Goal: Information Seeking & Learning: Learn about a topic

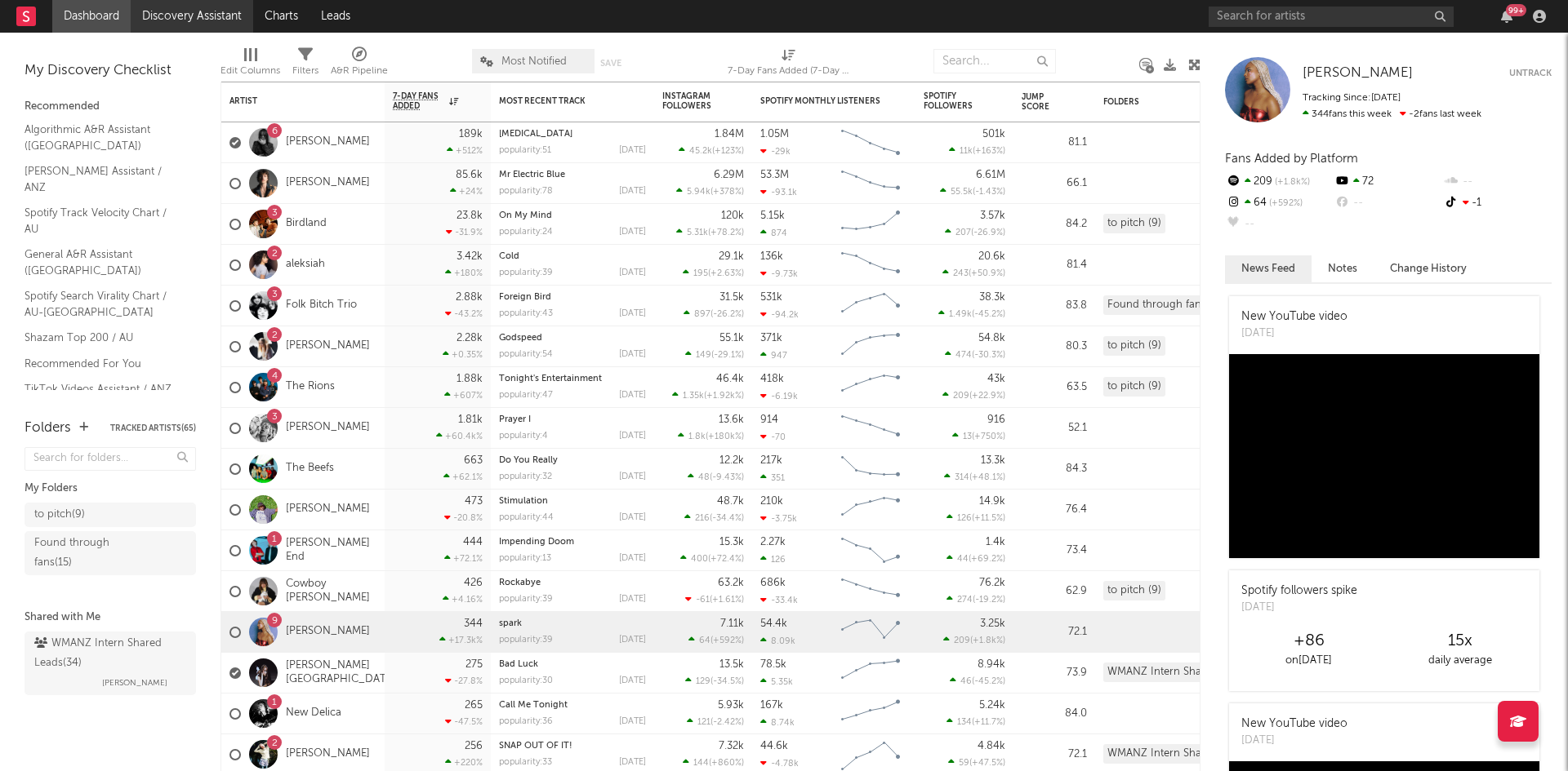
click at [171, 13] on link "Discovery Assistant" at bounding box center [192, 16] width 122 height 33
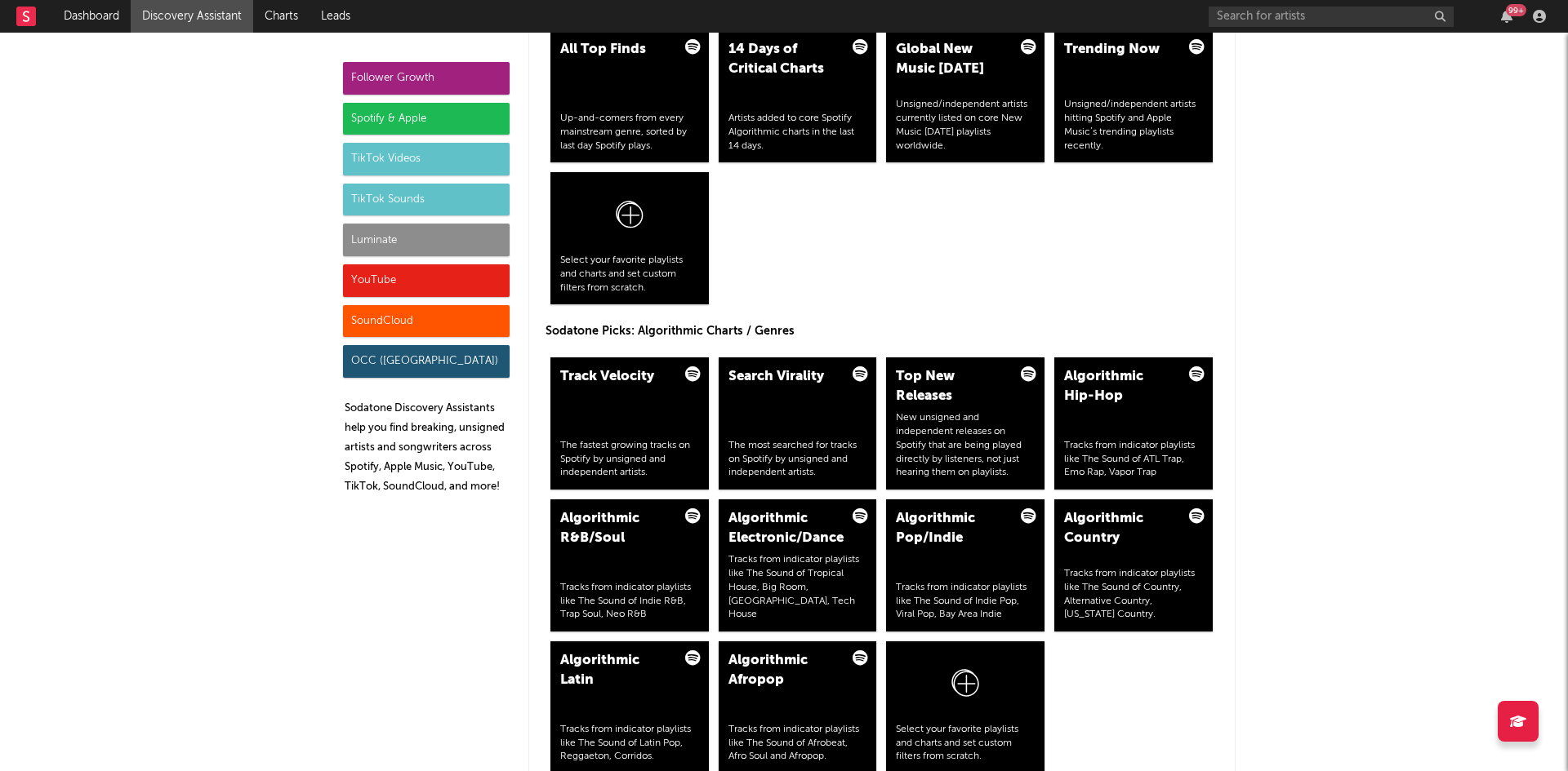
scroll to position [1796, 0]
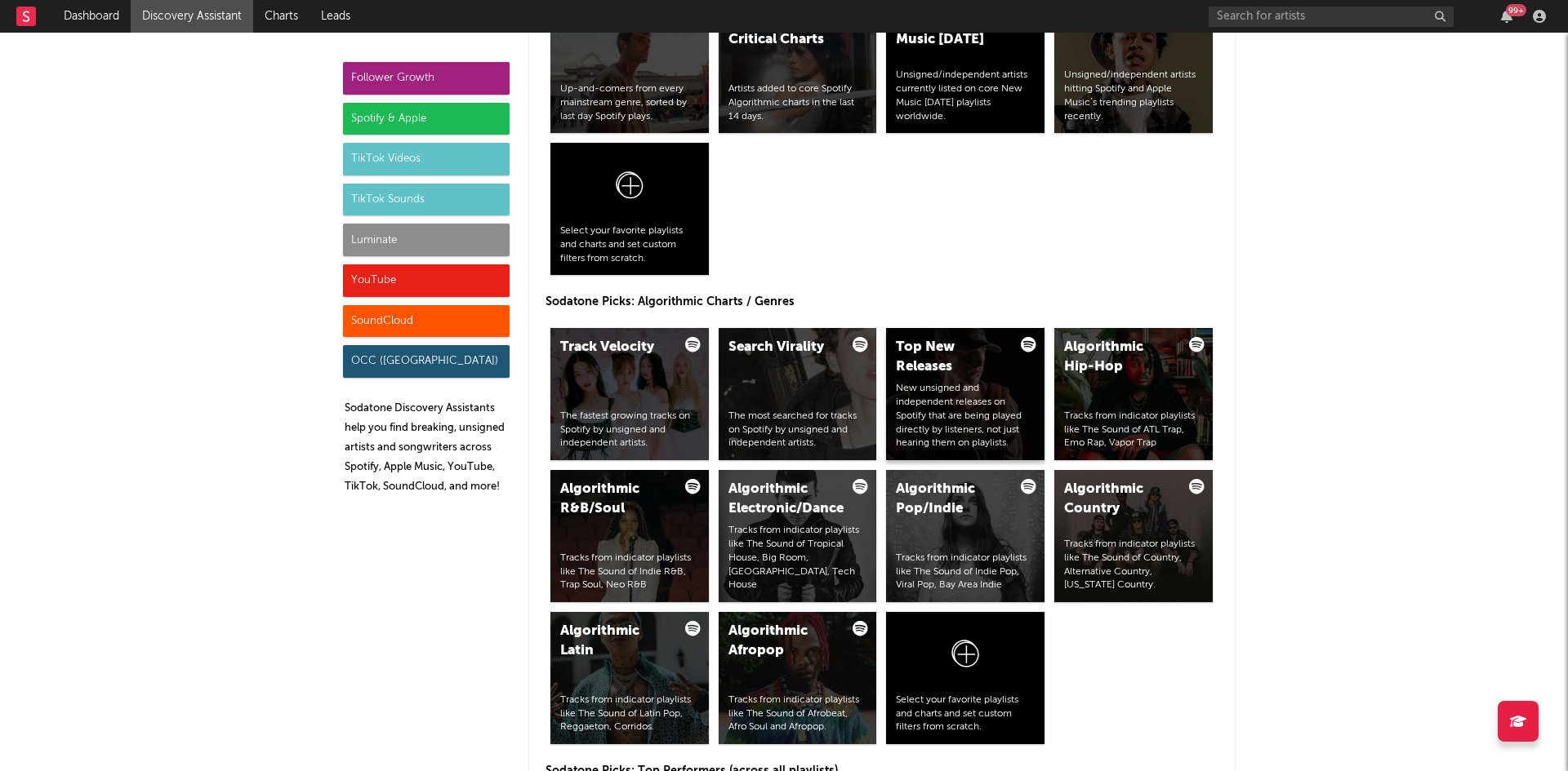
click at [938, 354] on div "Top New Releases" at bounding box center [951, 357] width 111 height 39
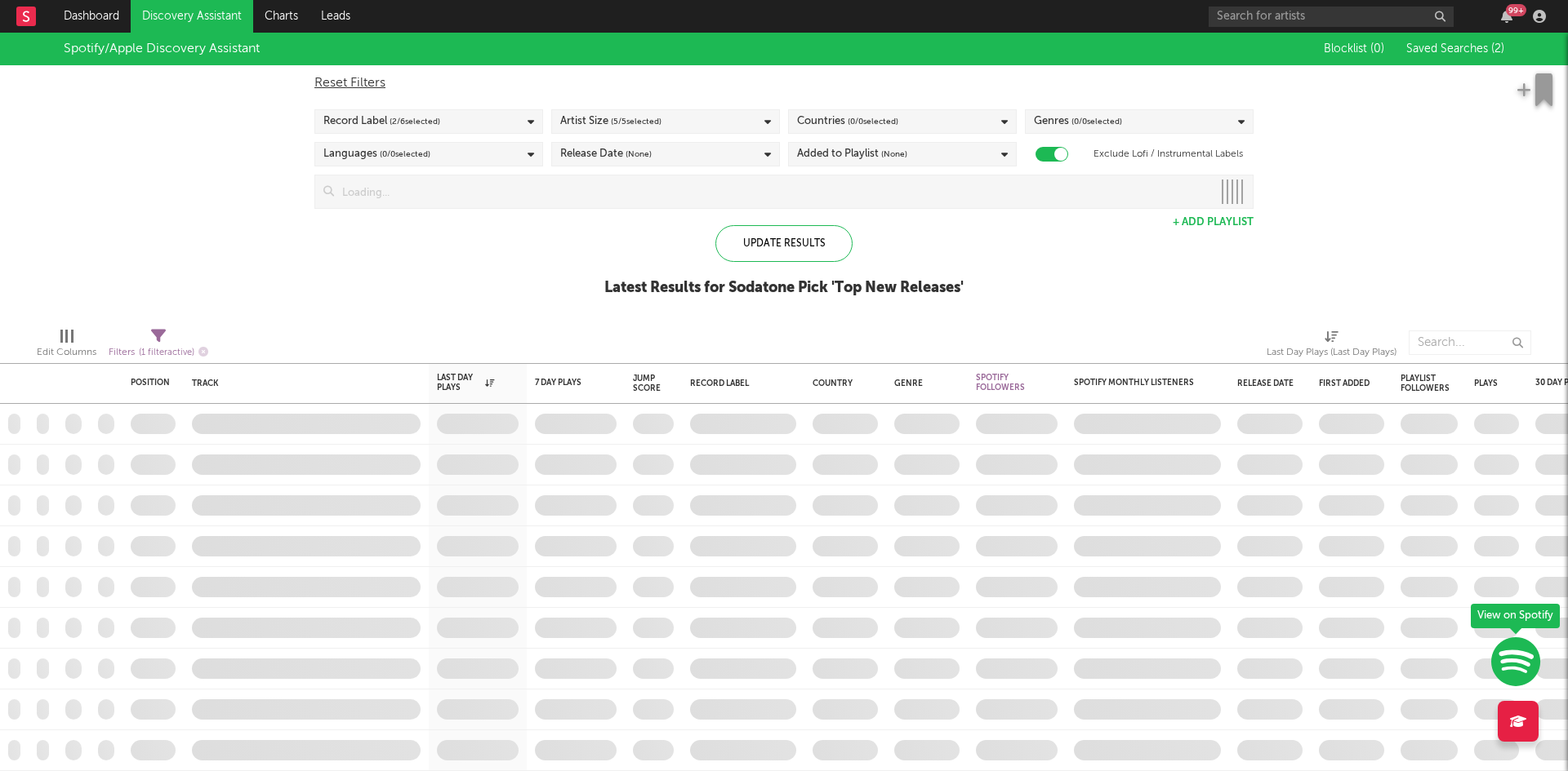
checkbox input "true"
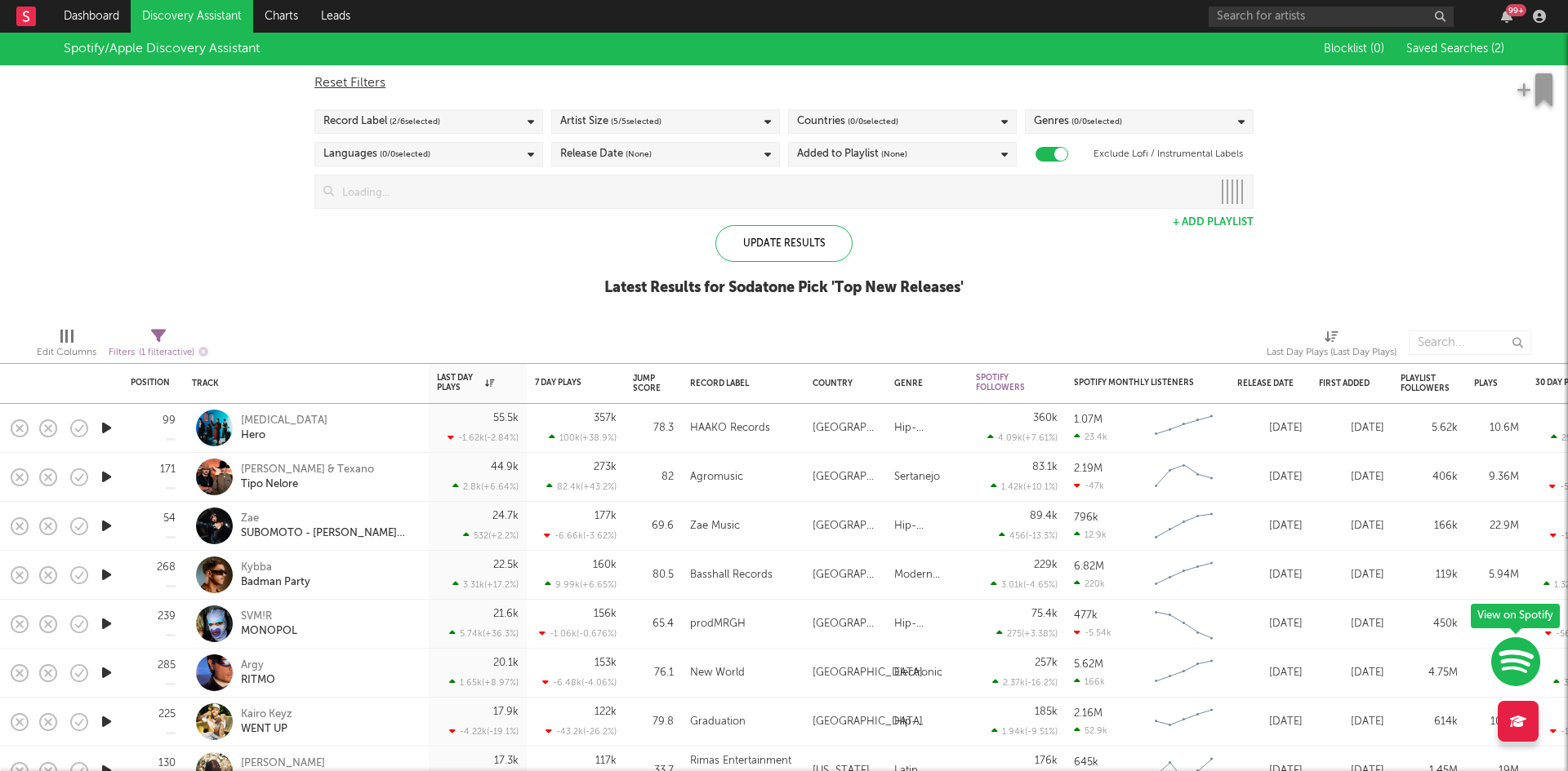
click at [159, 337] on icon at bounding box center [158, 336] width 15 height 15
select select "max"
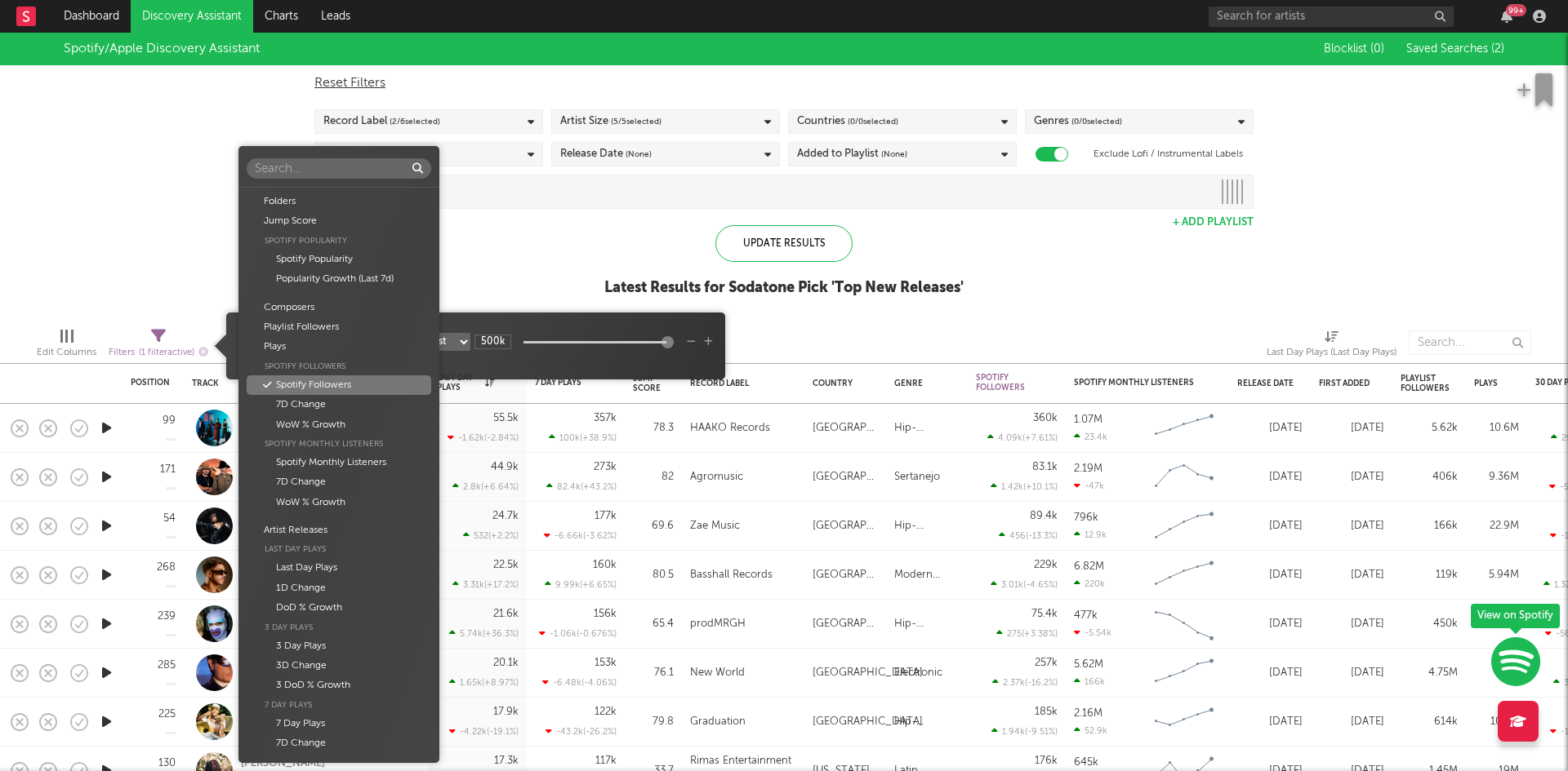
click at [319, 340] on body "Dashboard Discovery Assistant Charts Leads 99 + Notifications Settings Mark all…" at bounding box center [784, 386] width 1568 height 771
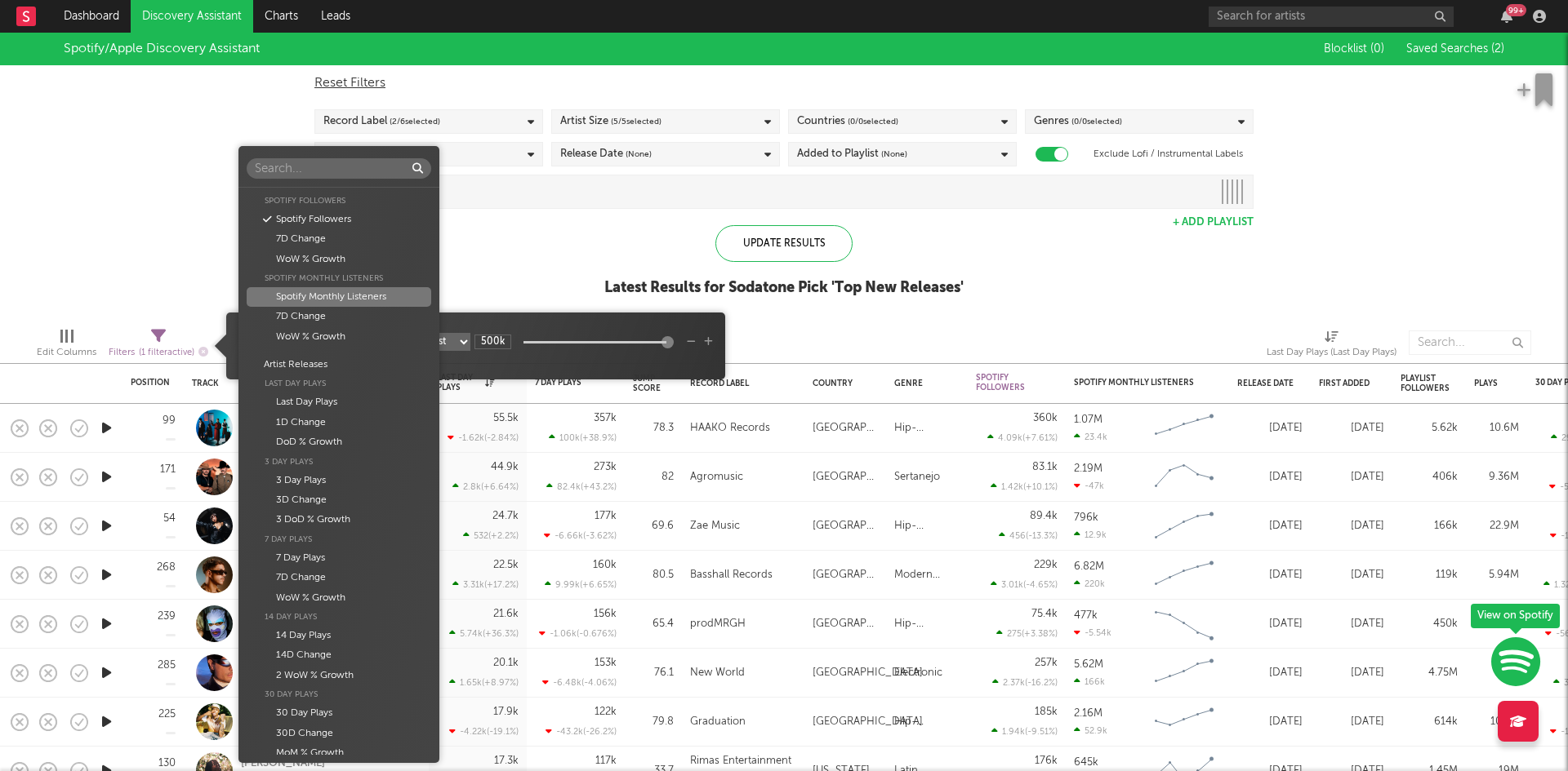
click at [363, 295] on div "Spotify Monthly Listeners" at bounding box center [338, 297] width 184 height 19
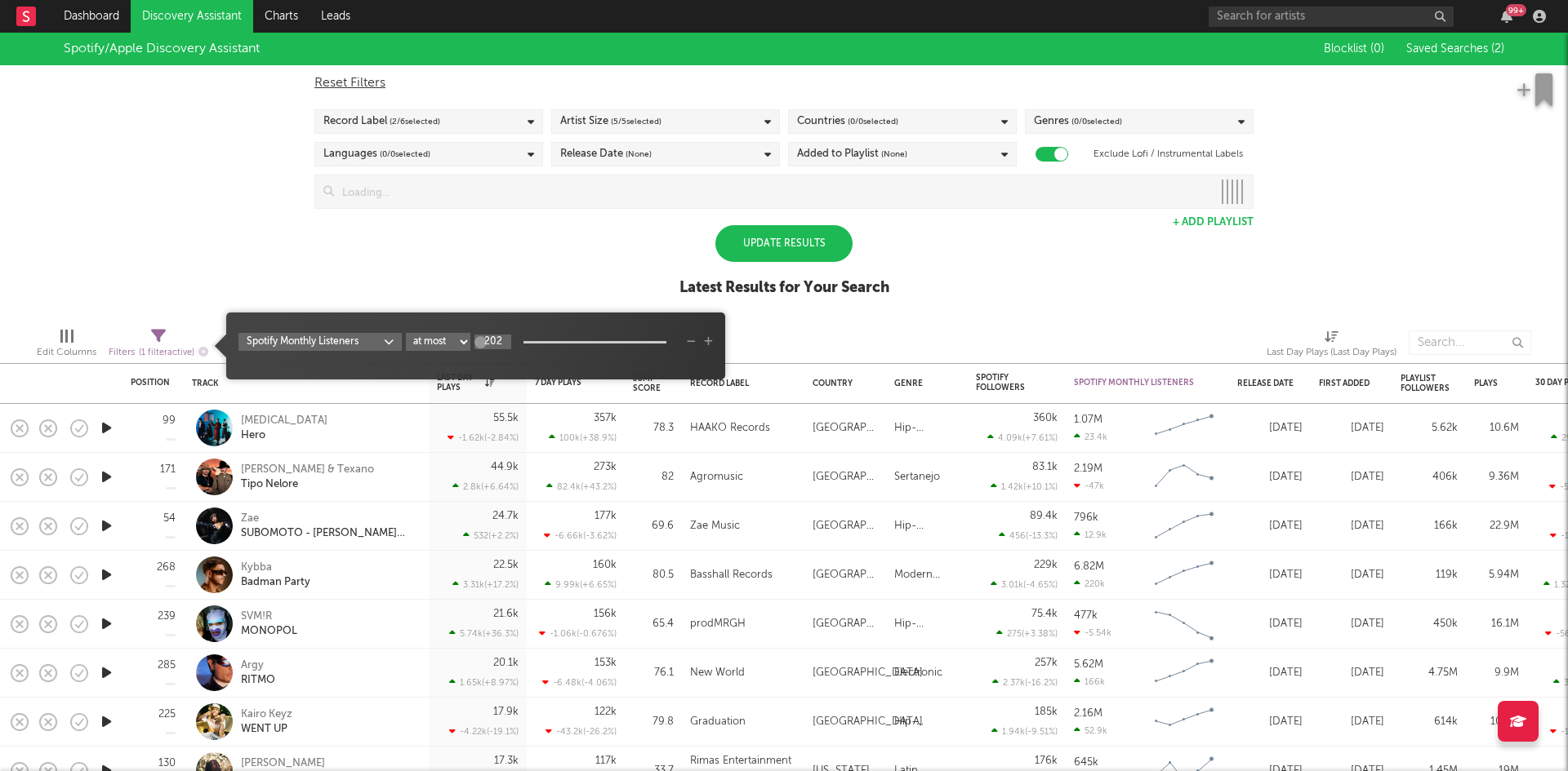
click at [493, 341] on input "202" at bounding box center [493, 342] width 37 height 15
click at [429, 341] on select "at least at most between" at bounding box center [438, 343] width 65 height 18
type input "1M"
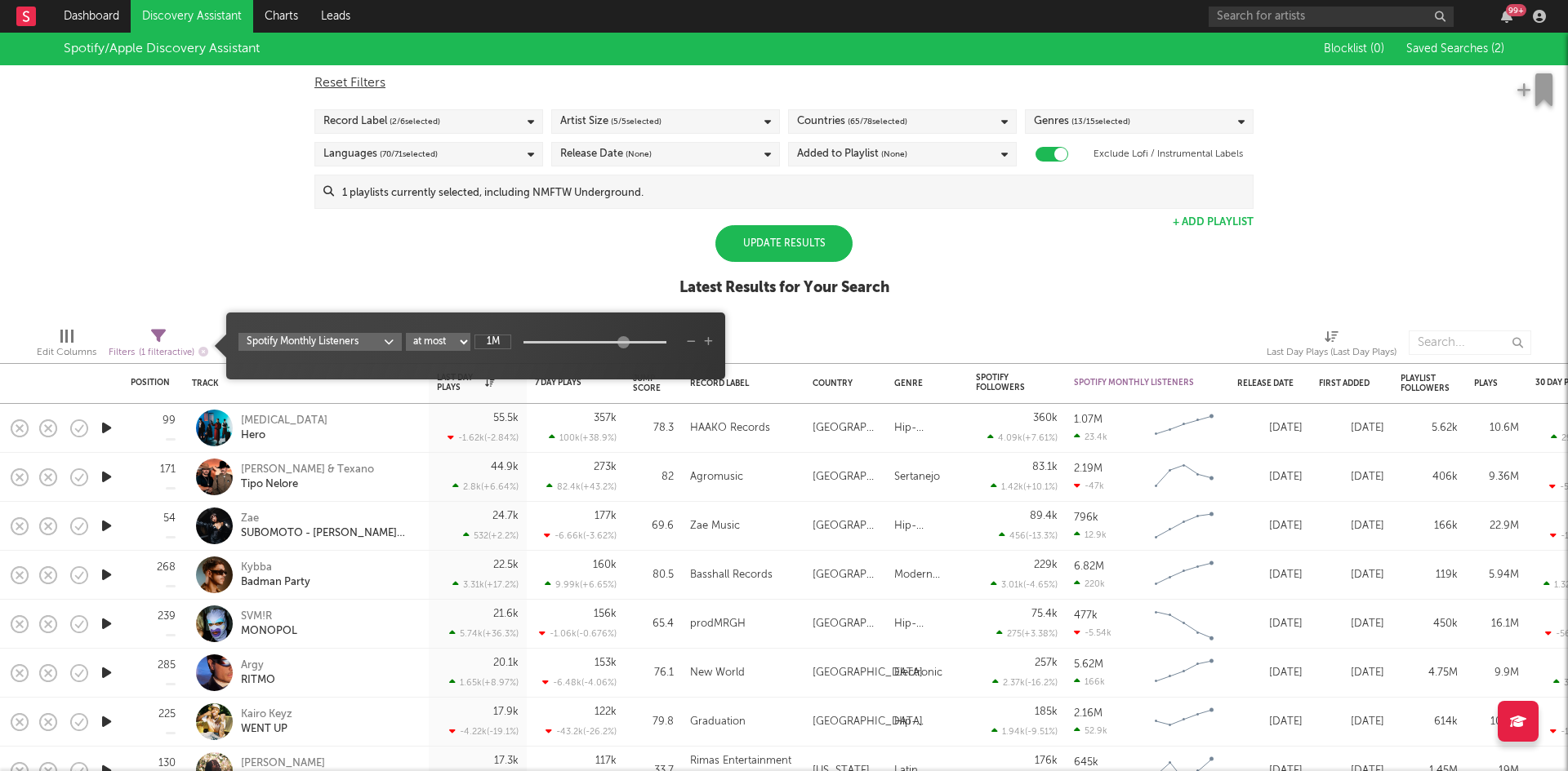
scroll to position [0, 0]
click at [429, 341] on select "at least at most between" at bounding box center [438, 343] width 65 height 18
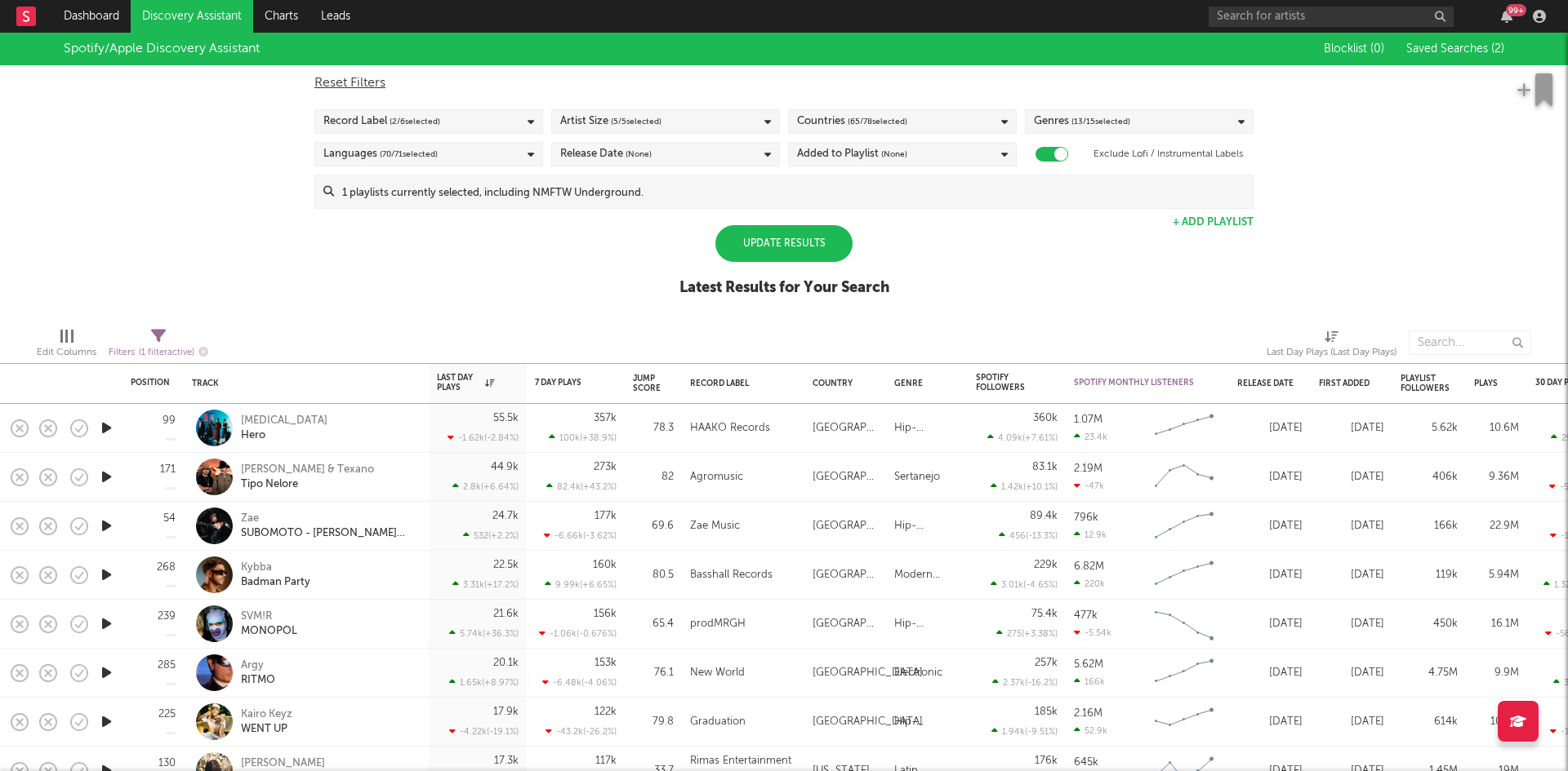
click at [363, 270] on div "Spotify/Apple Discovery Assistant Blocklist ( 0 ) Saved Searches ( 2 ) Reset Fi…" at bounding box center [784, 174] width 1568 height 281
click at [403, 132] on div "Record Label ( 2 / 6 selected)" at bounding box center [429, 121] width 228 height 25
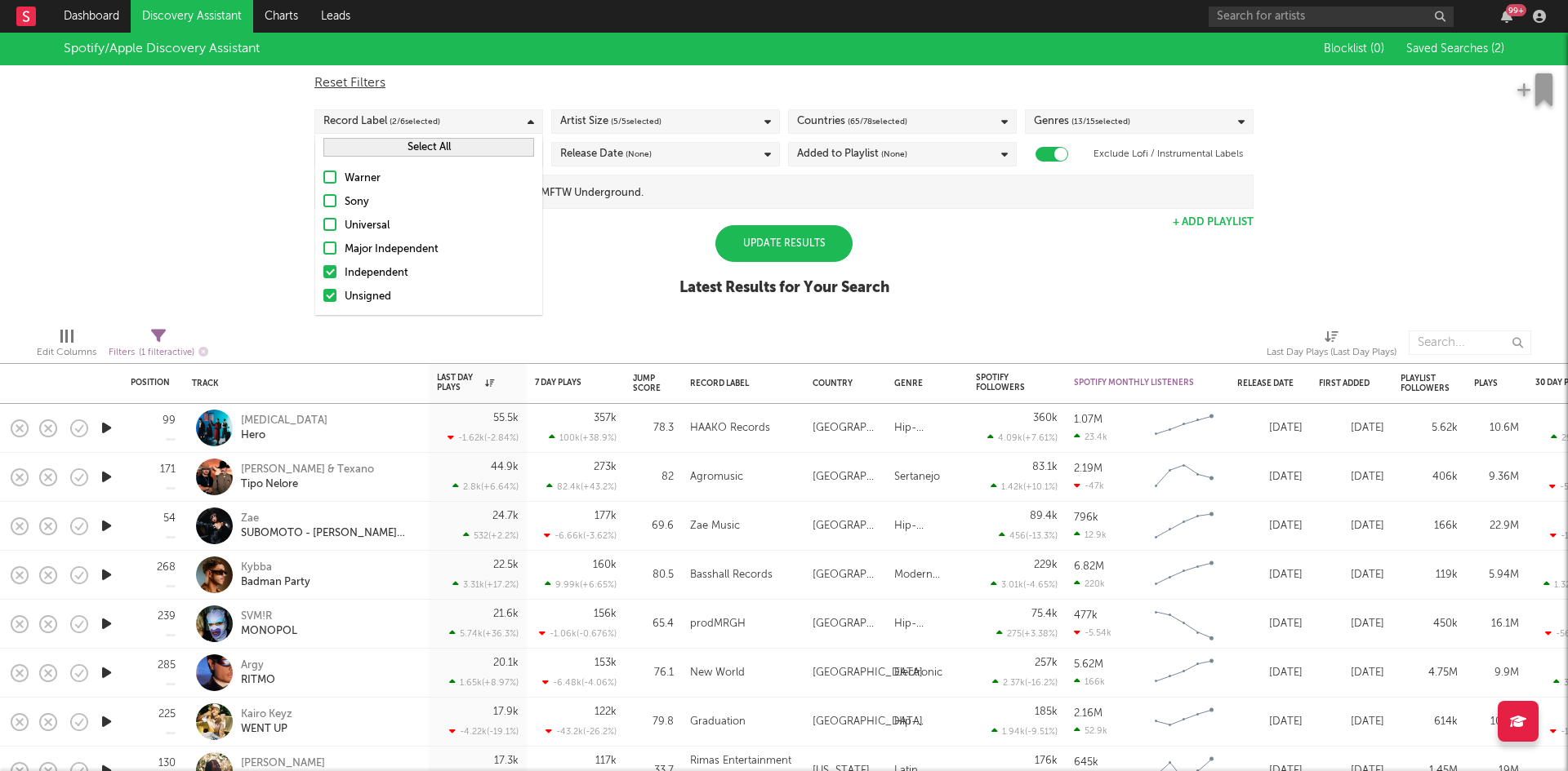
click at [390, 153] on button "Select All" at bounding box center [429, 147] width 211 height 19
click at [688, 227] on div "Update Results Latest Results for Your Search" at bounding box center [784, 269] width 210 height 89
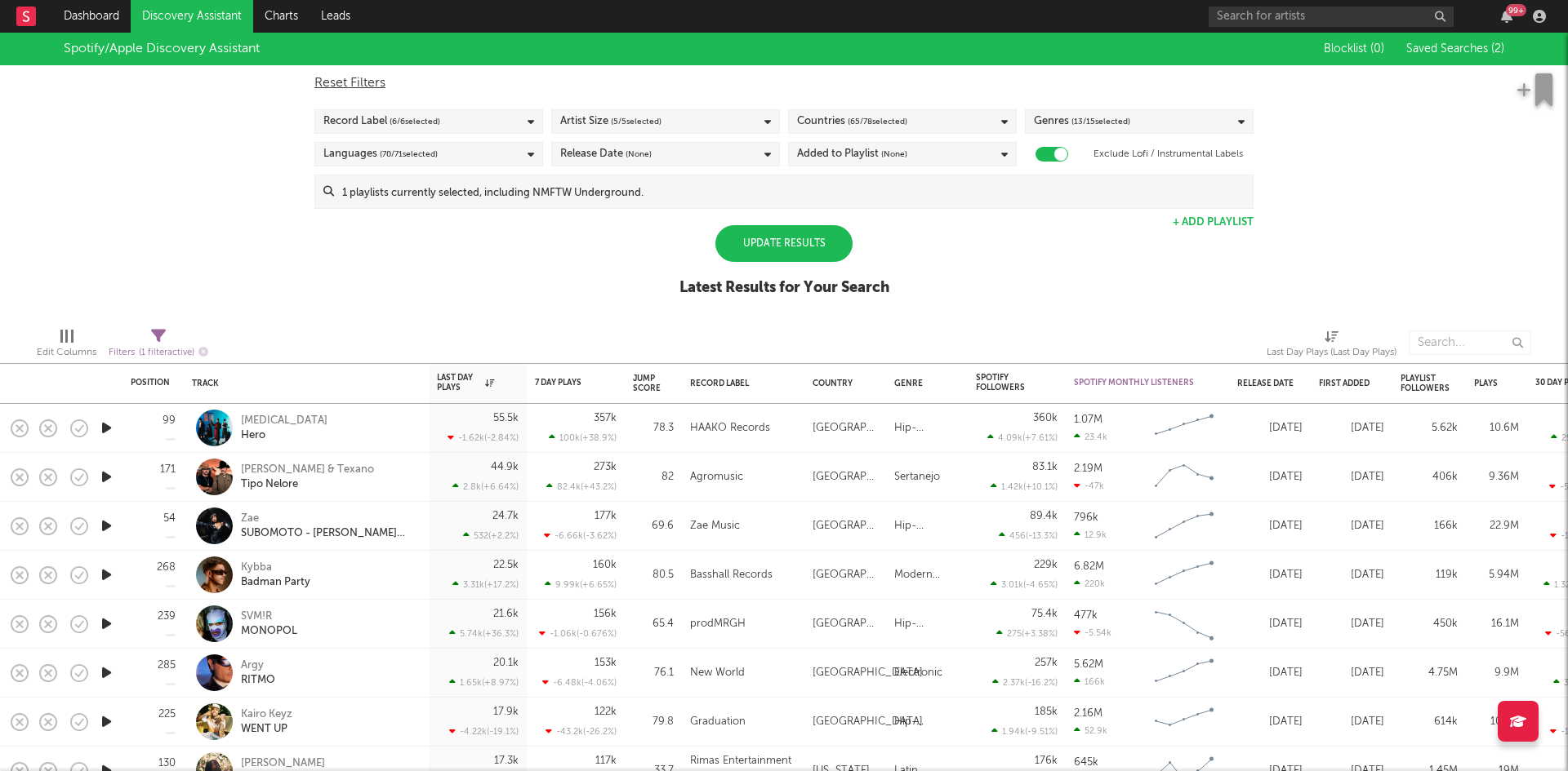
click at [738, 247] on div "Update Results" at bounding box center [784, 244] width 137 height 37
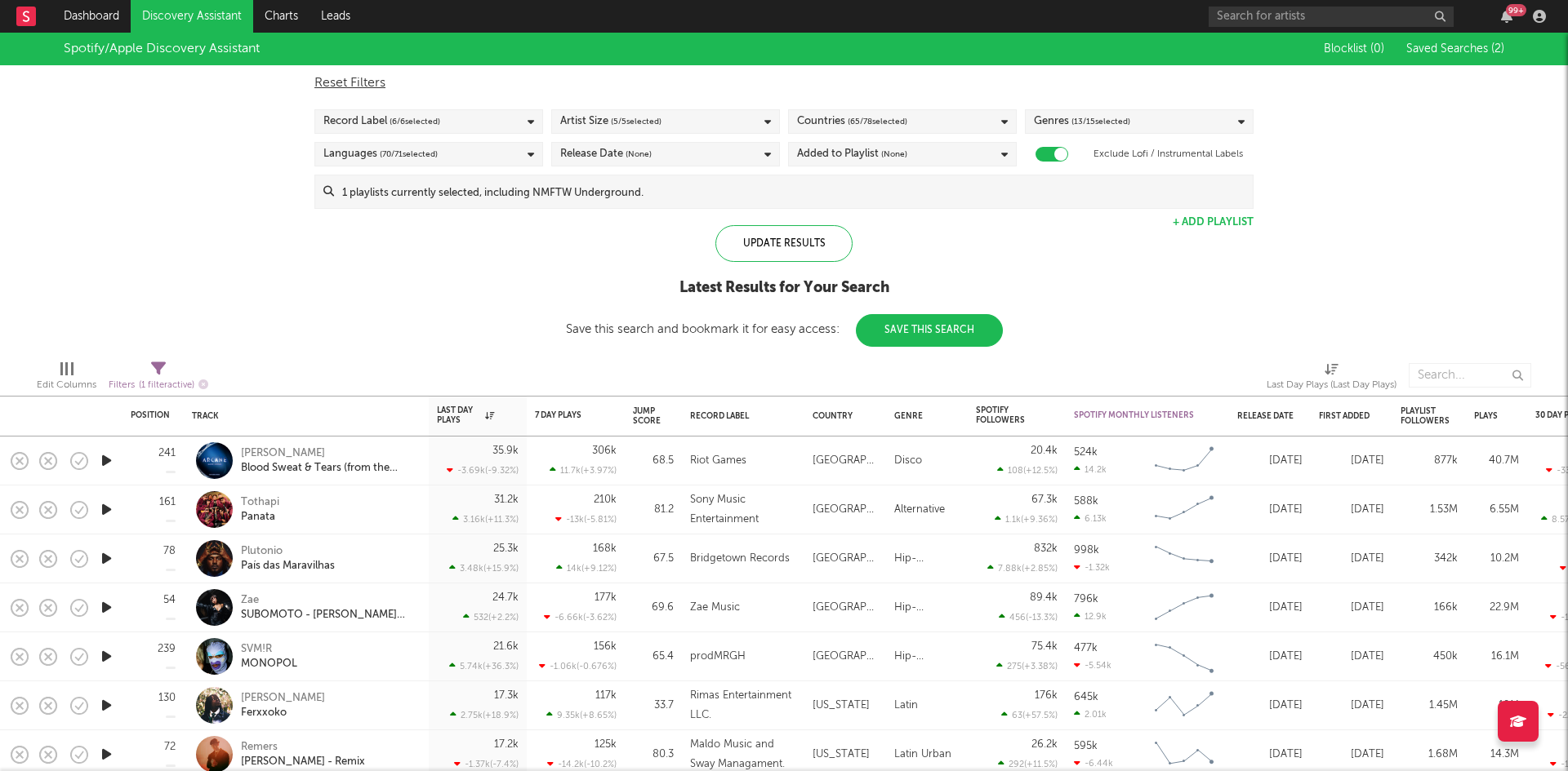
click at [145, 355] on div "Filters ( 1 filter active)" at bounding box center [158, 379] width 100 height 48
click at [163, 364] on icon at bounding box center [158, 369] width 15 height 15
select select "max"
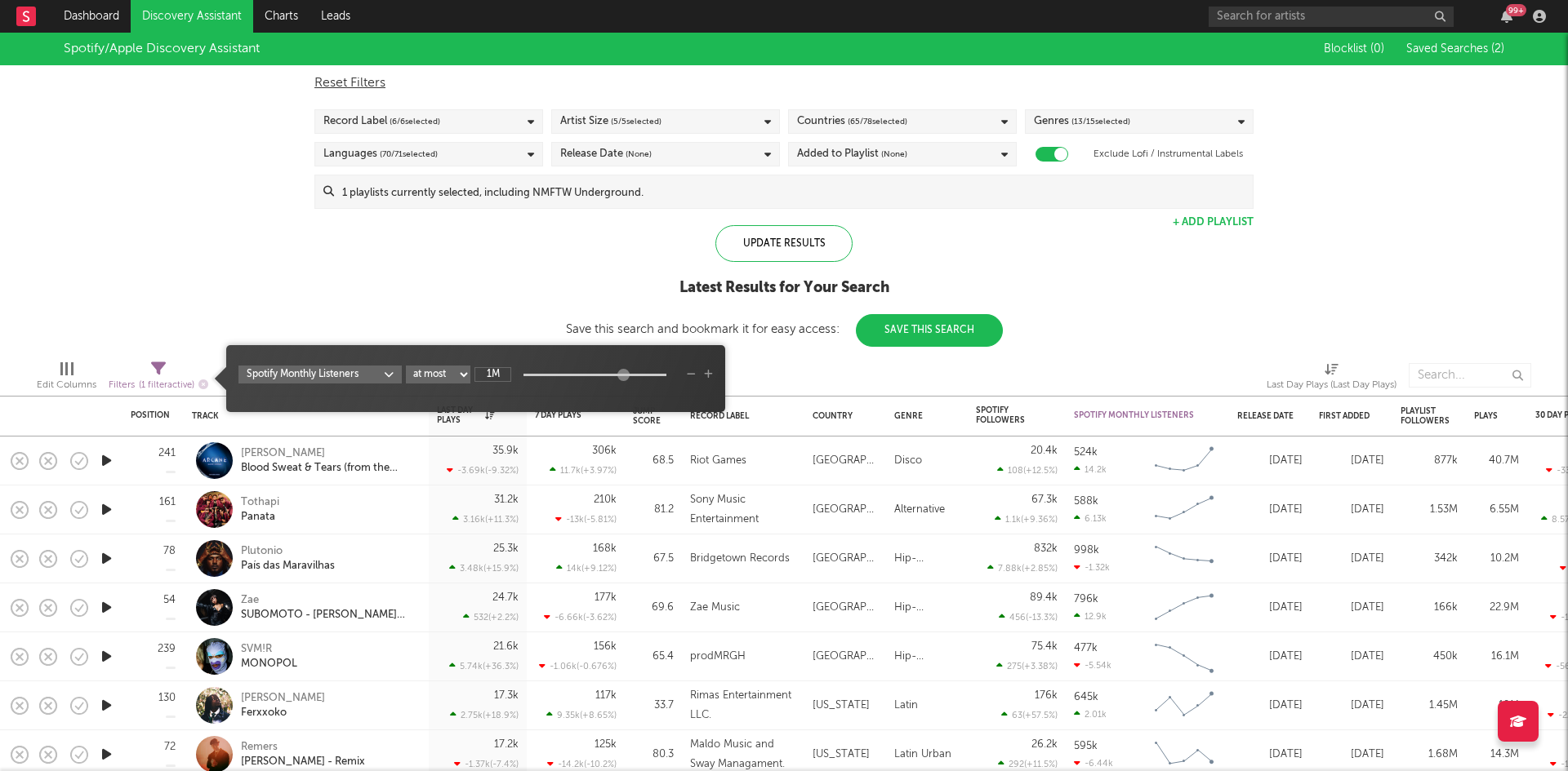
click at [384, 316] on div "Spotify/Apple Discovery Assistant Blocklist ( 0 ) Saved Searches ( 2 ) Reset Fi…" at bounding box center [784, 190] width 1568 height 314
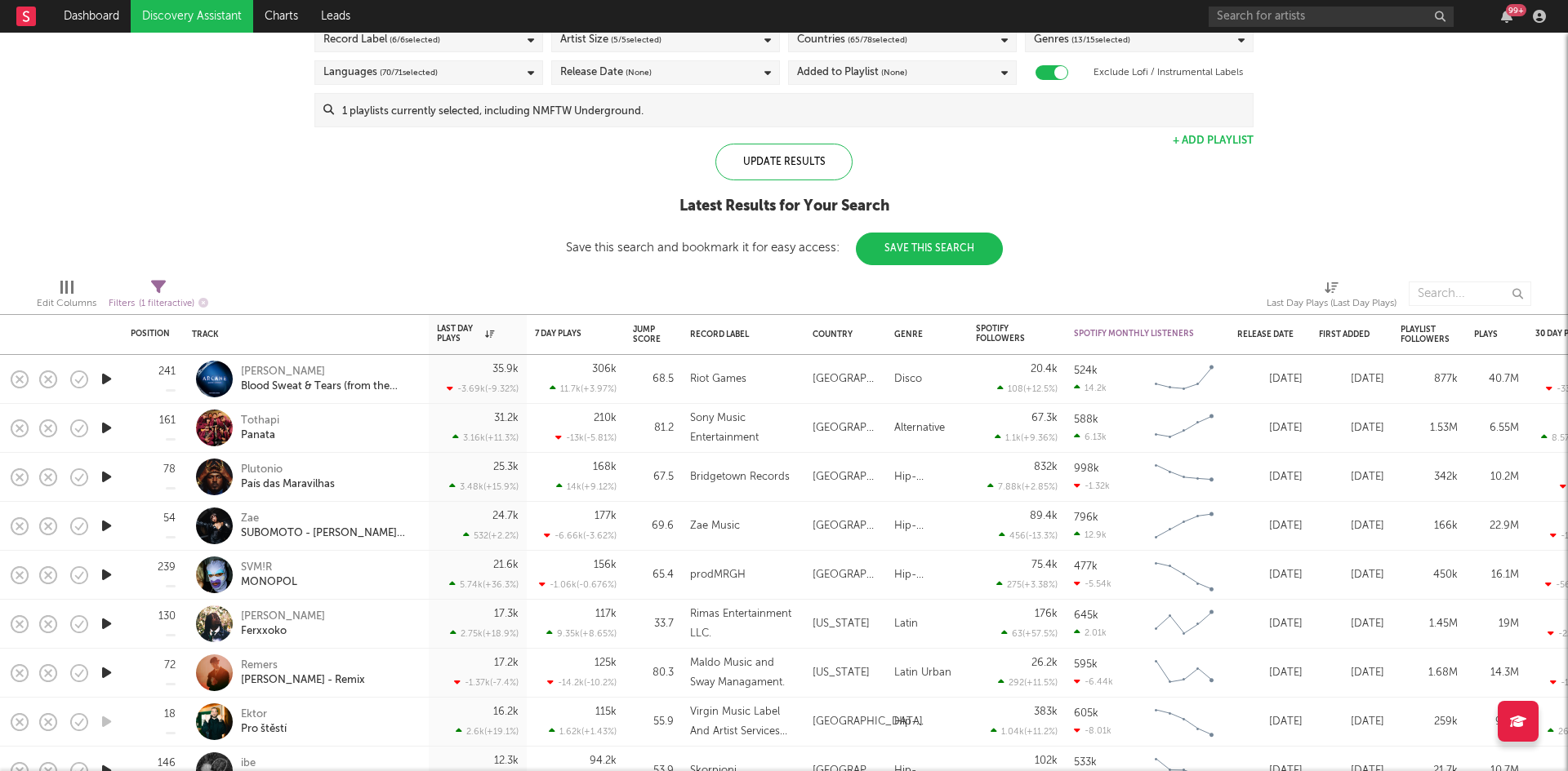
click at [149, 282] on span "Filters ( 1 filter active)" at bounding box center [158, 297] width 100 height 34
select select "max"
click at [216, 222] on div "Spotify/Apple Discovery Assistant Blocklist ( 0 ) Saved Searches ( 2 ) Reset Fi…" at bounding box center [784, 108] width 1568 height 314
click at [1254, 323] on div "Release Date" at bounding box center [1269, 335] width 65 height 35
click at [1268, 337] on div "Release Date" at bounding box center [1266, 334] width 58 height 10
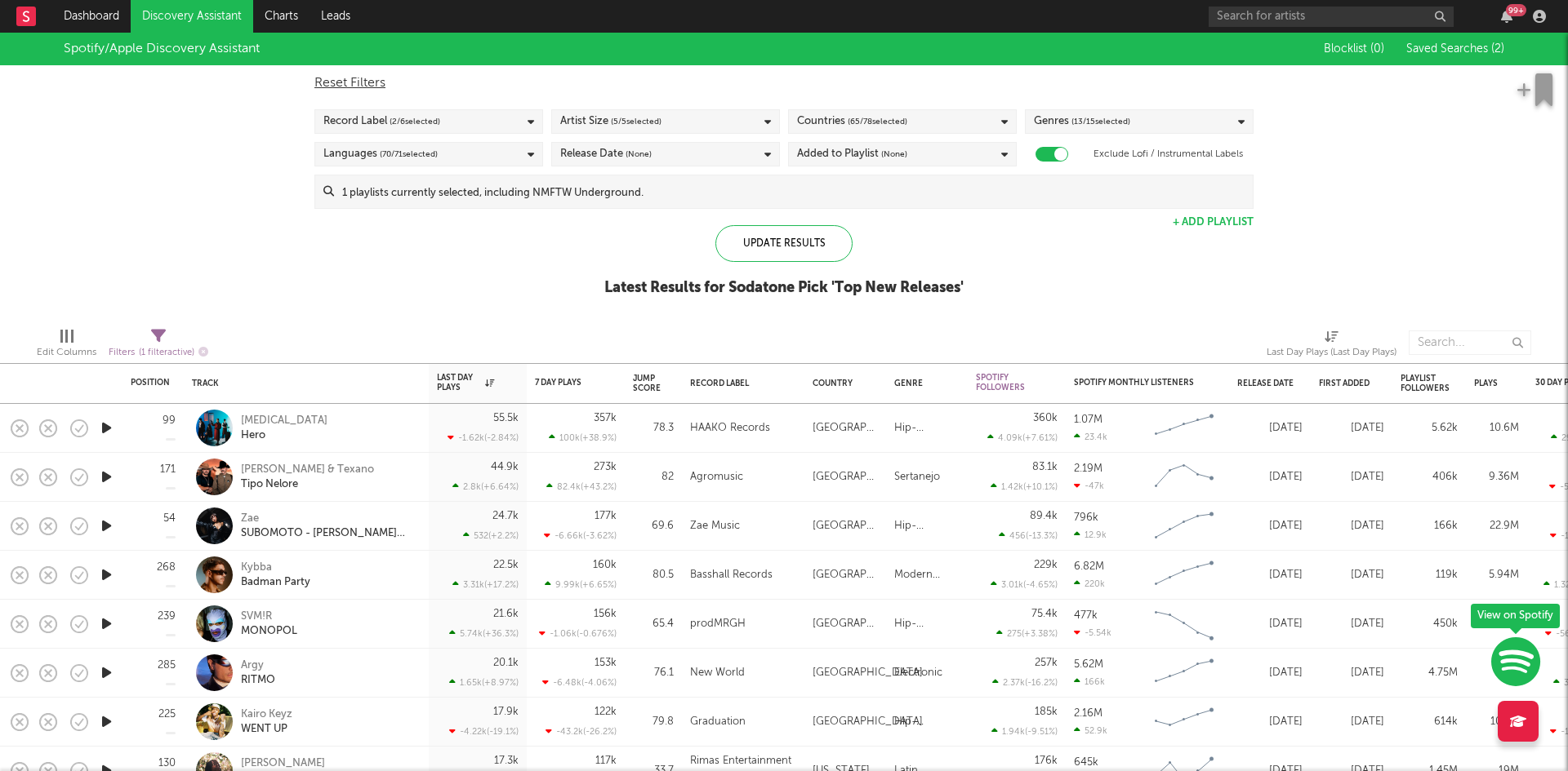
click at [207, 16] on link "Discovery Assistant" at bounding box center [192, 16] width 122 height 33
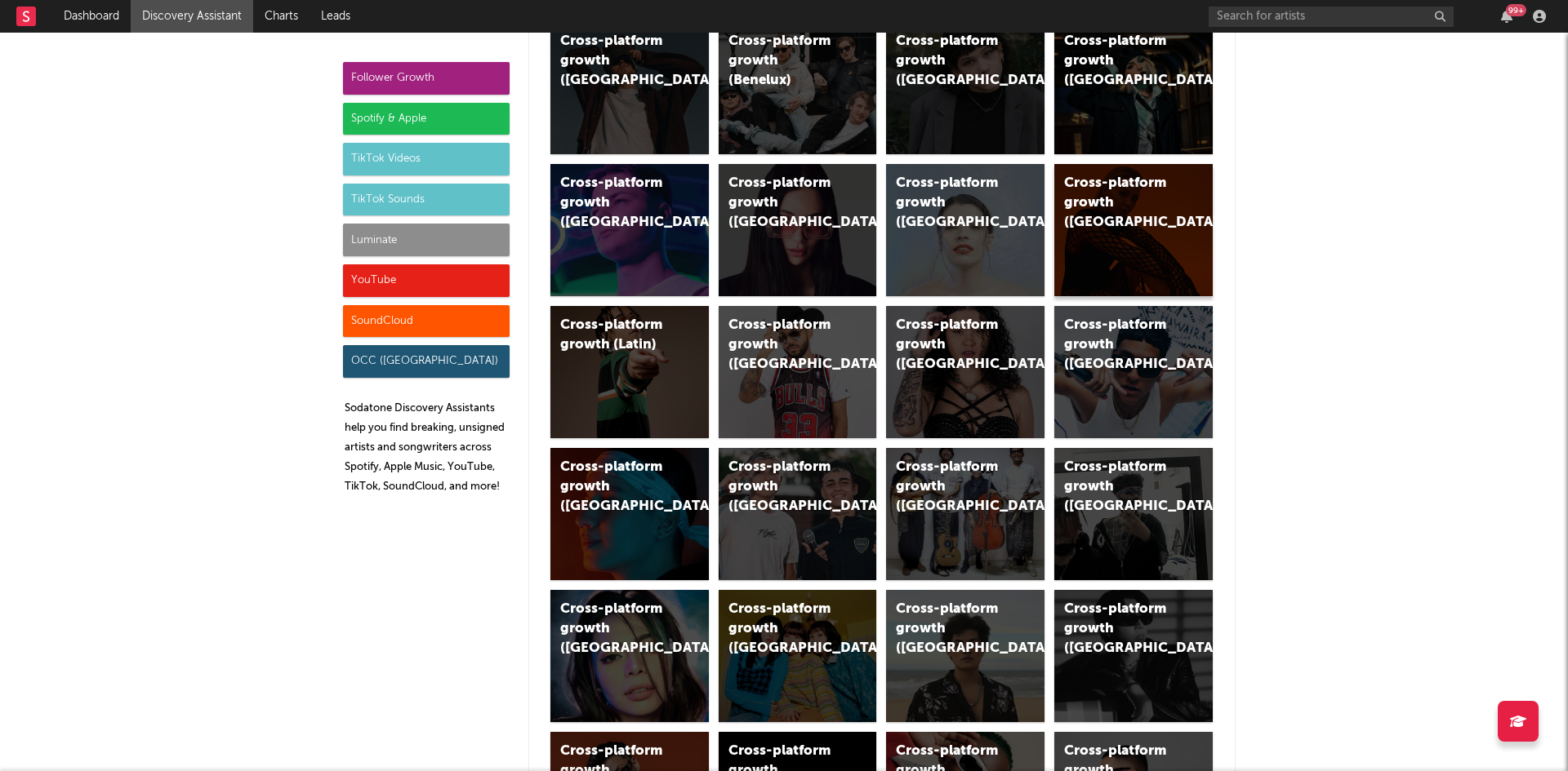
scroll to position [571, 0]
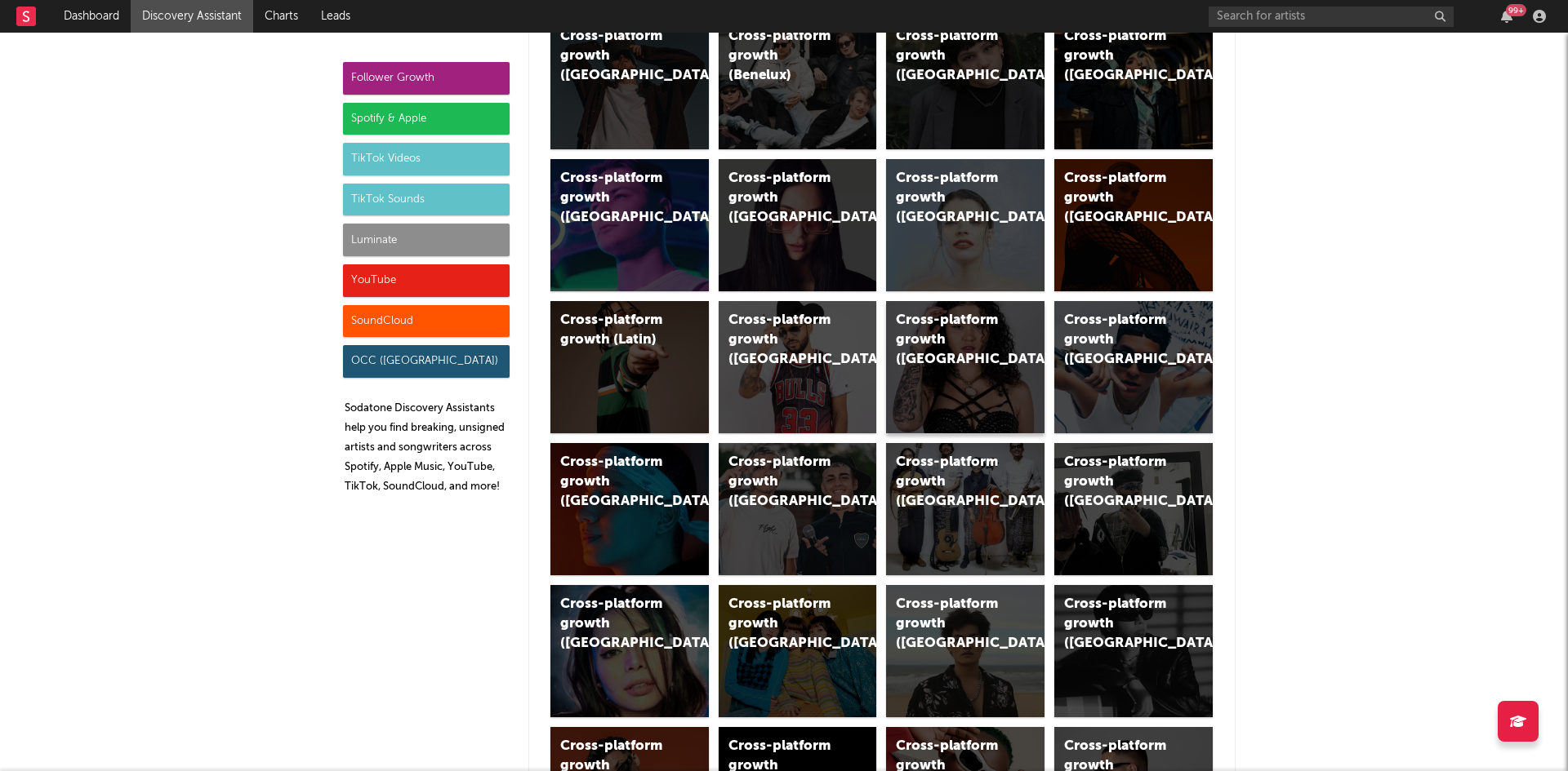
click at [976, 364] on div "Cross-platform growth (Brazil)" at bounding box center [965, 367] width 158 height 132
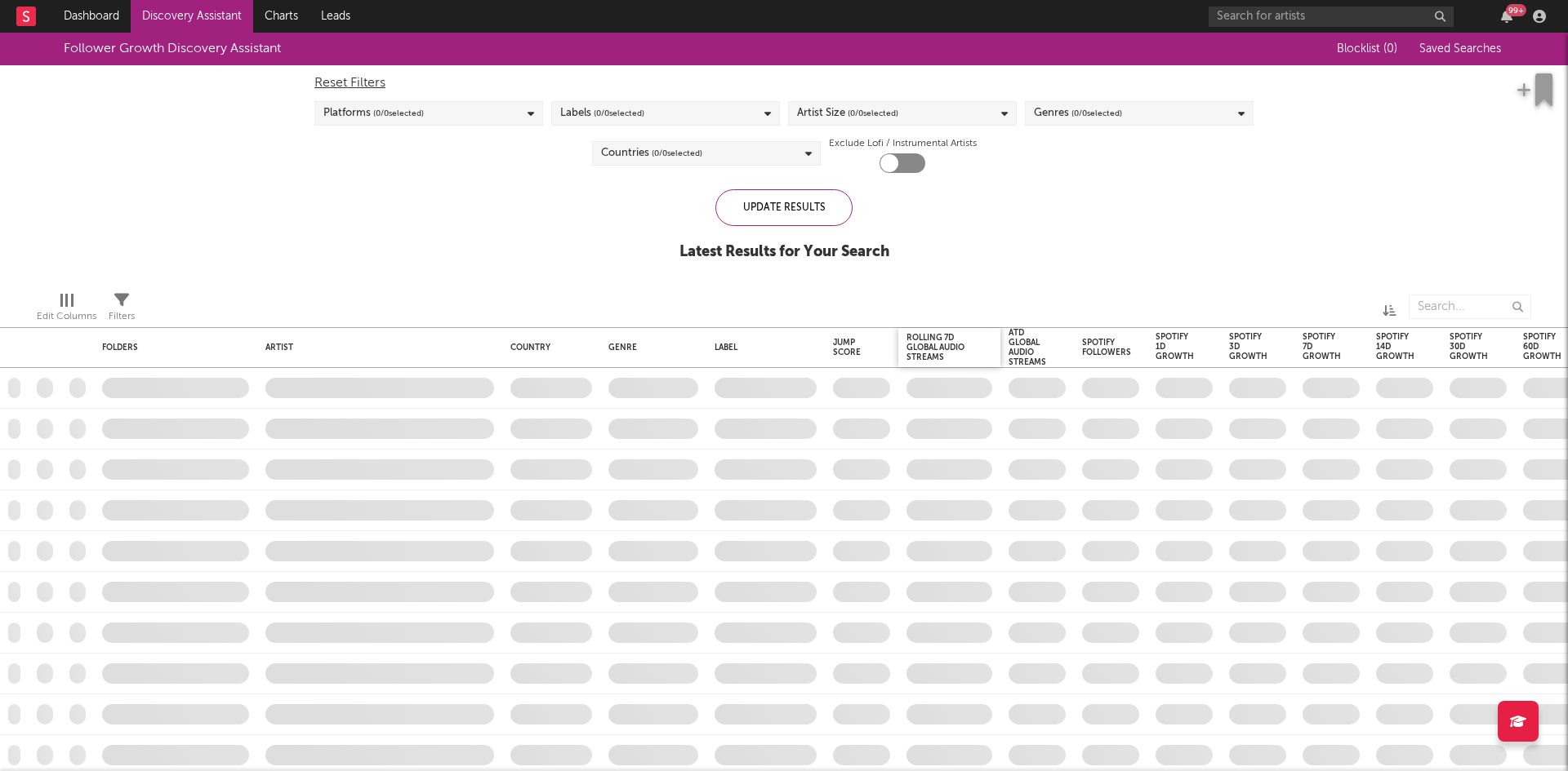
checkbox input "true"
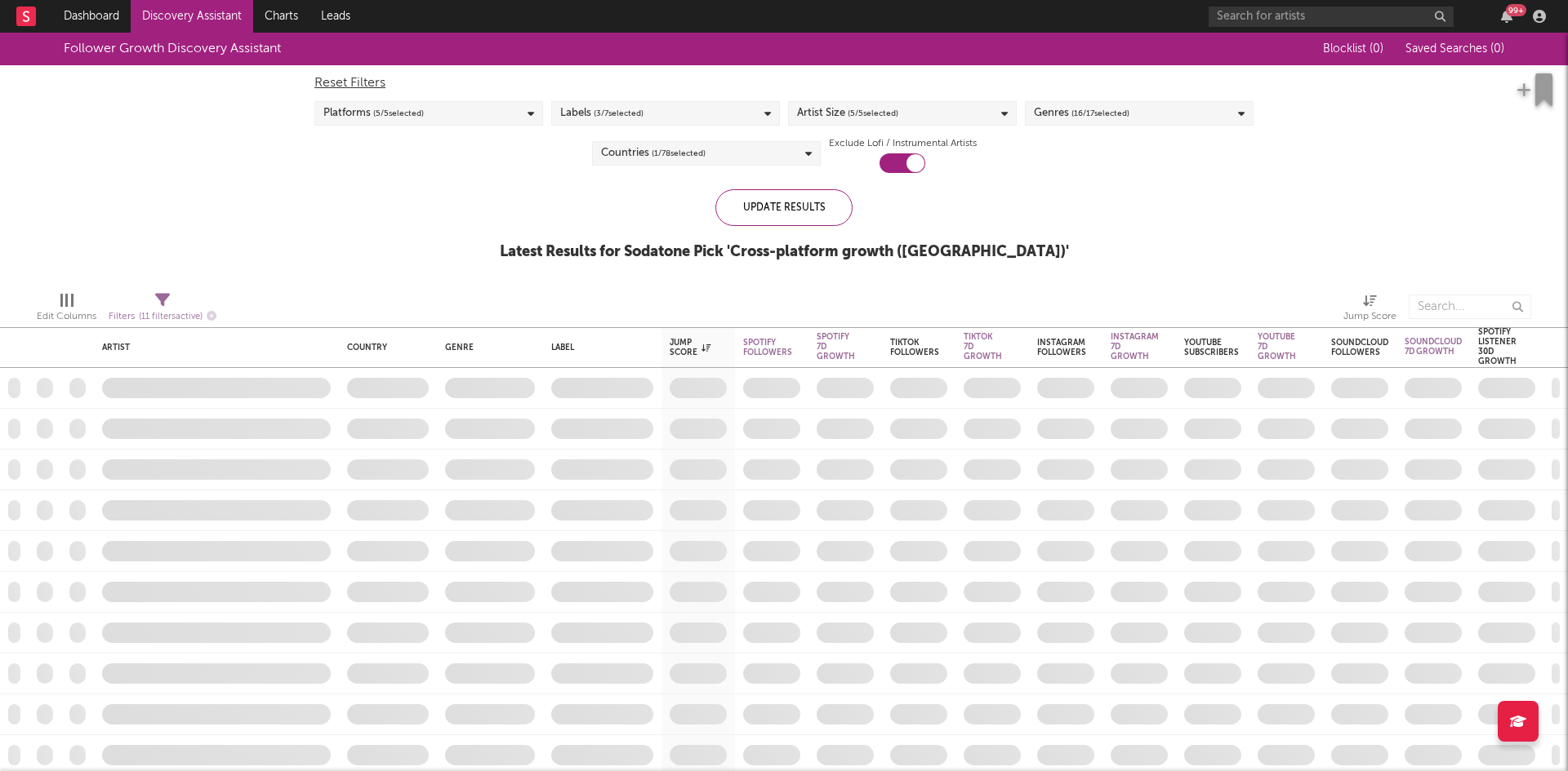
click at [766, 113] on icon at bounding box center [767, 114] width 6 height 11
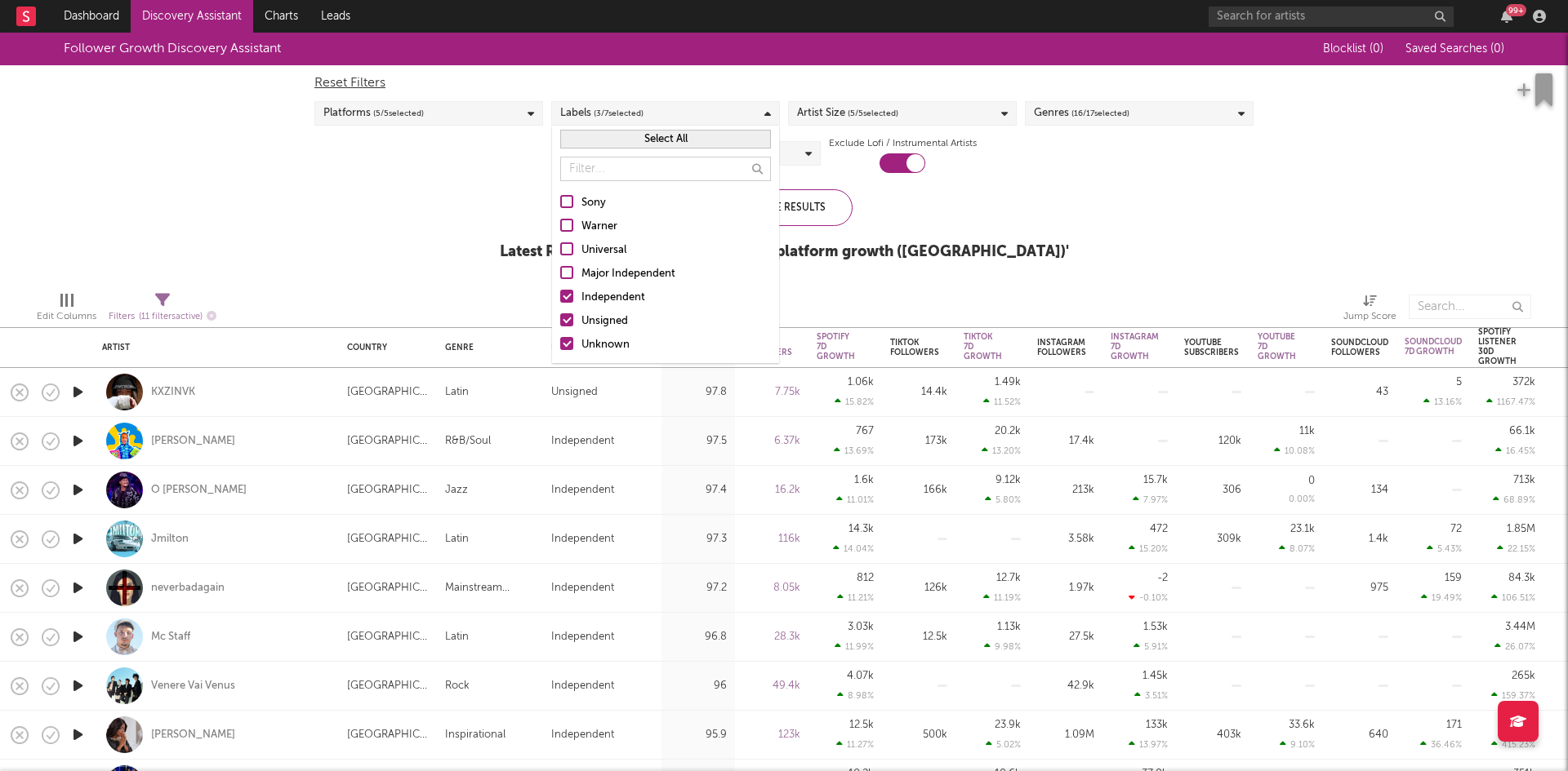
click at [645, 144] on button "Select All" at bounding box center [665, 139] width 211 height 19
click at [469, 158] on div "Reset Filters Platforms ( 5 / 5 selected) Labels ( 7 / 7 selected) Artist Size …" at bounding box center [783, 119] width 955 height 108
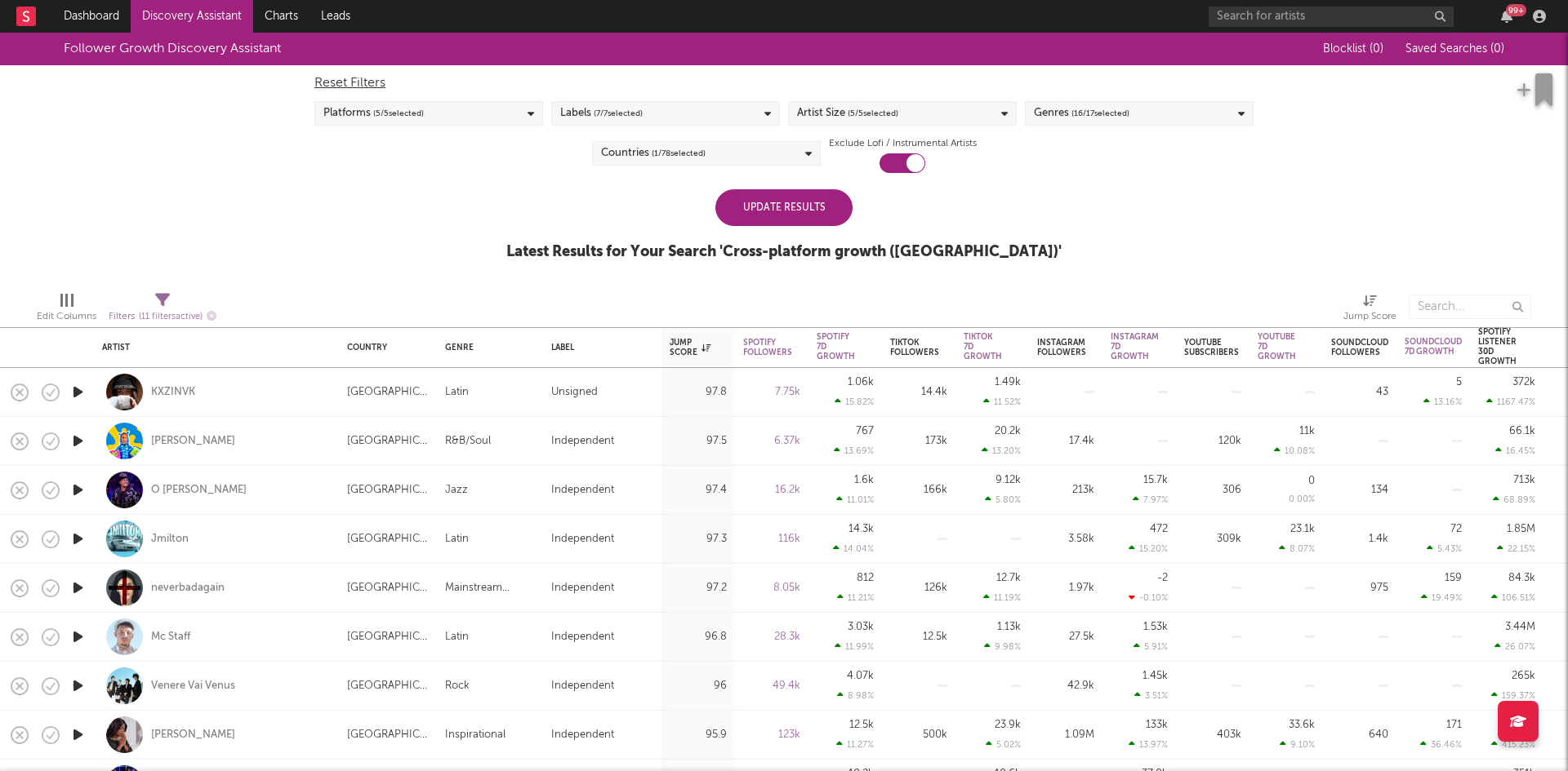
select select "or"
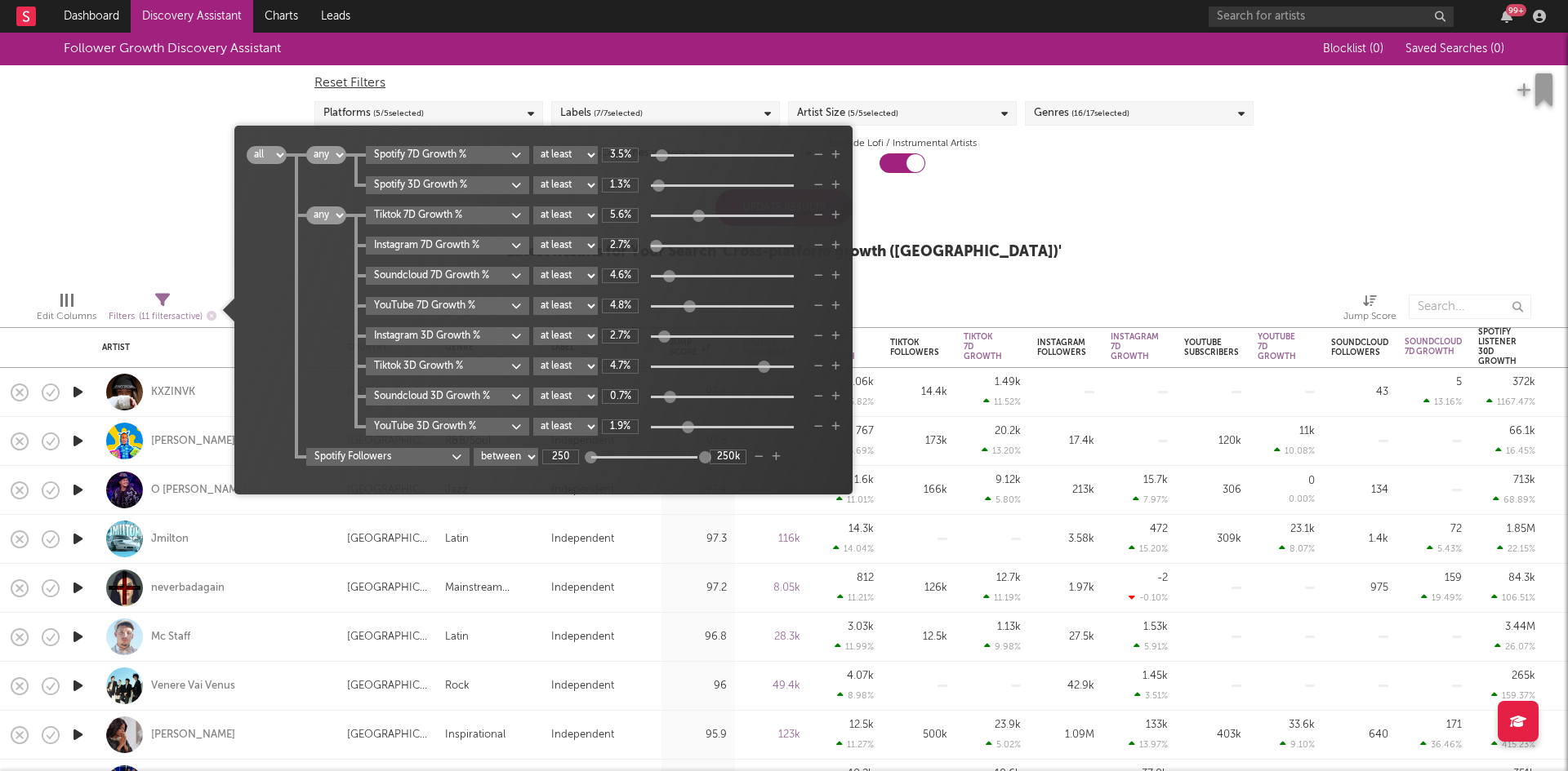
click at [161, 297] on icon at bounding box center [163, 301] width 15 height 15
click at [520, 453] on select "at least at most between" at bounding box center [505, 458] width 65 height 18
click at [474, 449] on select "at least at most between" at bounding box center [505, 458] width 65 height 18
select select "max"
click at [556, 455] on input "317" at bounding box center [560, 457] width 37 height 15
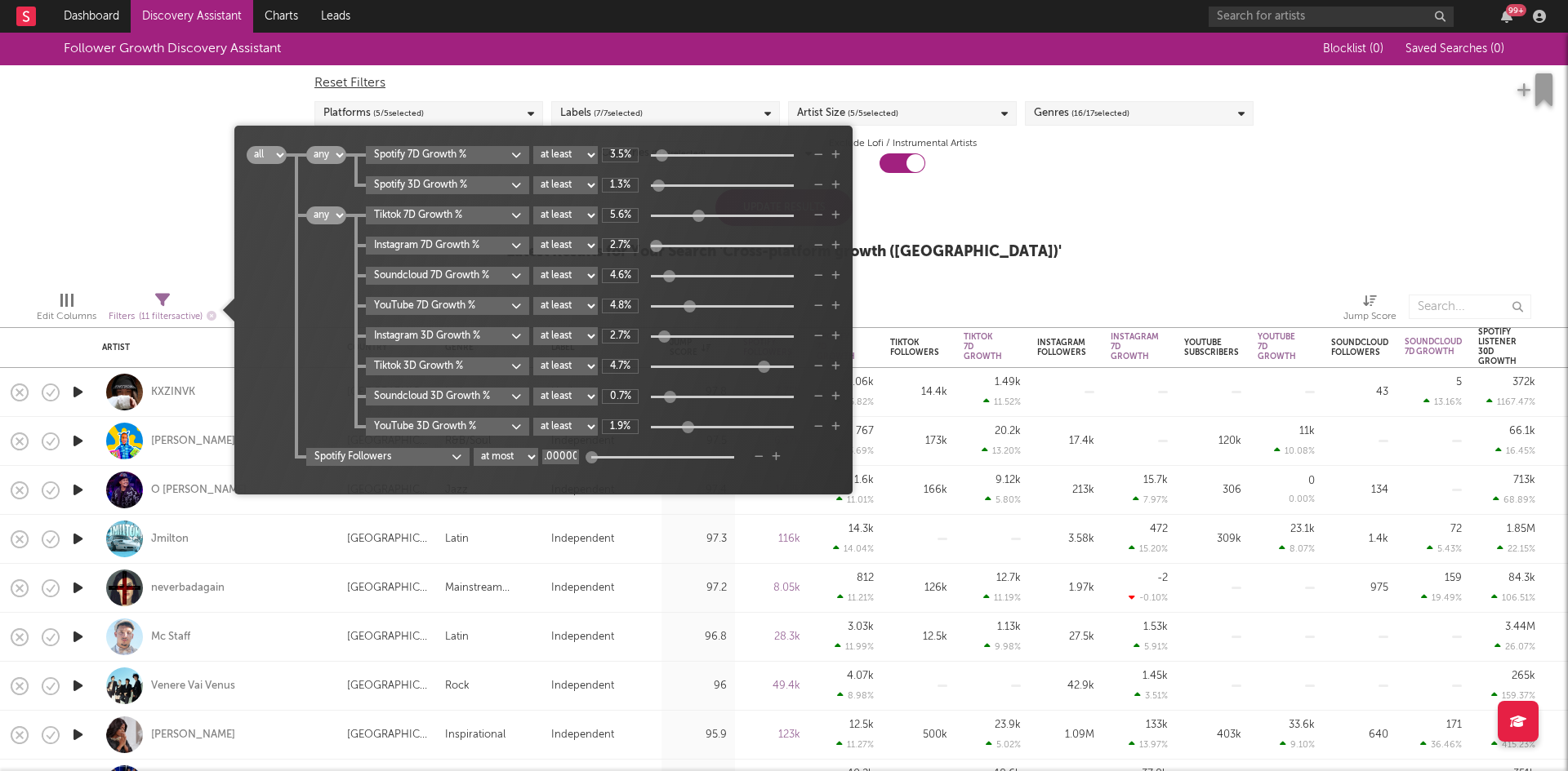
scroll to position [0, 10]
type input "1M"
click at [163, 238] on div "Follower Growth Discovery Assistant Blocklist ( 0 ) Saved Searches ( 0 ) Reset …" at bounding box center [784, 155] width 1568 height 246
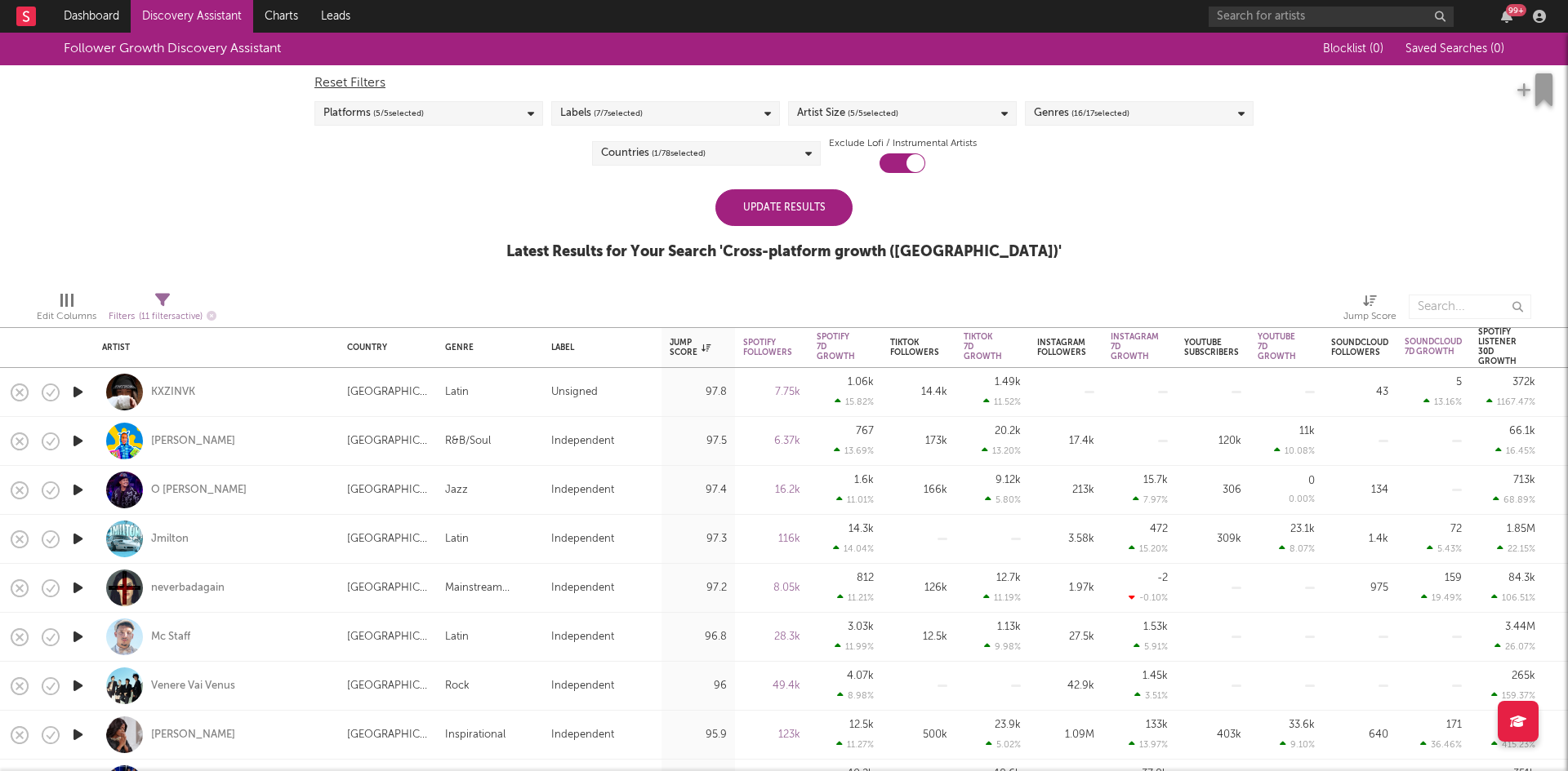
click at [794, 217] on div "Update Results" at bounding box center [784, 207] width 137 height 37
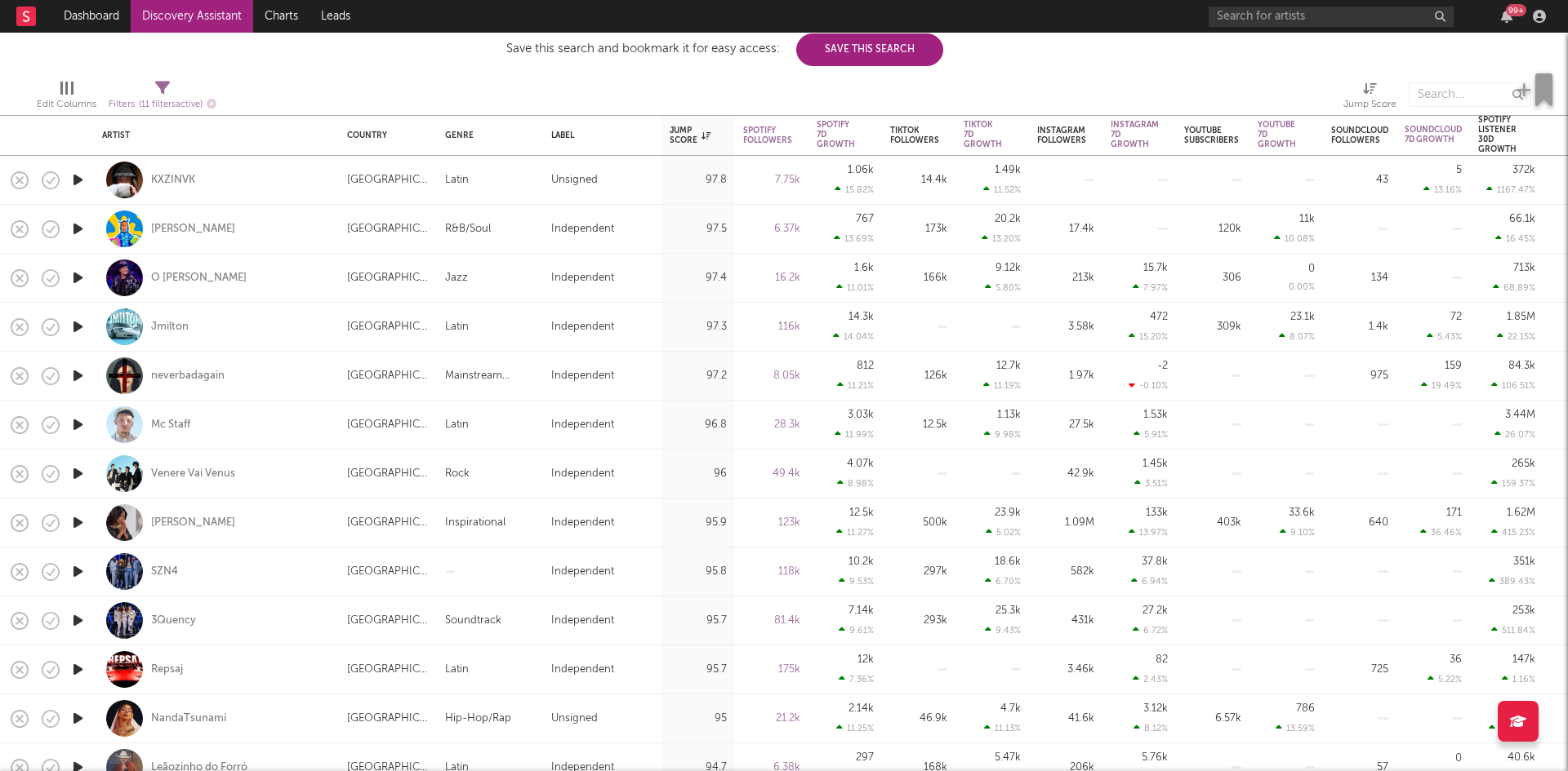
click at [181, 5] on link "Discovery Assistant" at bounding box center [192, 16] width 122 height 33
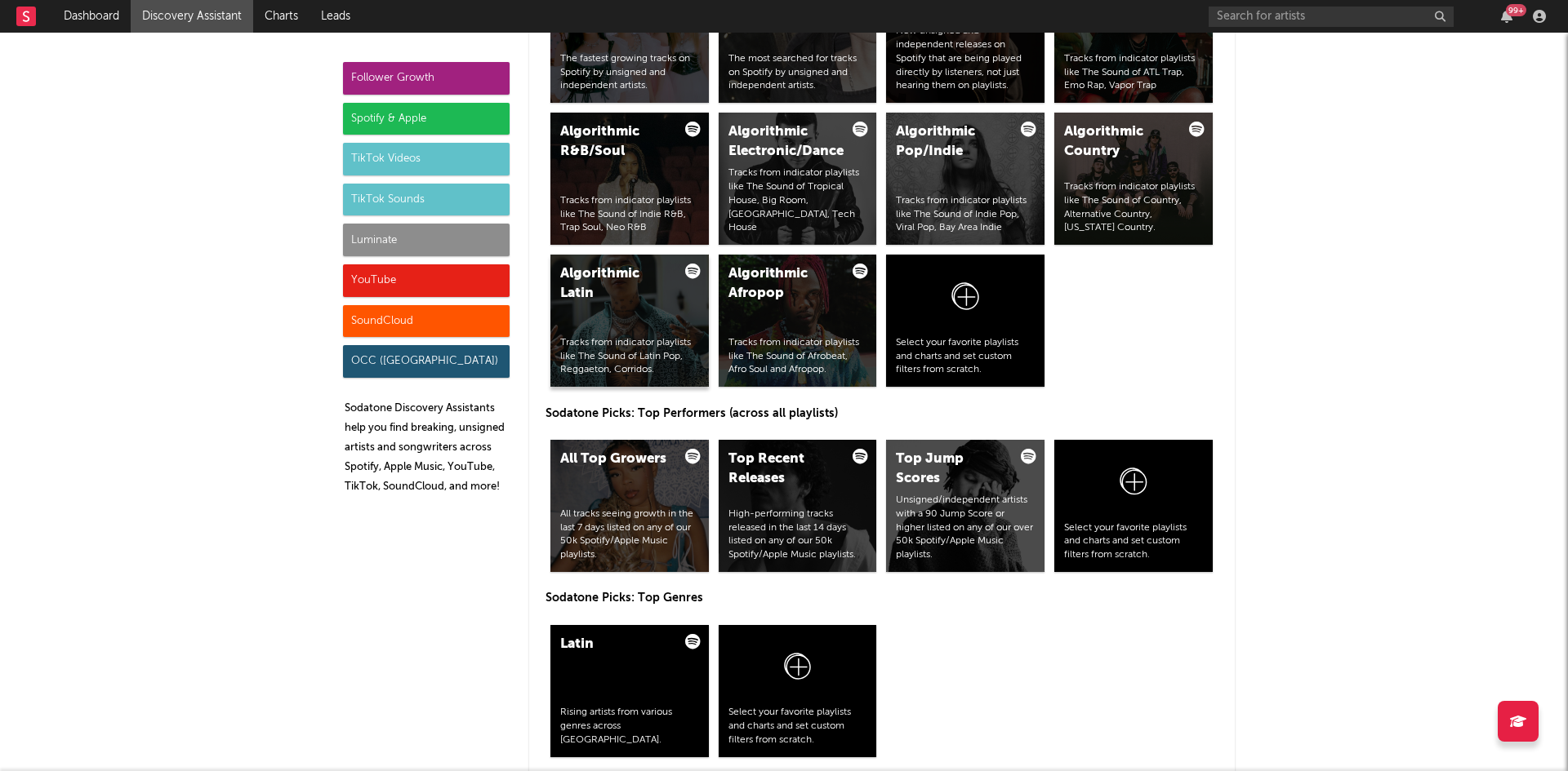
scroll to position [2204, 0]
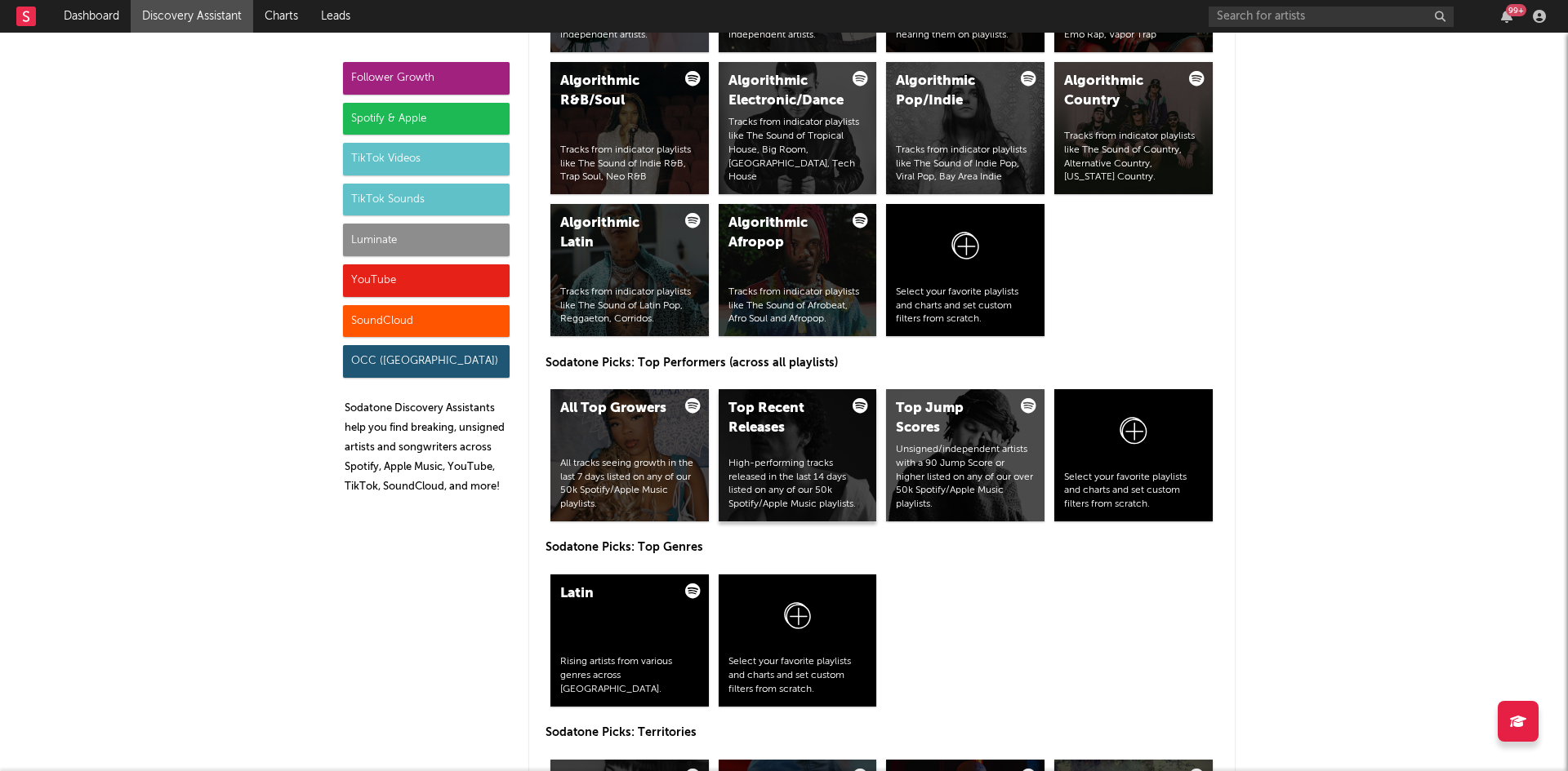
click at [758, 451] on div "Top Recent Releases High-performing tracks released in the last 14 days listed …" at bounding box center [797, 455] width 158 height 132
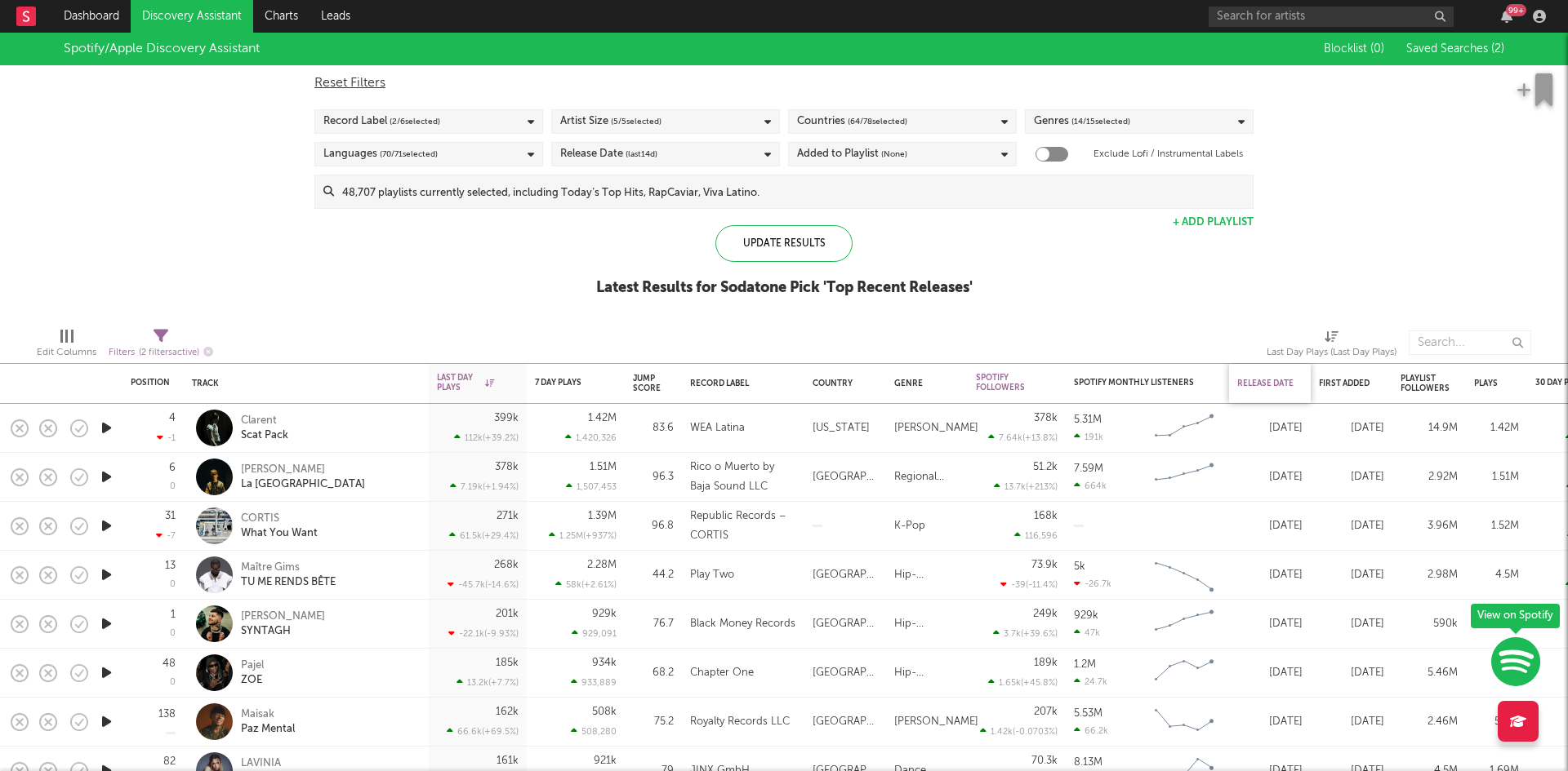
click at [1282, 379] on div "Release Date" at bounding box center [1266, 384] width 58 height 10
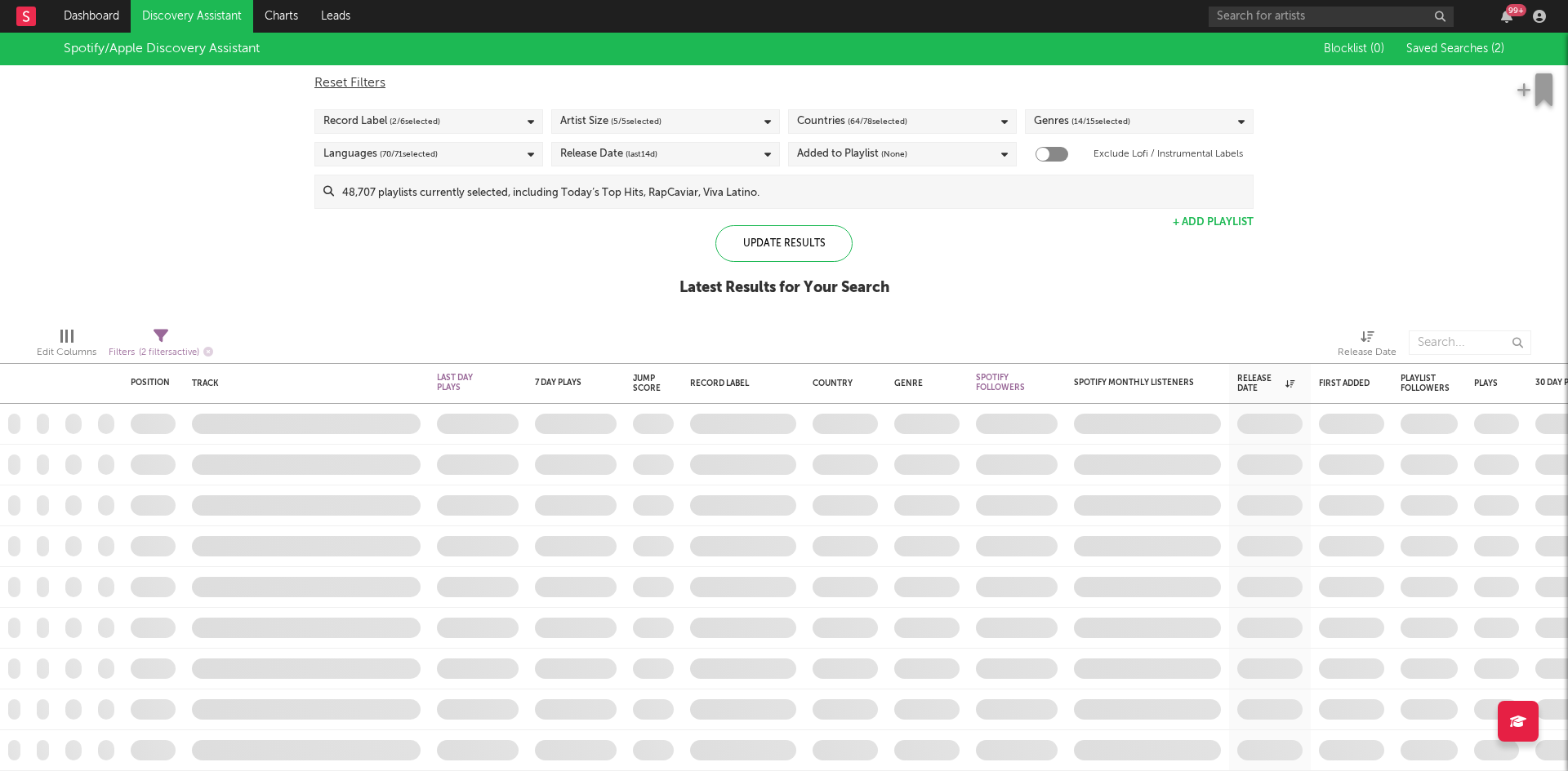
select select "max"
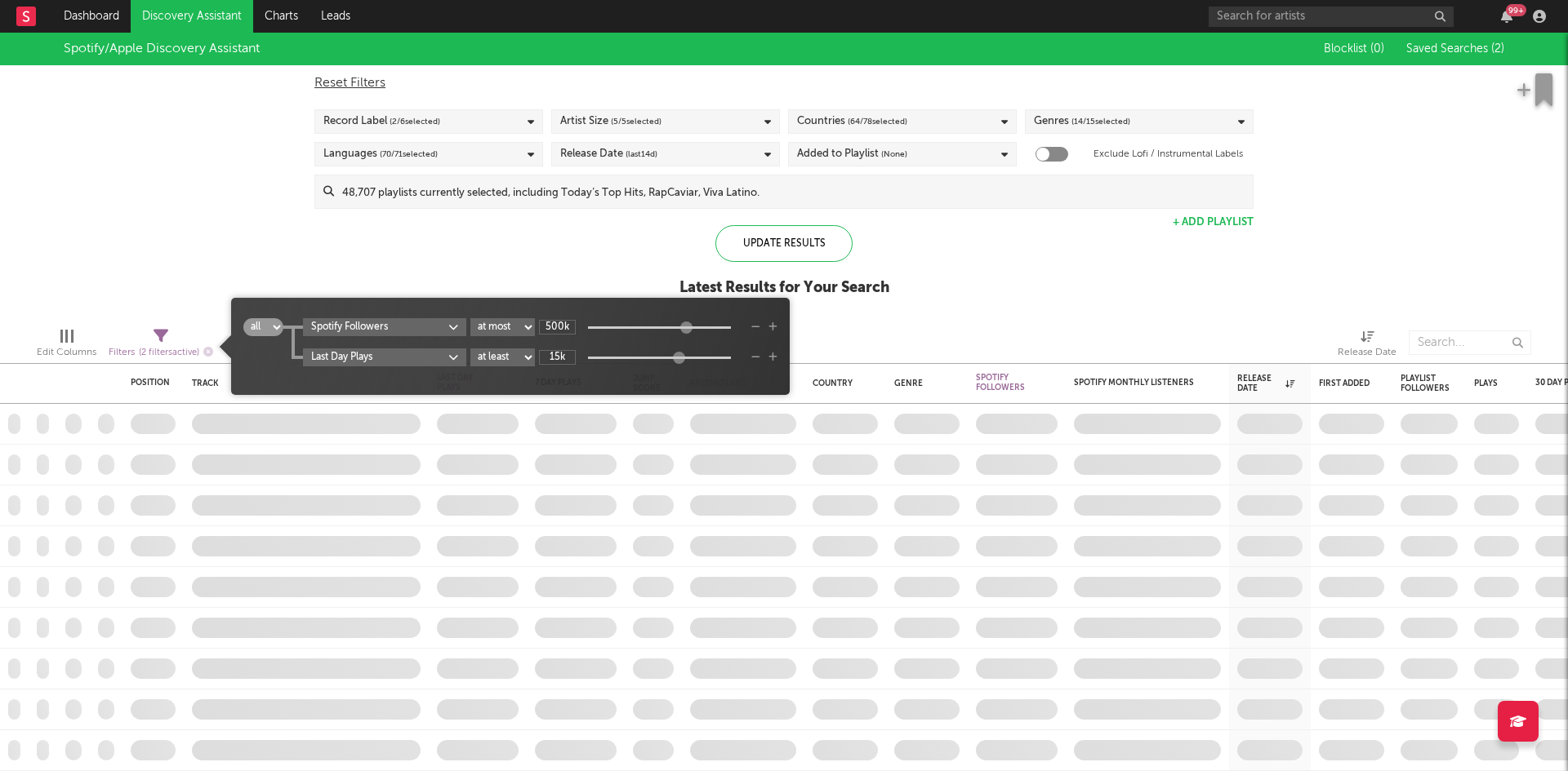
click at [152, 337] on span "Filters ( 2 filters active)" at bounding box center [161, 346] width 104 height 34
click at [571, 329] on input "500k" at bounding box center [557, 327] width 37 height 15
type input "1M"
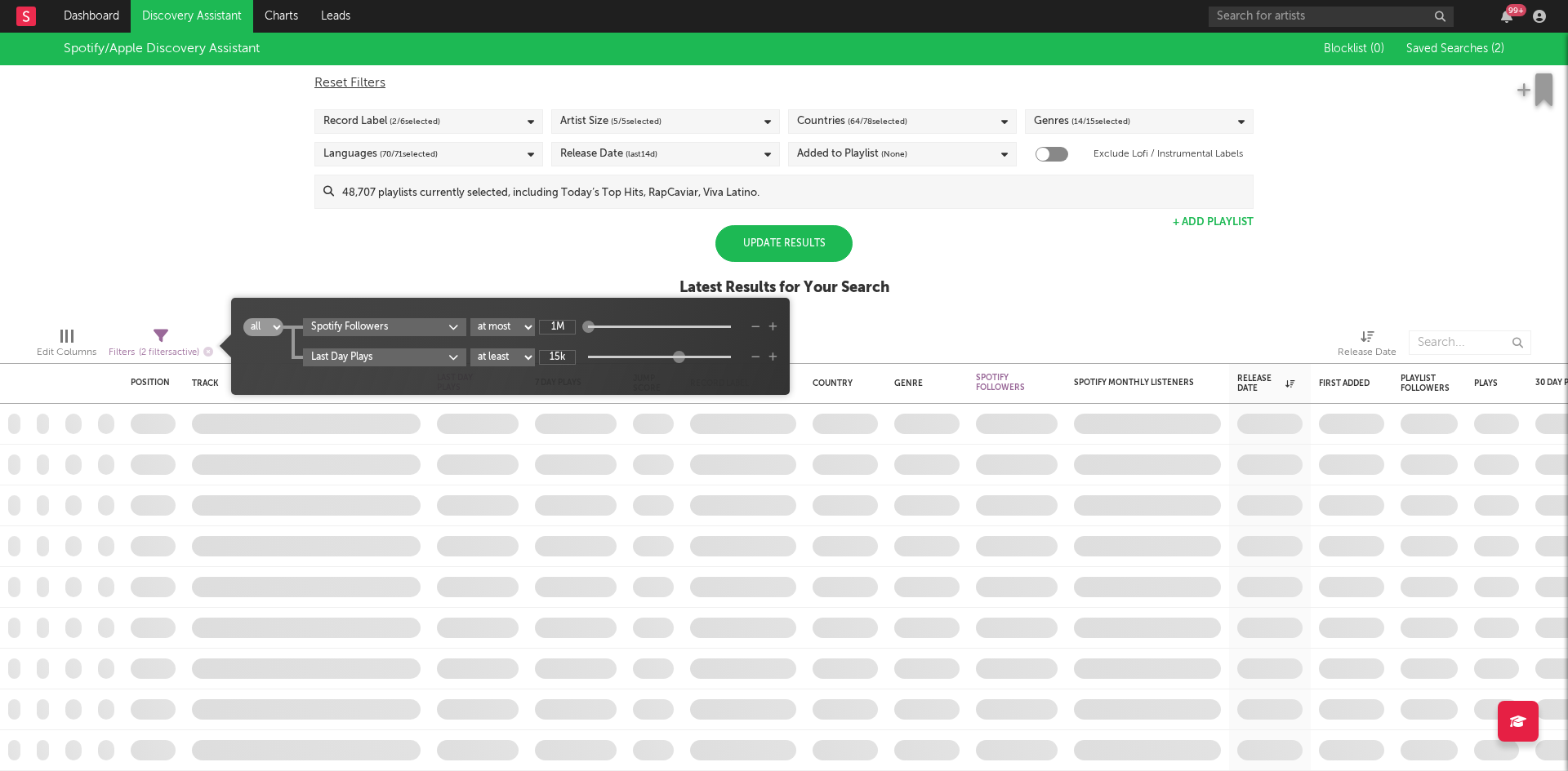
click at [345, 362] on body "Dashboard Discovery Assistant Charts Leads 99 + Notifications Settings Mark all…" at bounding box center [784, 386] width 1568 height 771
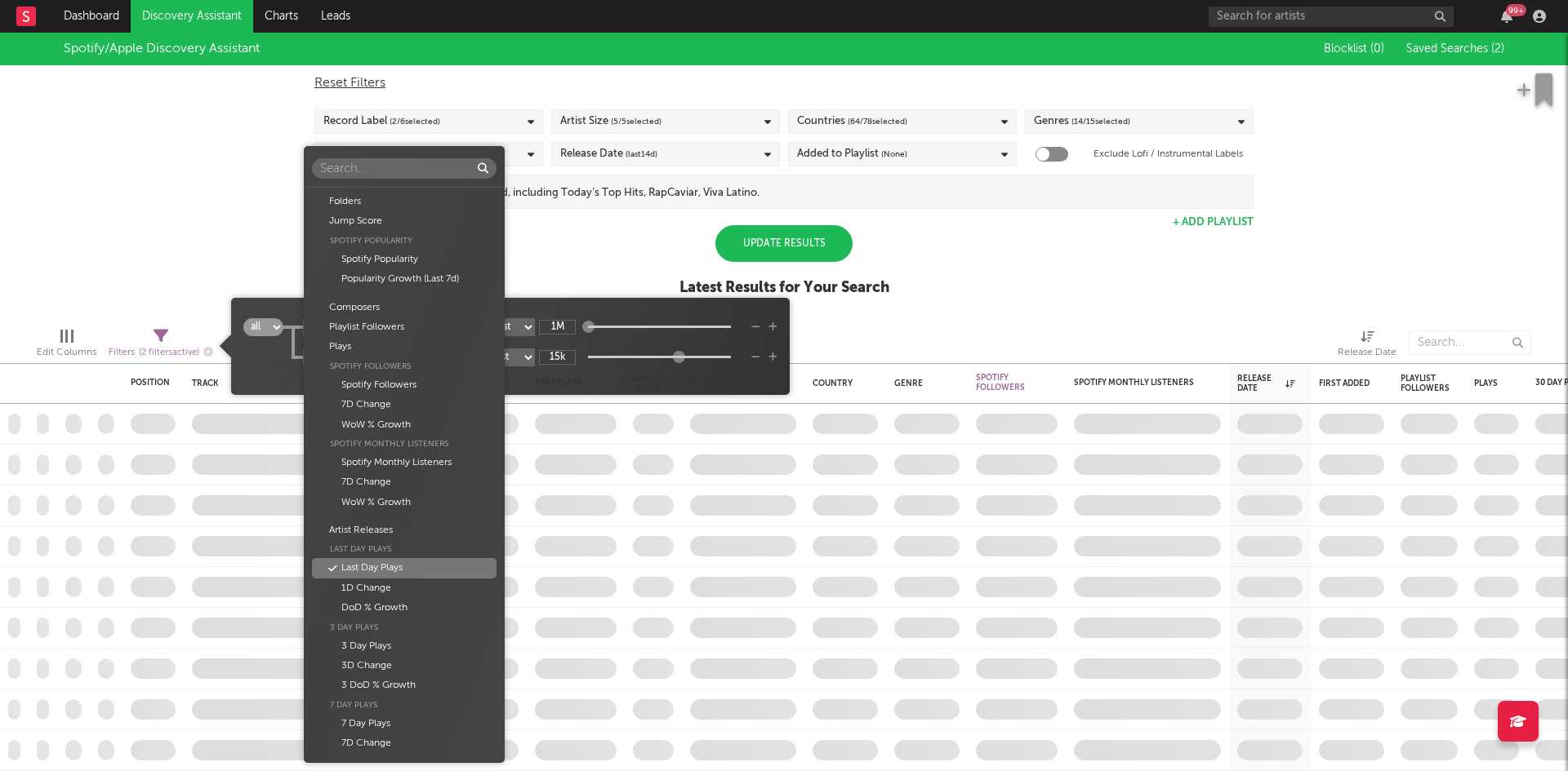
scroll to position [349, 0]
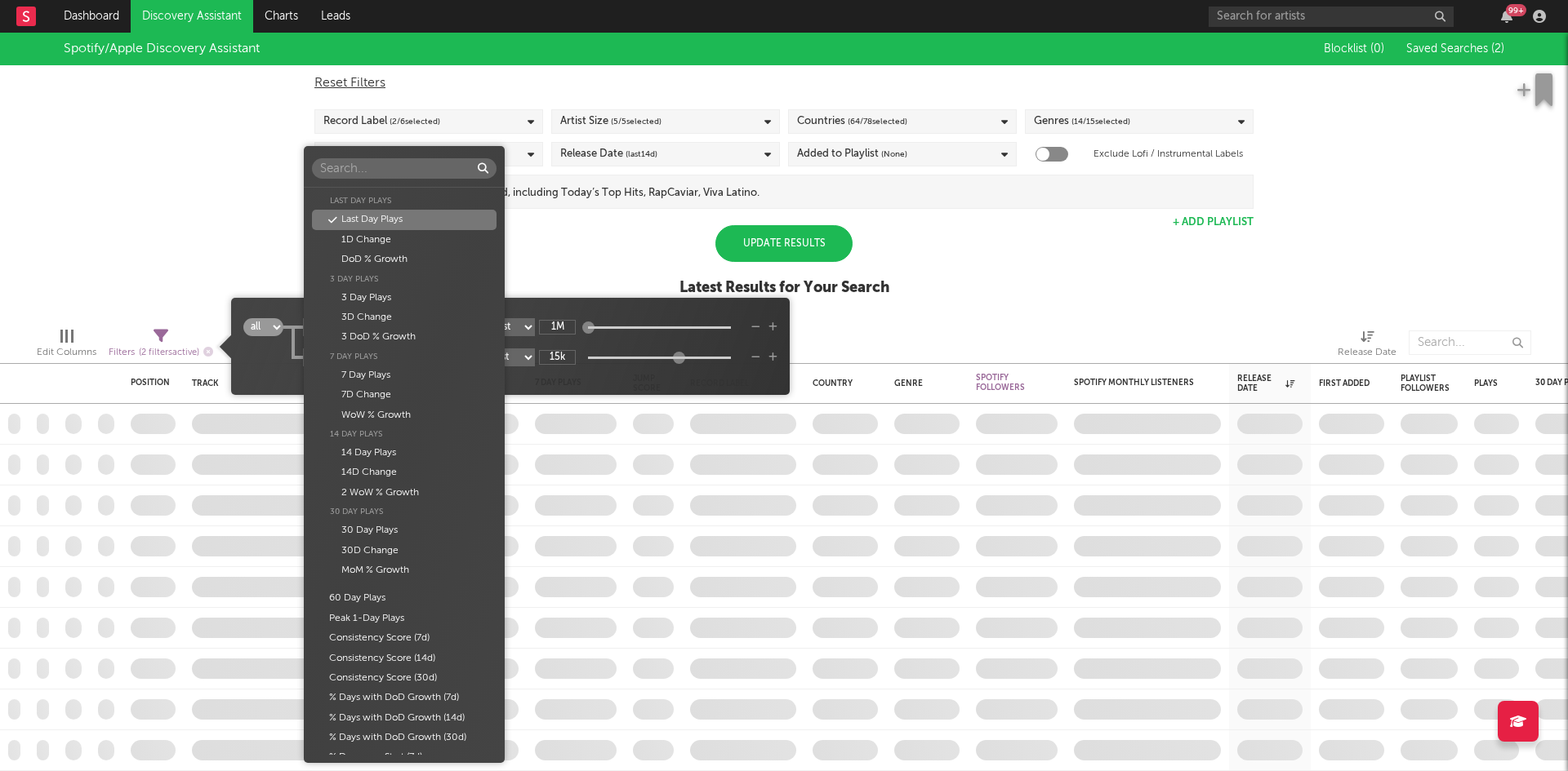
click at [260, 354] on div "Folders Jump Score Spotify Popularity Spotify Popularity Popularity Growth (Las…" at bounding box center [784, 386] width 1568 height 771
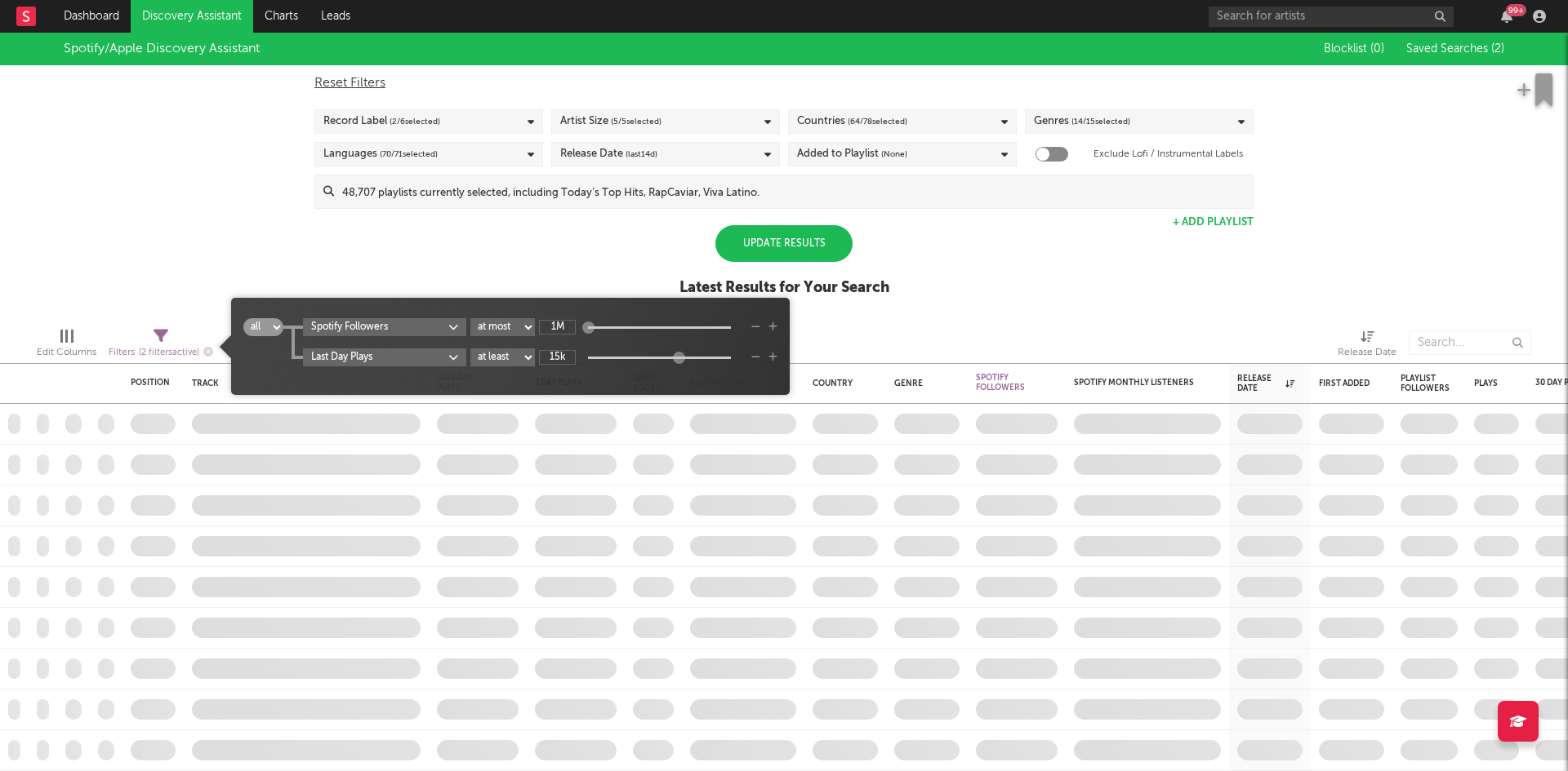
click at [348, 355] on body "Dashboard Discovery Assistant Charts Leads 99 + Notifications Settings Mark all…" at bounding box center [784, 386] width 1568 height 771
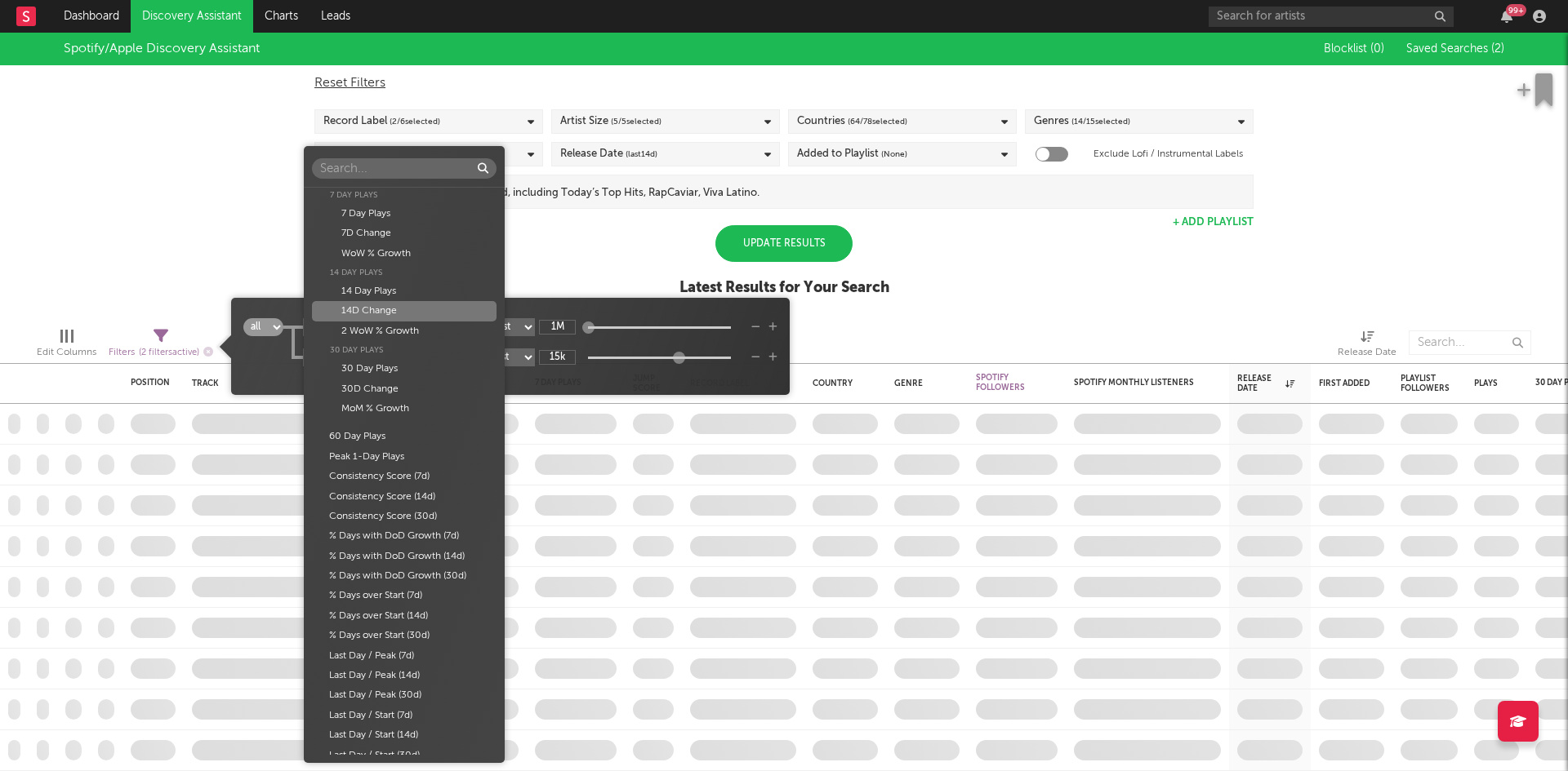
scroll to position [579, 0]
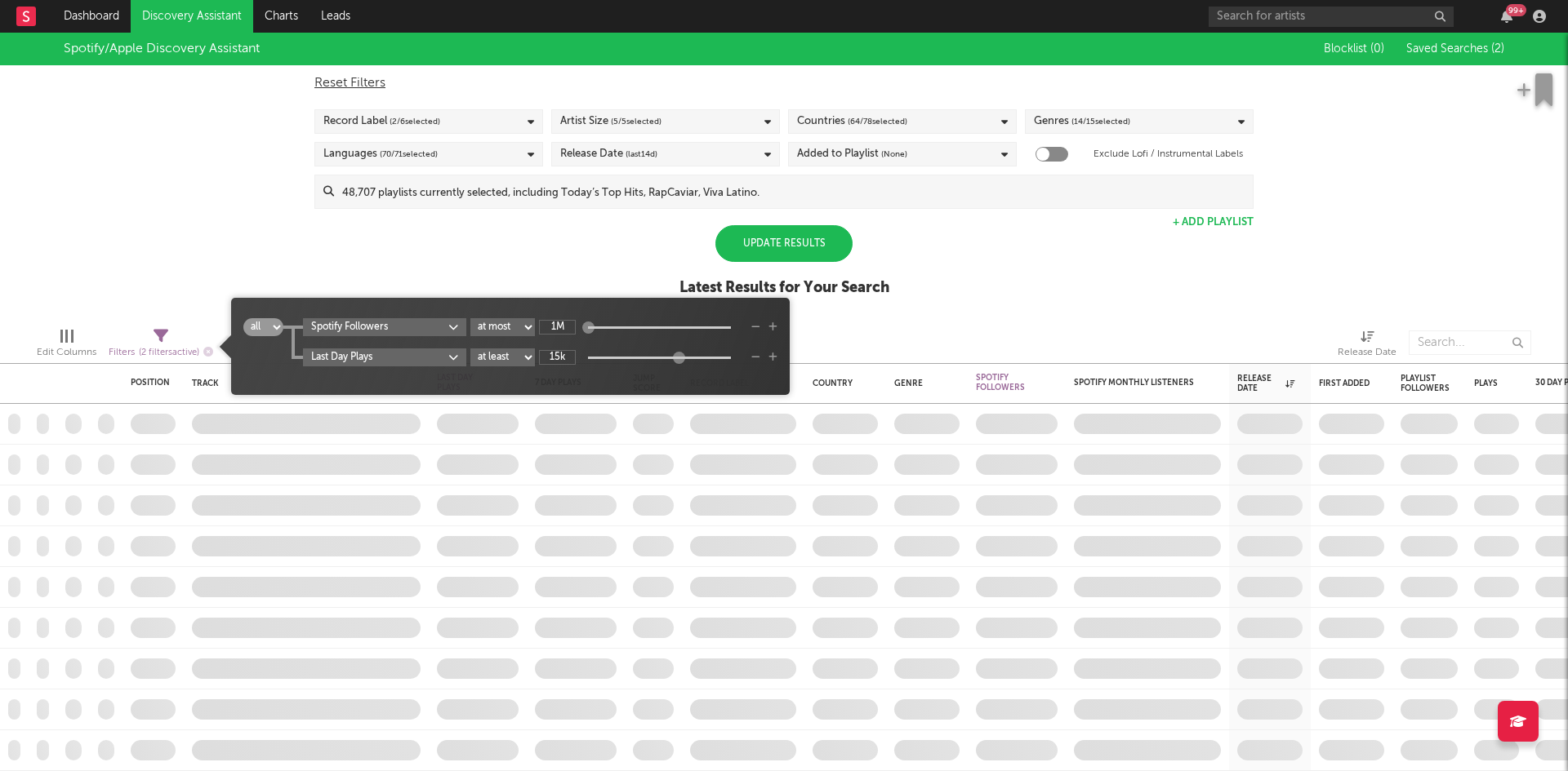
click at [251, 364] on div "Folders Jump Score Spotify Popularity Spotify Popularity Popularity Growth (Las…" at bounding box center [784, 386] width 1568 height 771
click at [510, 326] on select "at least at most between" at bounding box center [503, 327] width 65 height 18
click at [471, 318] on select "at least at most between" at bounding box center [503, 327] width 65 height 18
select select "between"
click at [551, 323] on input "1M" at bounding box center [557, 327] width 37 height 15
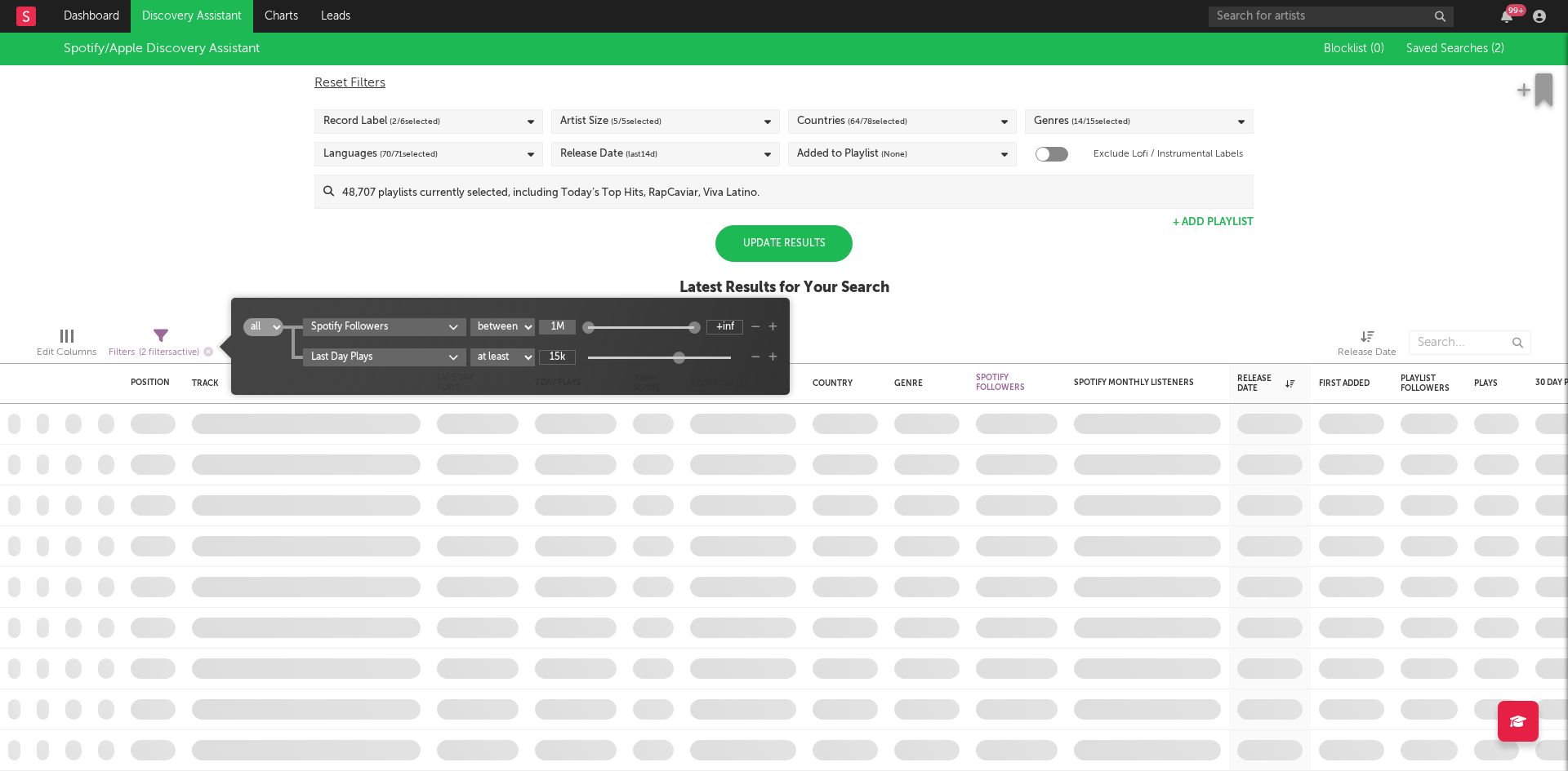
click at [551, 323] on input "1M" at bounding box center [557, 327] width 37 height 15
type input "500k"
click at [736, 323] on input "+inf" at bounding box center [725, 327] width 37 height 15
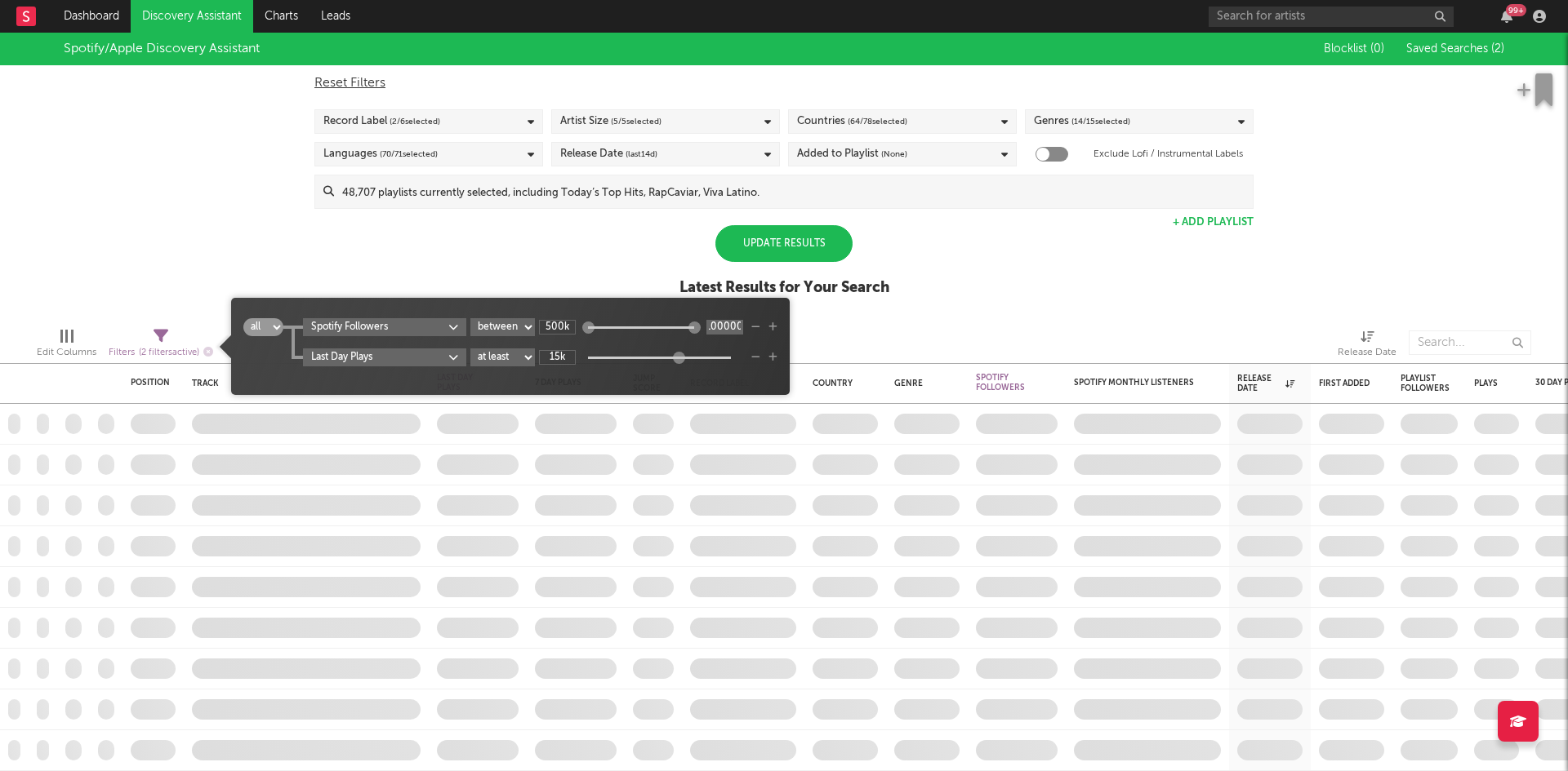
scroll to position [0, 10]
type input "1M"
click at [892, 312] on div "Spotify/Apple Discovery Assistant Blocklist ( 0 ) Saved Searches ( 2 ) Reset Fi…" at bounding box center [784, 174] width 1568 height 281
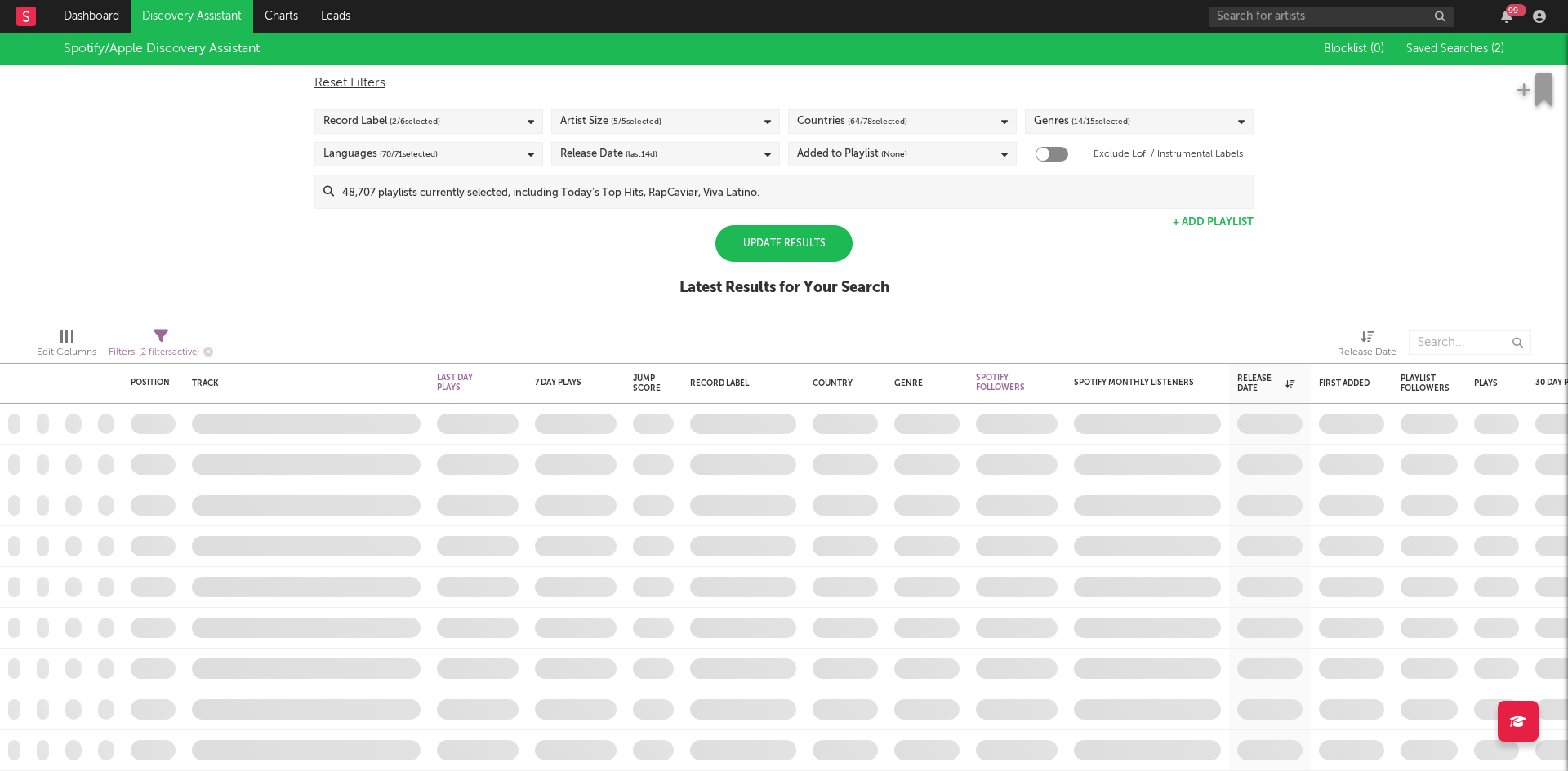
click at [438, 122] on span "( 2 / 6 selected)" at bounding box center [414, 121] width 50 height 19
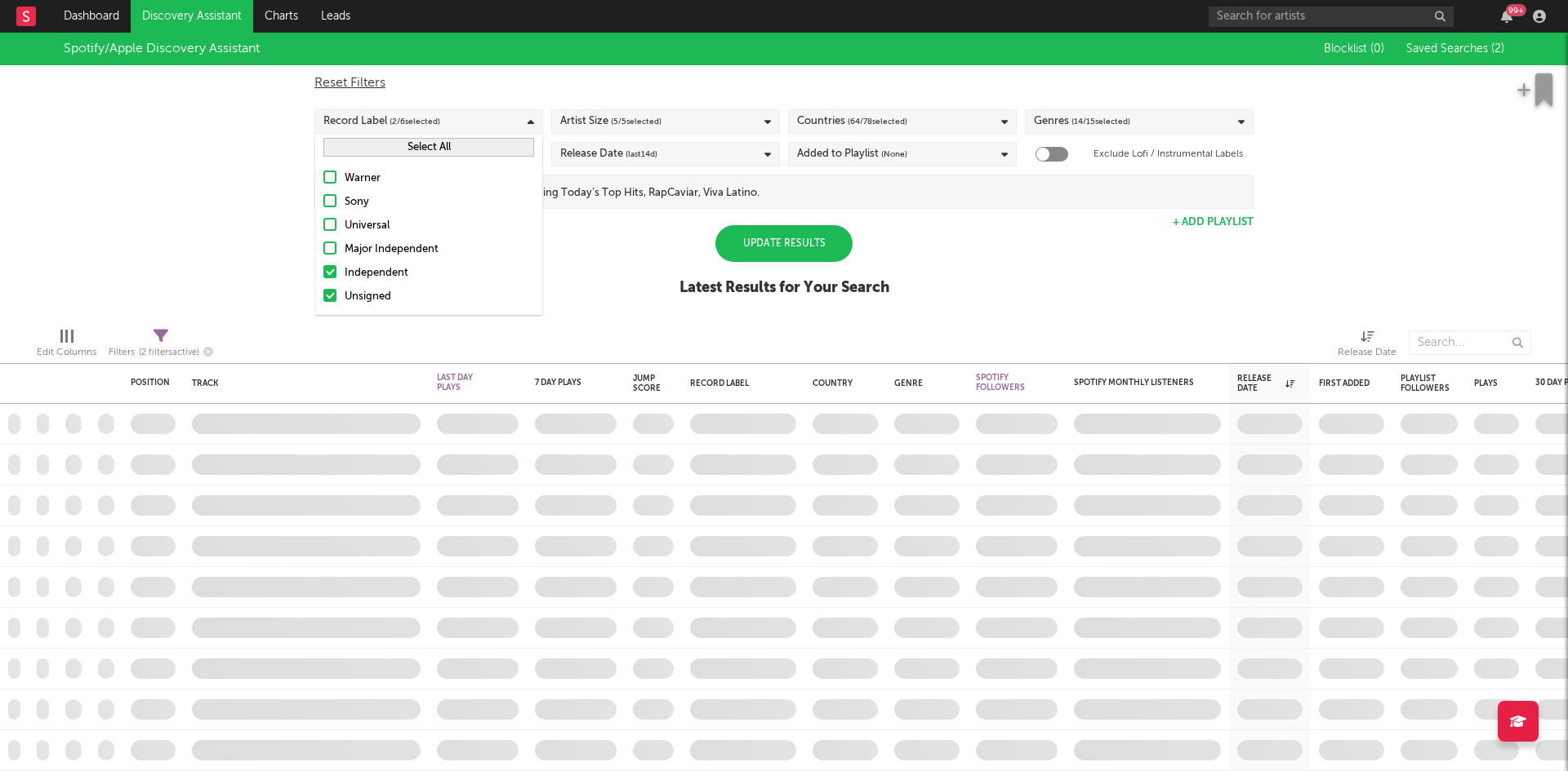
click at [445, 145] on button "Select All" at bounding box center [429, 147] width 211 height 19
click at [623, 253] on div "Spotify/Apple Discovery Assistant Blocklist ( 0 ) Saved Searches ( 2 ) Reset Fi…" at bounding box center [784, 174] width 1568 height 281
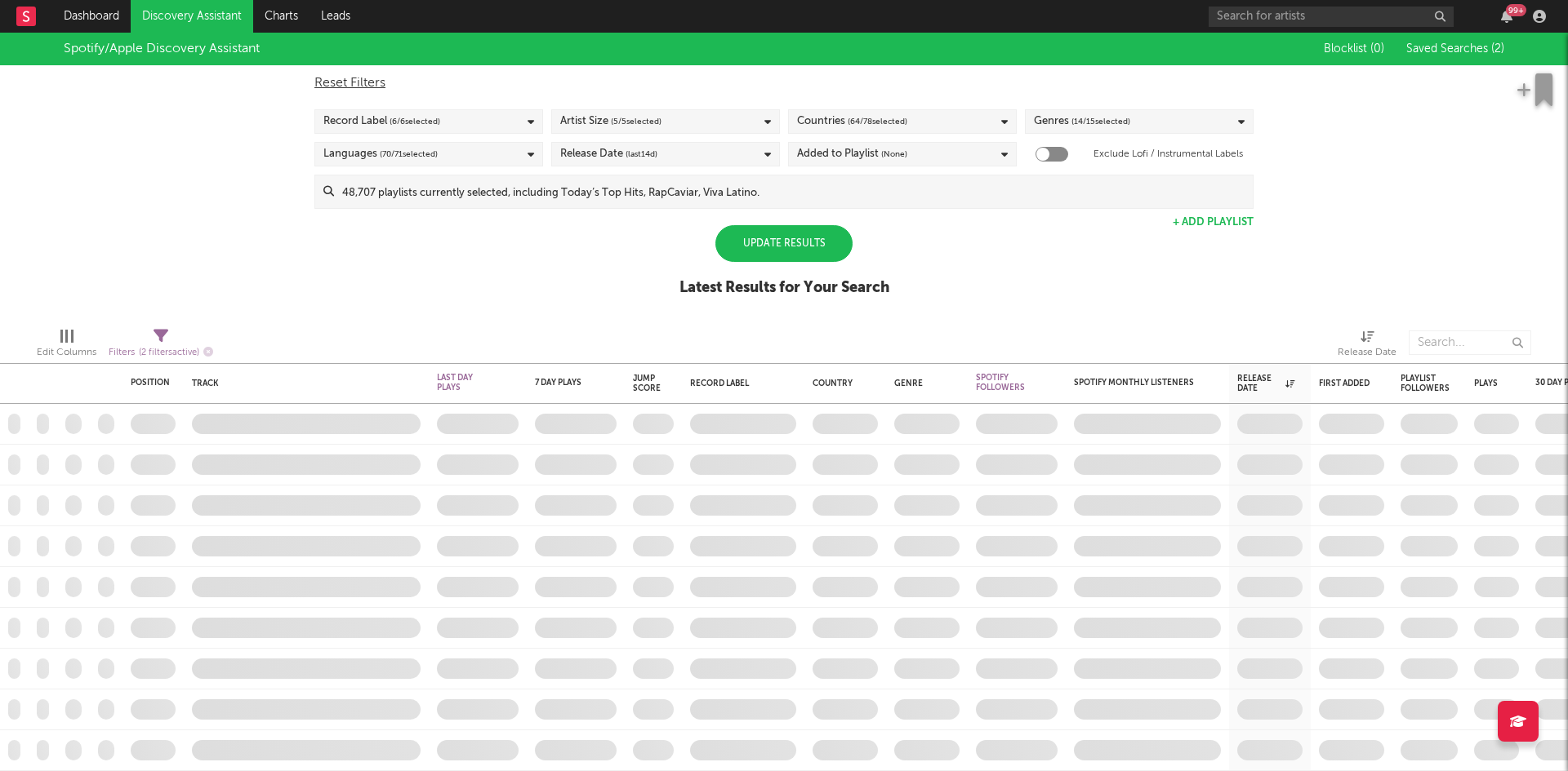
click at [800, 253] on div "Update Results" at bounding box center [784, 244] width 137 height 37
click at [774, 241] on div "Update Results" at bounding box center [784, 244] width 137 height 37
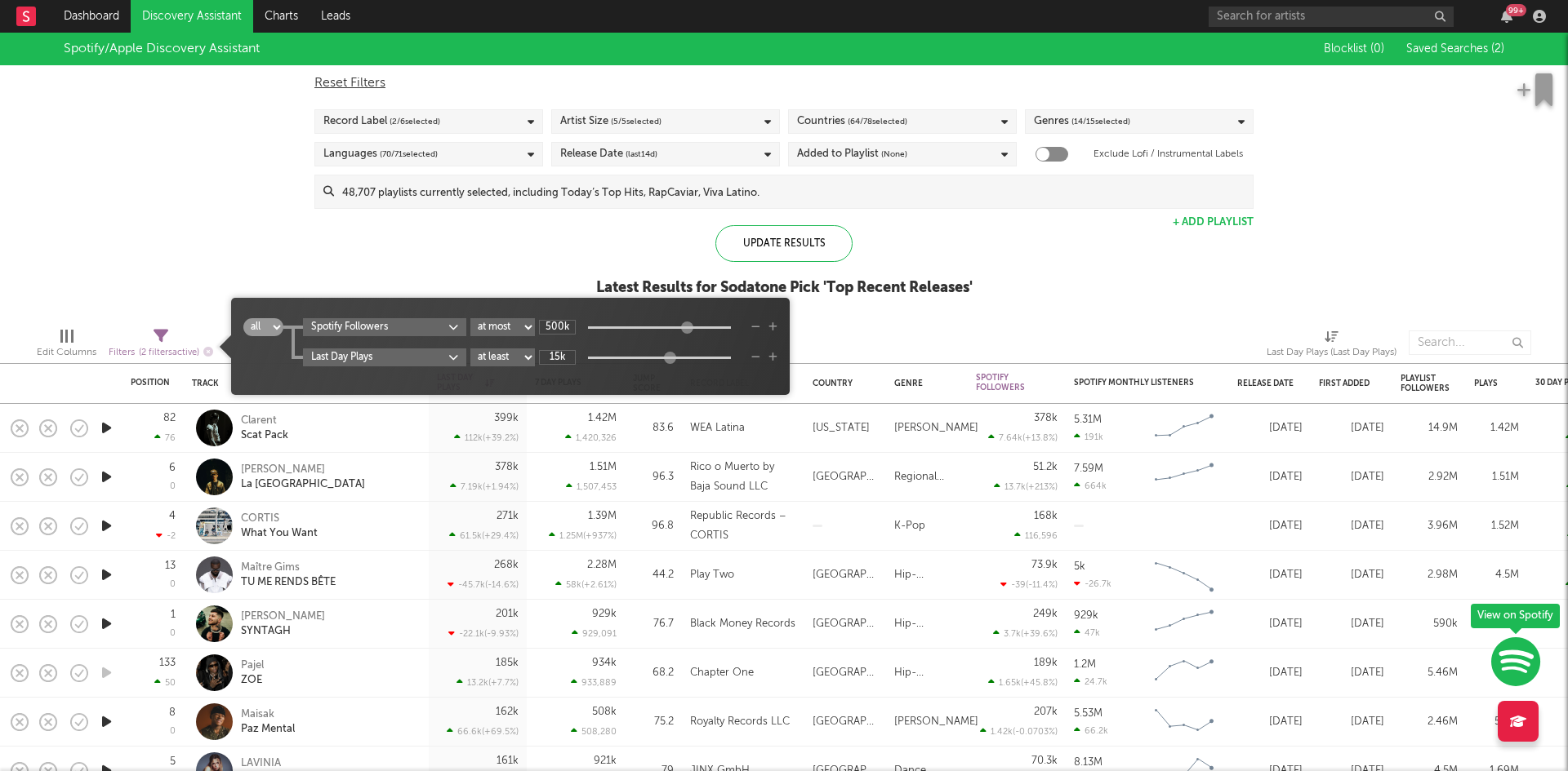
click at [154, 353] on span "( 2 filters active)" at bounding box center [169, 354] width 60 height 9
click at [500, 325] on select "at least at most between" at bounding box center [503, 327] width 65 height 18
click at [471, 318] on select "at least at most between" at bounding box center [503, 327] width 65 height 18
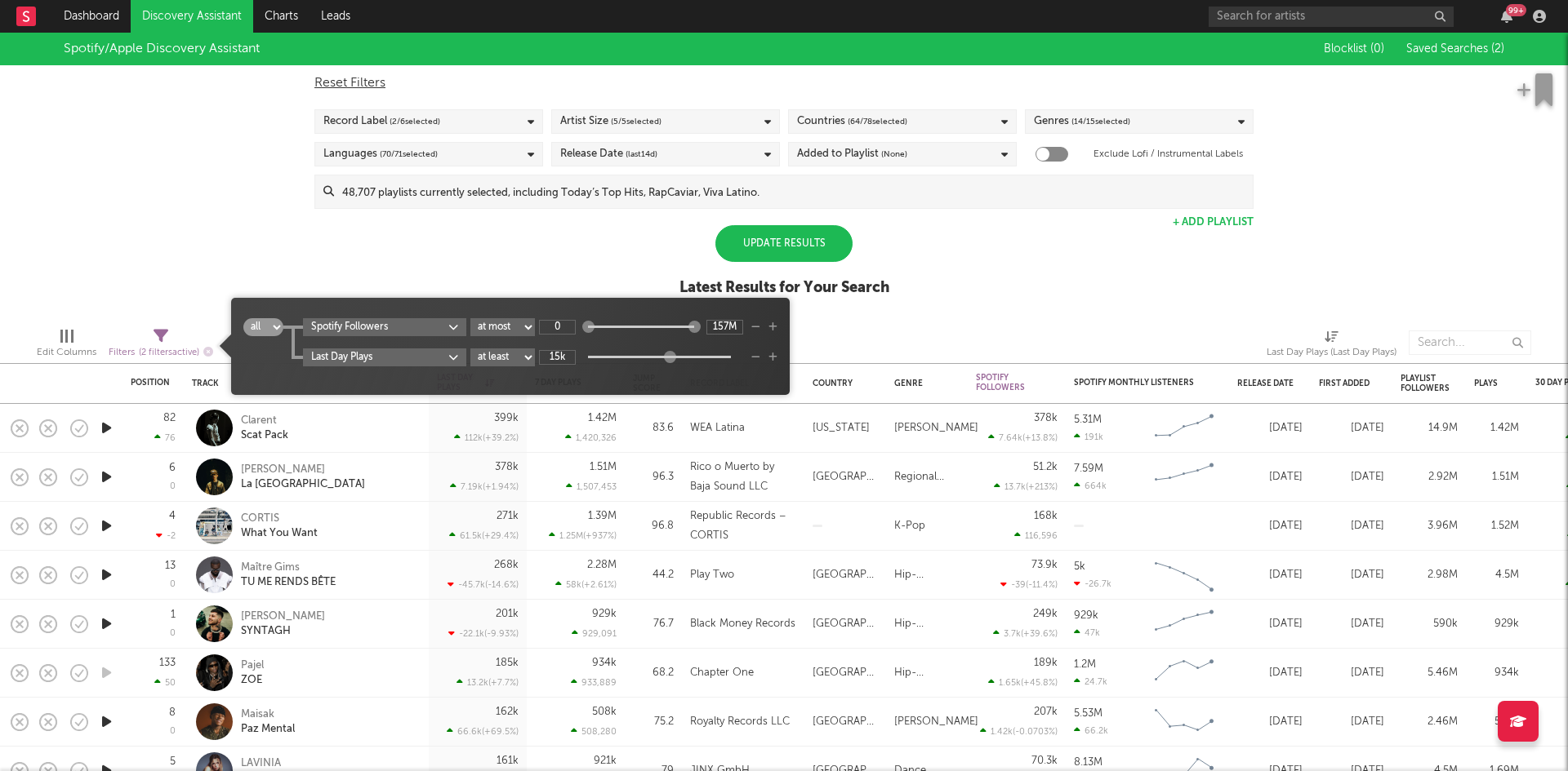
select select "between"
type input "0"
click at [718, 324] on input "157M" at bounding box center [725, 327] width 37 height 15
type input "1M"
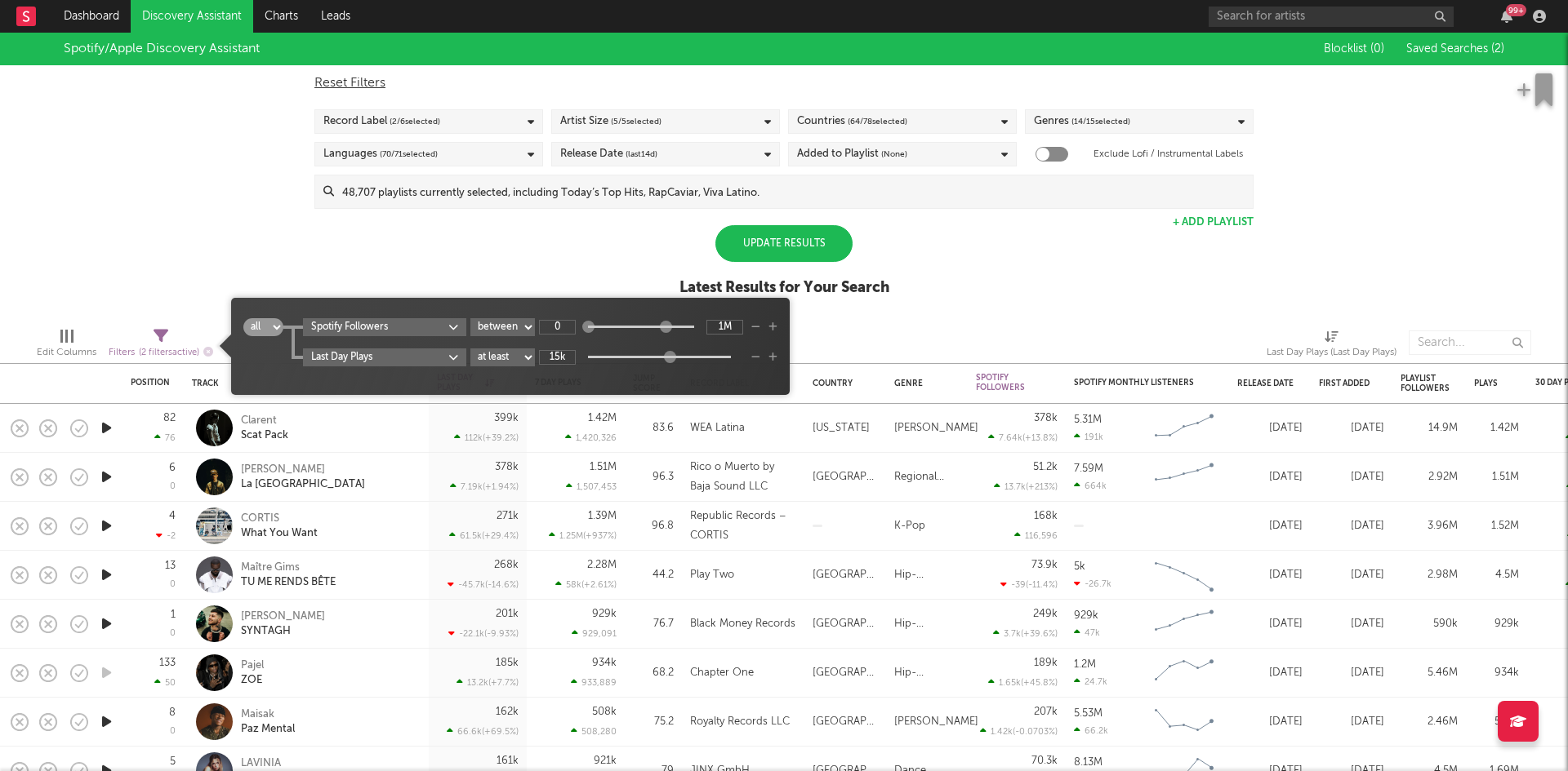
scroll to position [0, 0]
click at [553, 268] on div "Spotify/Apple Discovery Assistant Blocklist ( 0 ) Saved Searches ( 2 ) Reset Fi…" at bounding box center [784, 174] width 1568 height 281
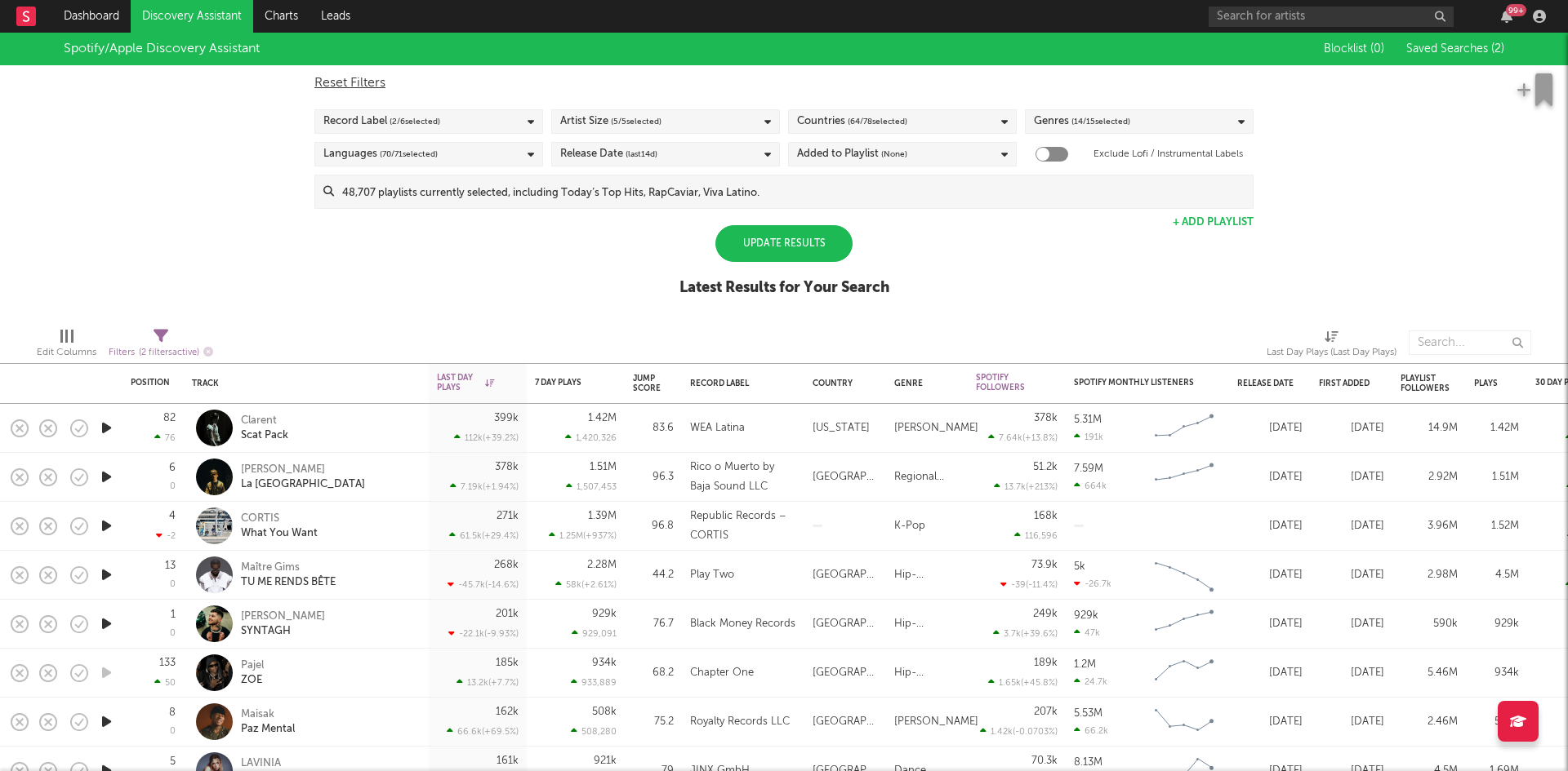
click at [819, 236] on div "Update Results" at bounding box center [784, 244] width 137 height 37
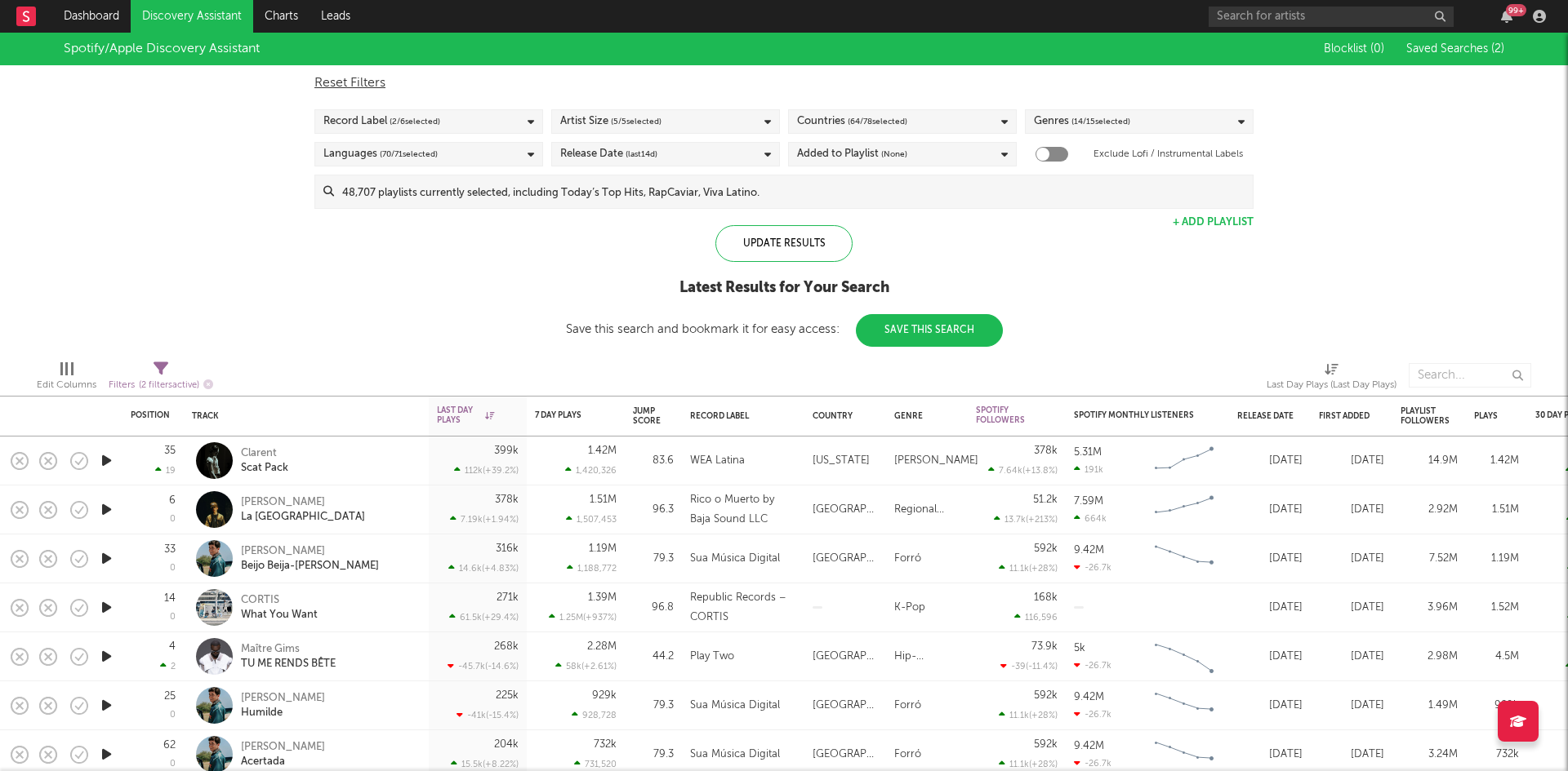
select select "between"
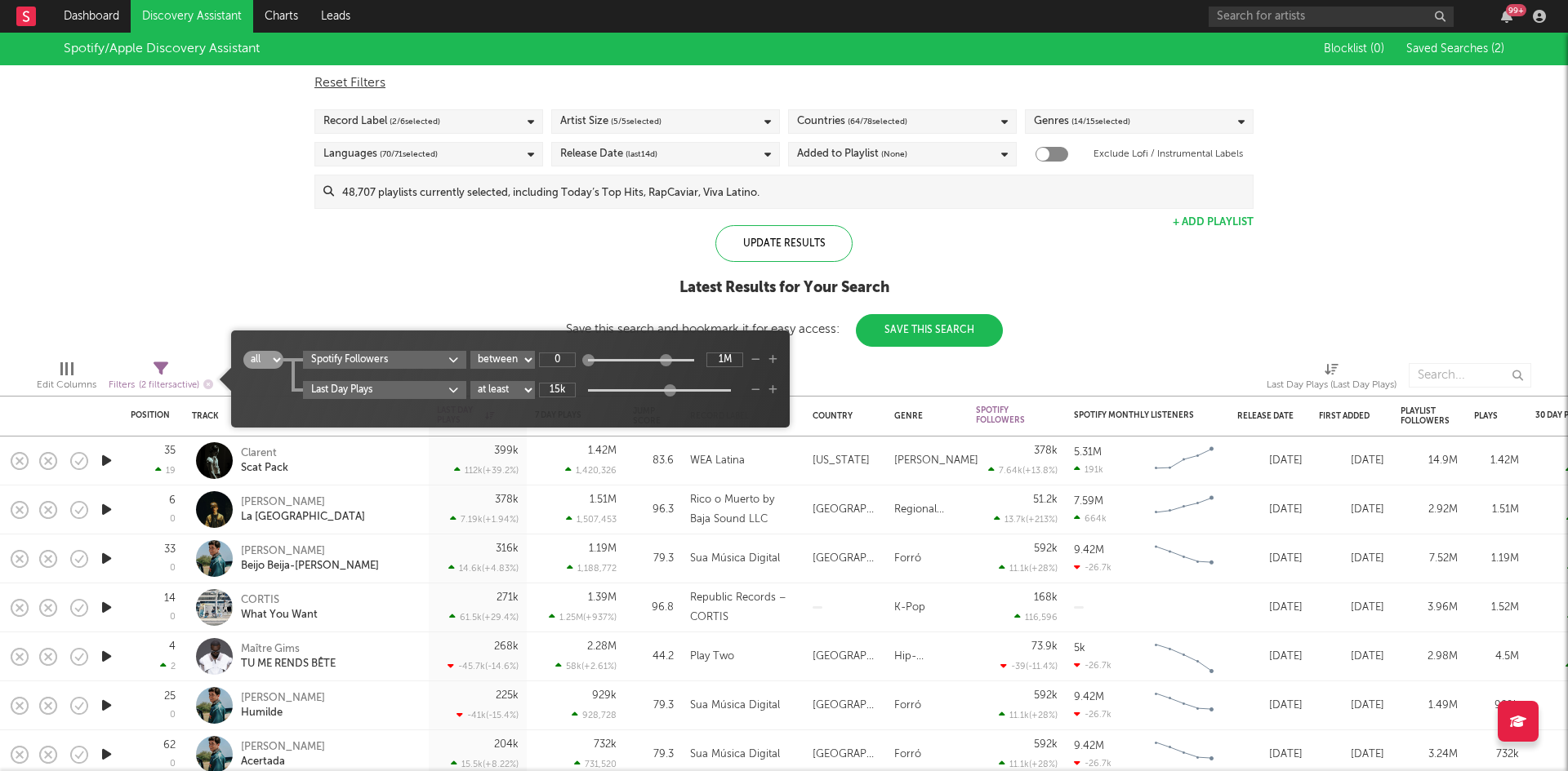
click at [165, 373] on icon at bounding box center [161, 369] width 15 height 15
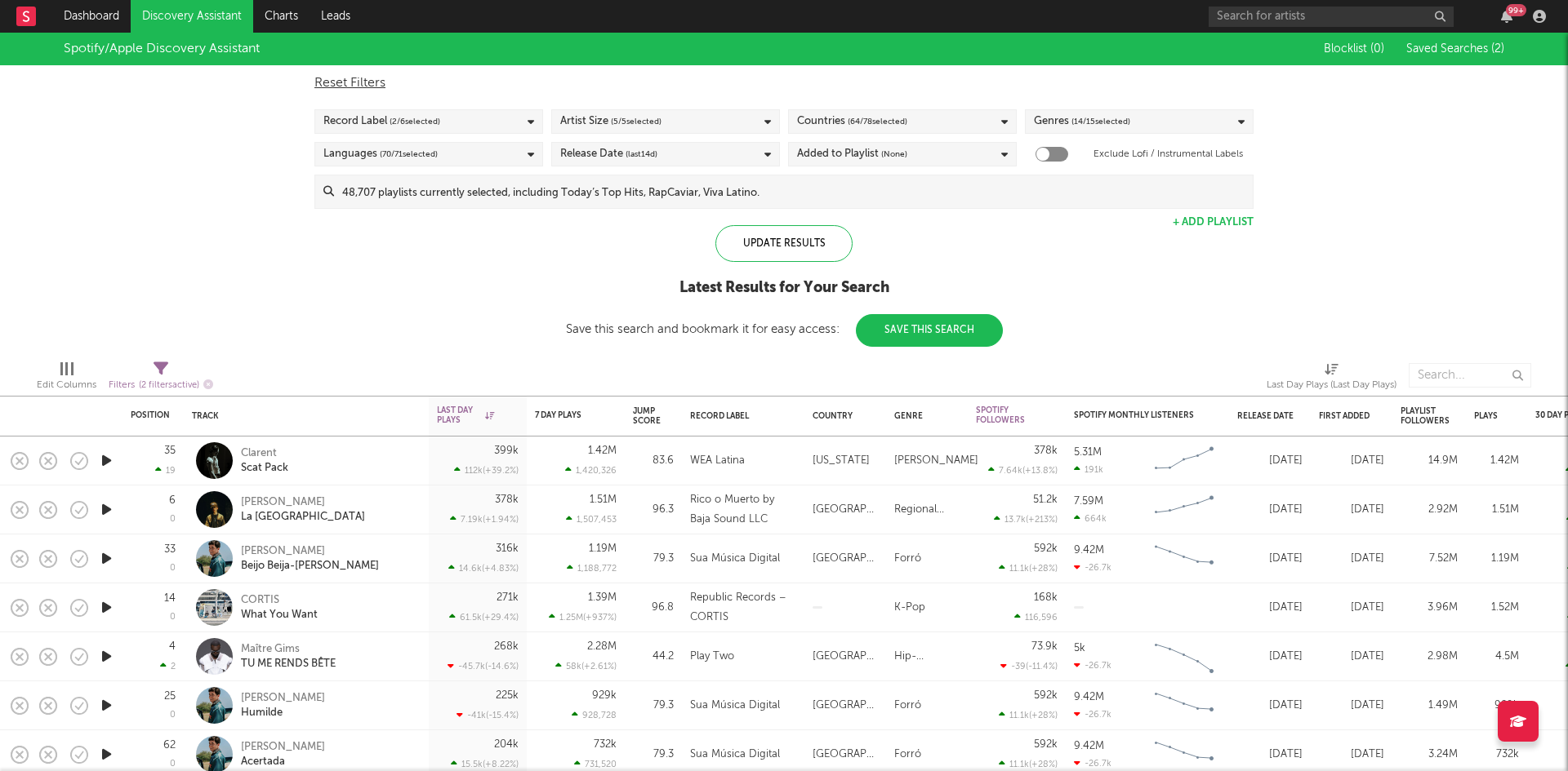
click at [338, 294] on div "Spotify/Apple Discovery Assistant Blocklist ( 0 ) Saved Searches ( 2 ) Reset Fi…" at bounding box center [784, 190] width 1568 height 314
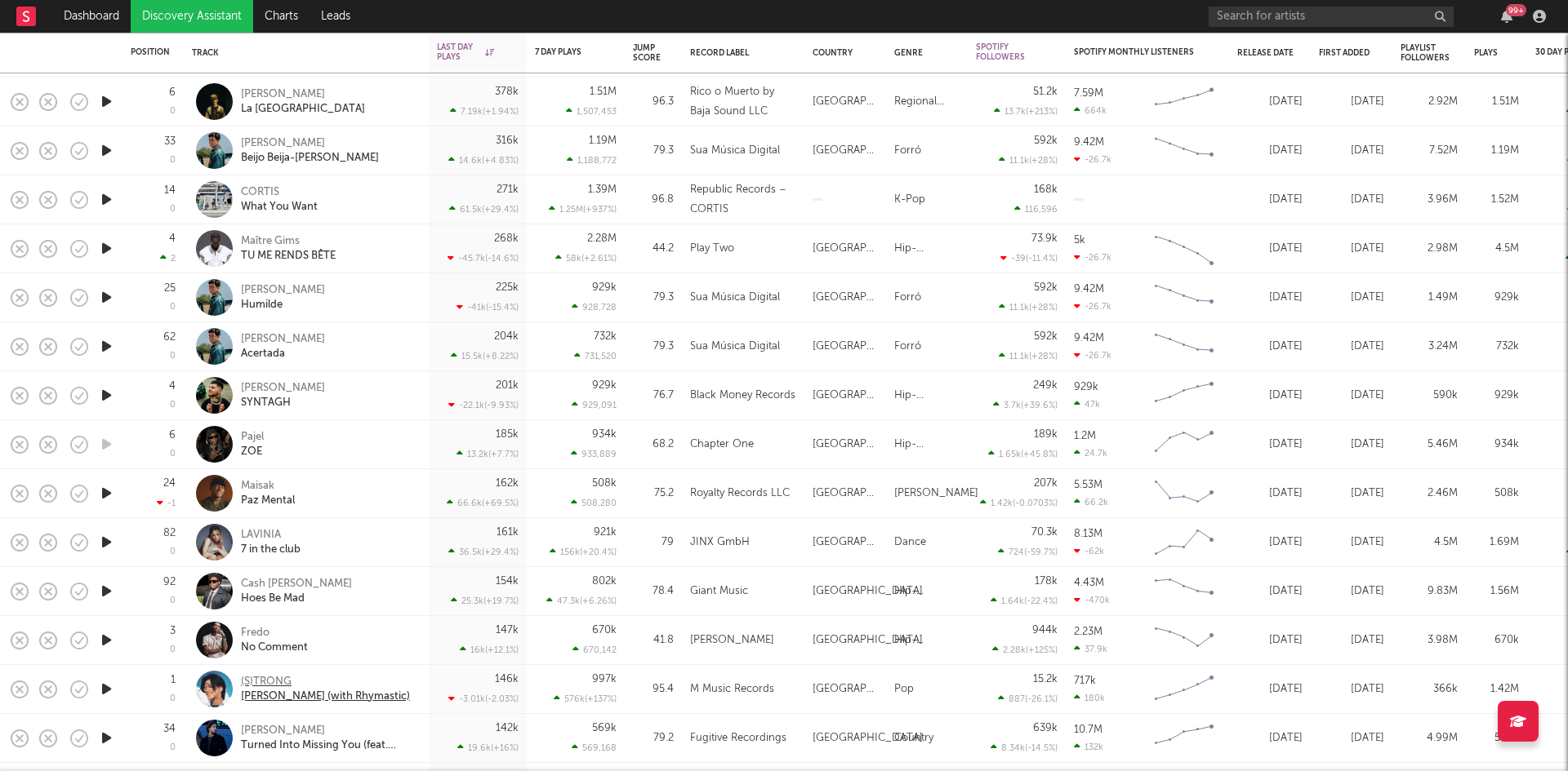
click at [269, 678] on div "(S)TRONG" at bounding box center [325, 682] width 169 height 15
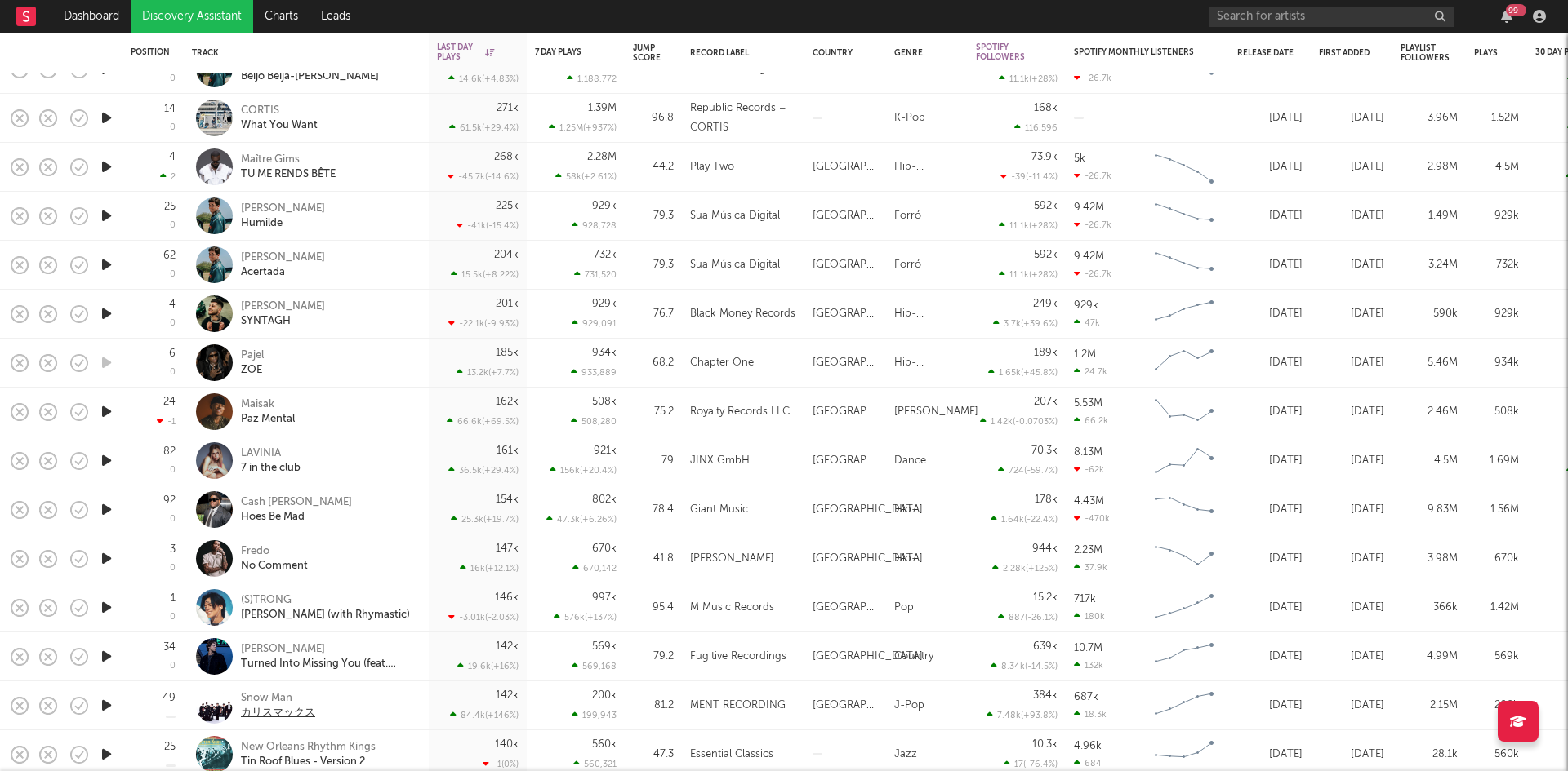
click at [274, 702] on div "Snow Man" at bounding box center [278, 699] width 74 height 15
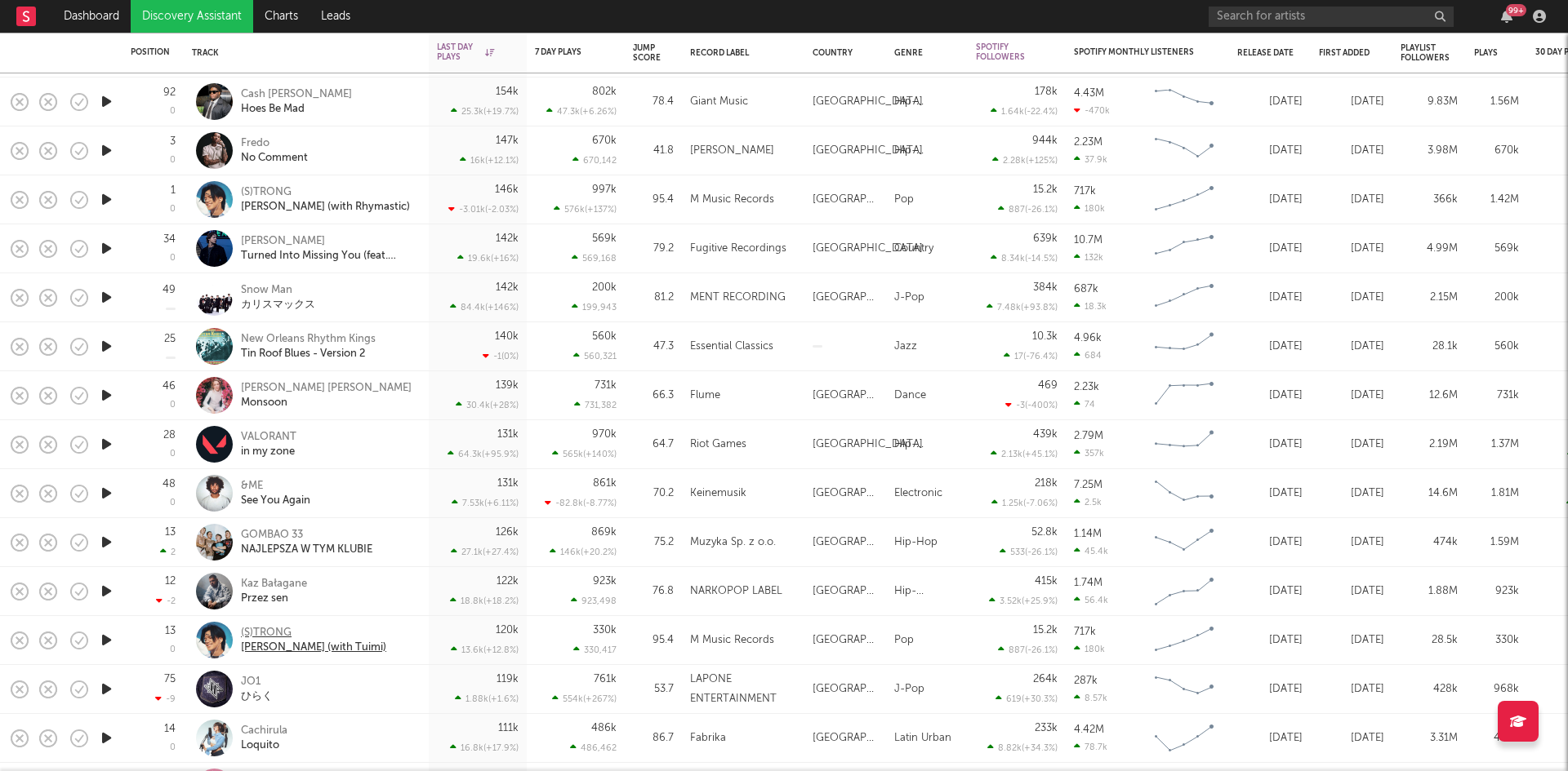
click at [247, 636] on div "(S)TRONG" at bounding box center [313, 633] width 145 height 15
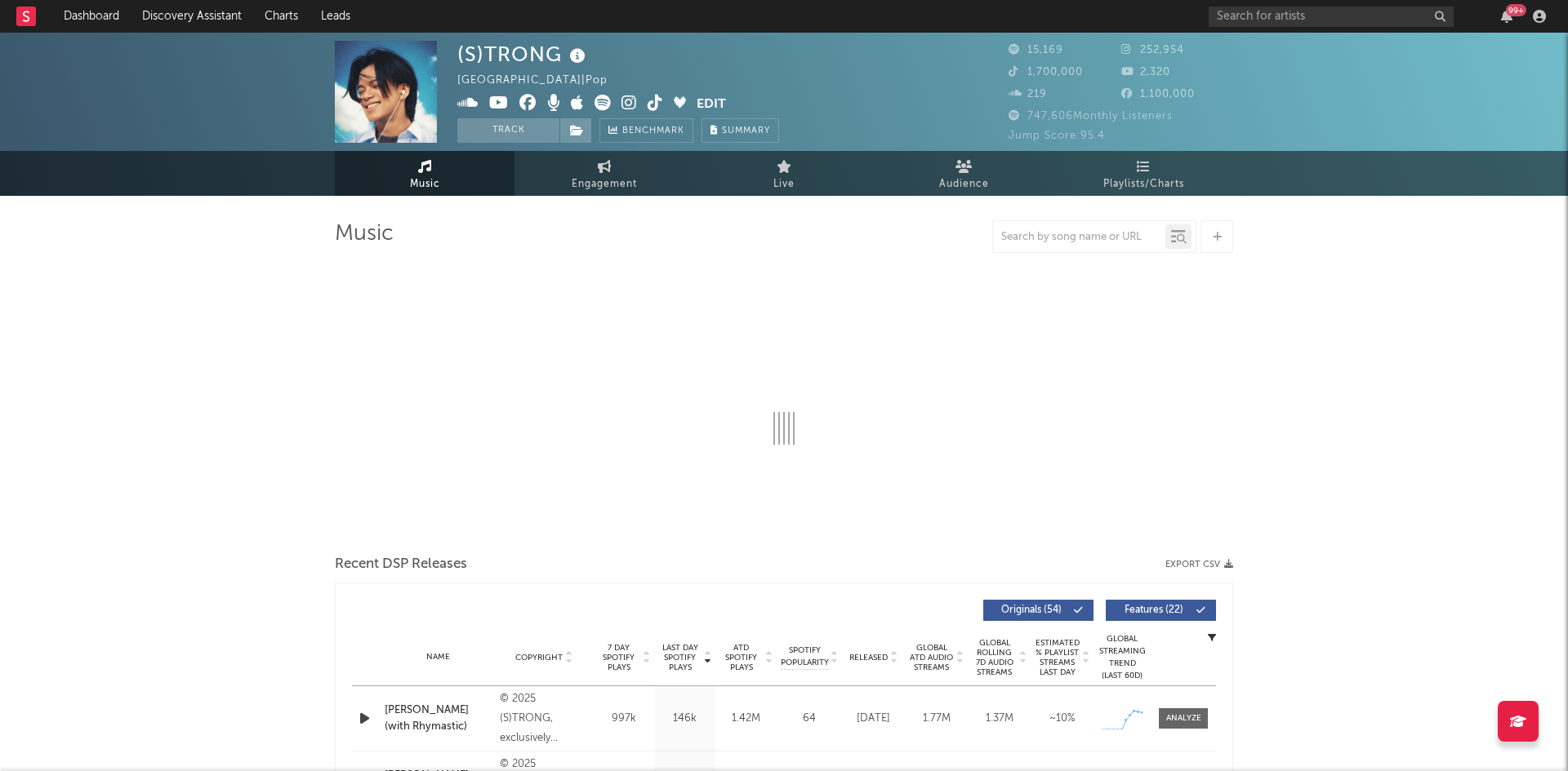
select select "6m"
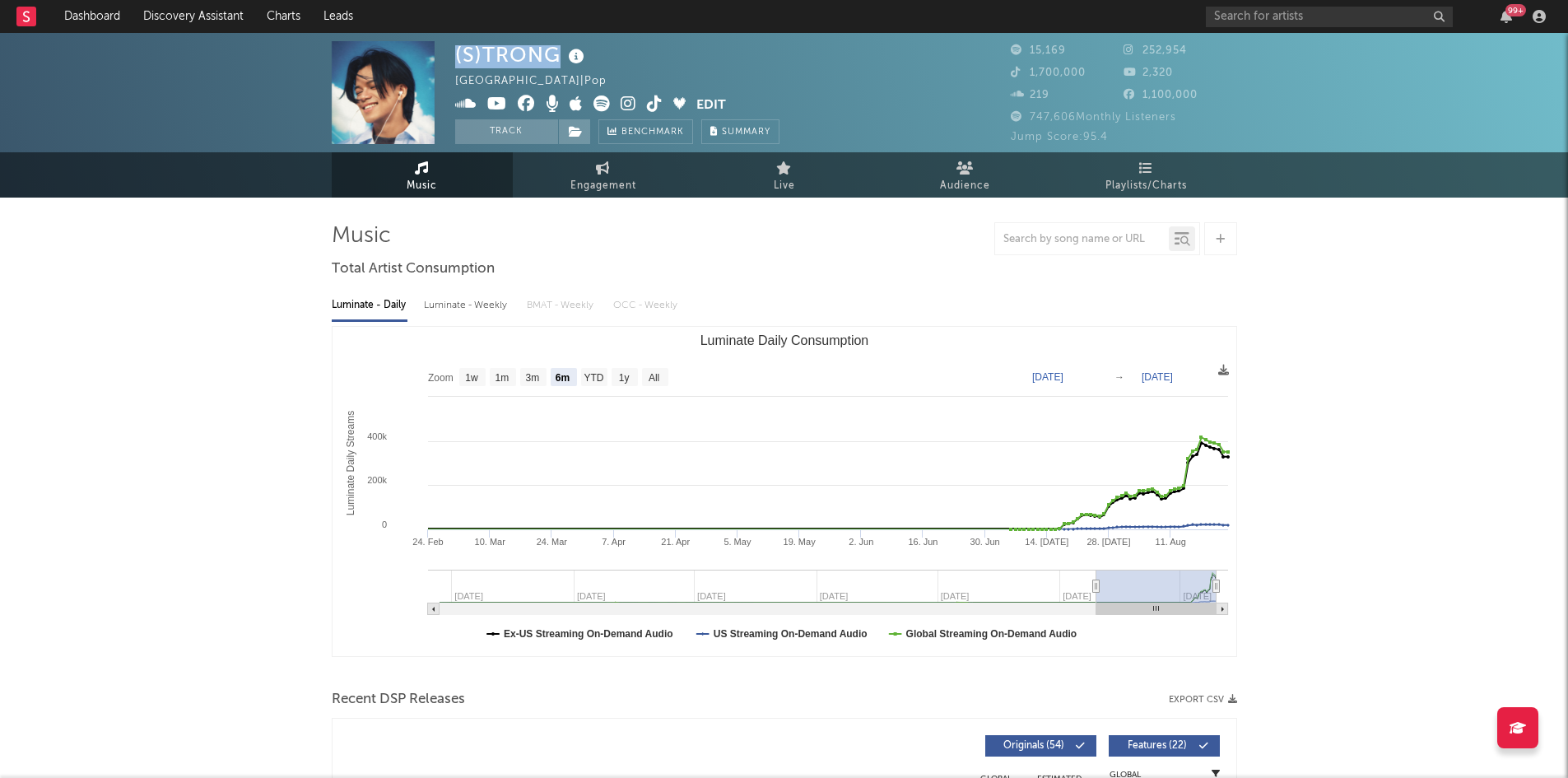
drag, startPoint x: 558, startPoint y: 54, endPoint x: 456, endPoint y: 55, distance: 102.0
click at [456, 55] on div "(S)TRONG" at bounding box center [521, 54] width 134 height 27
copy div "(S)TRONG"
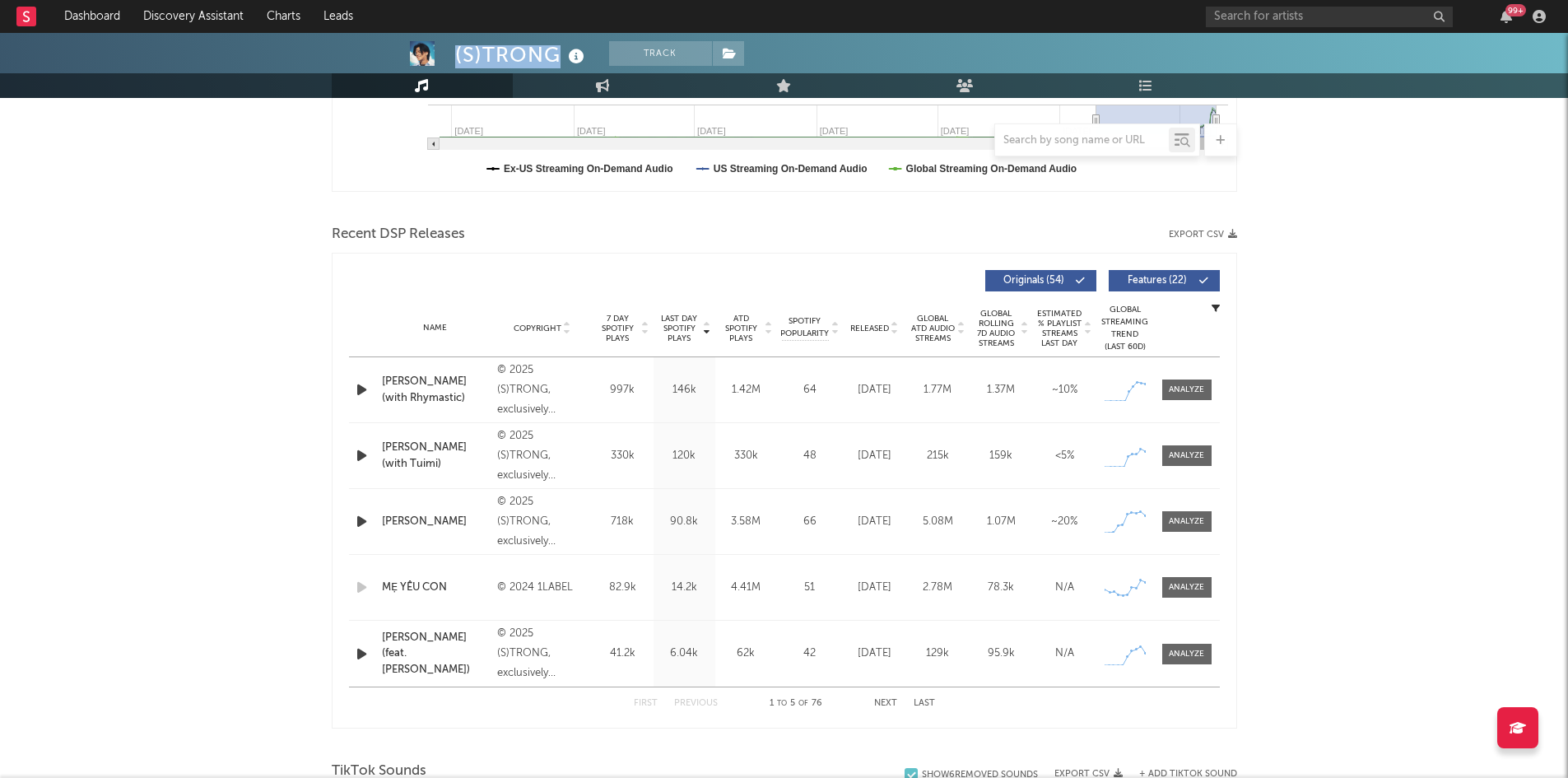
scroll to position [494, 0]
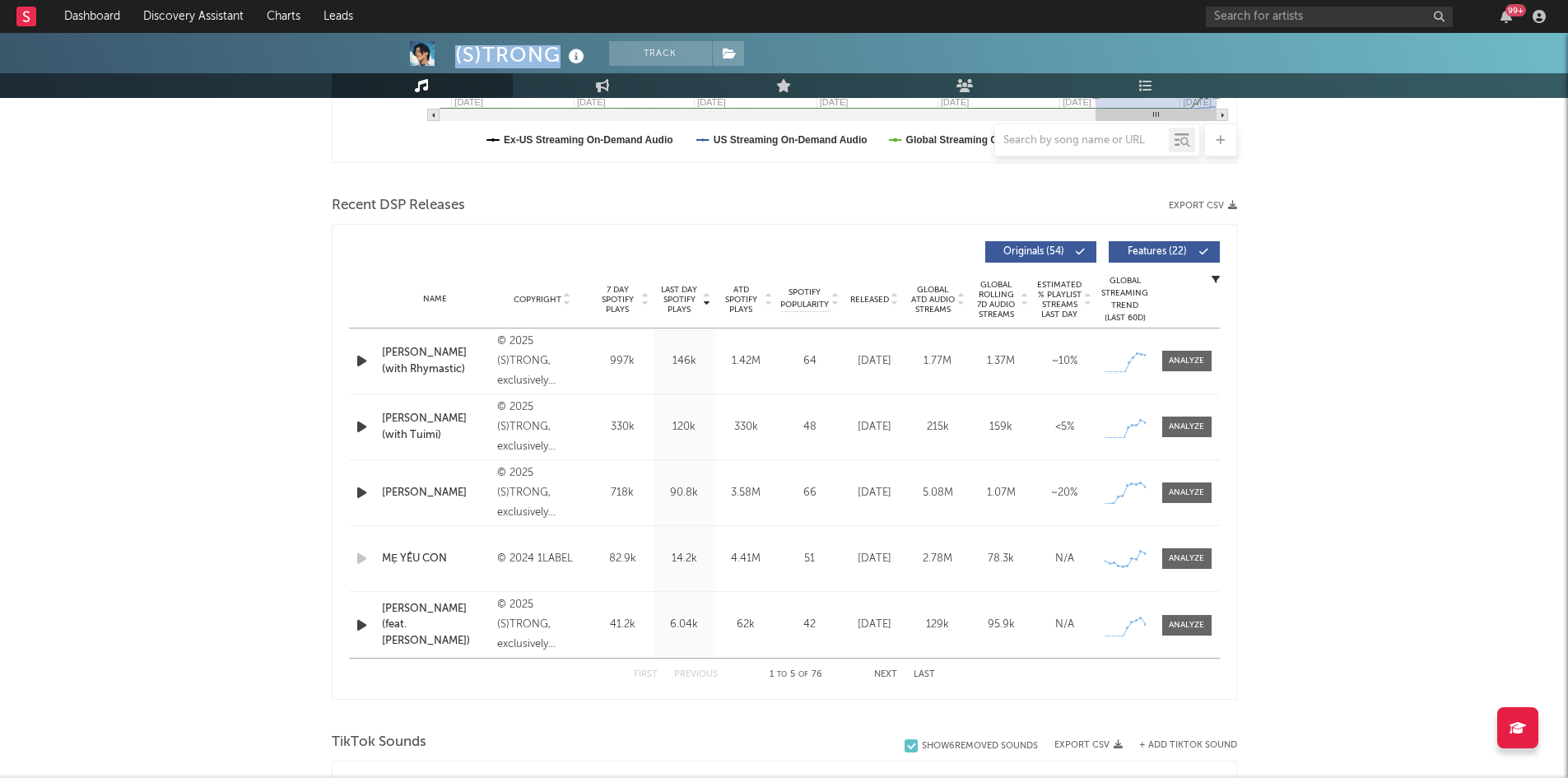
click at [401, 353] on div "[PERSON_NAME] (with Rhymastic)" at bounding box center [436, 360] width 108 height 32
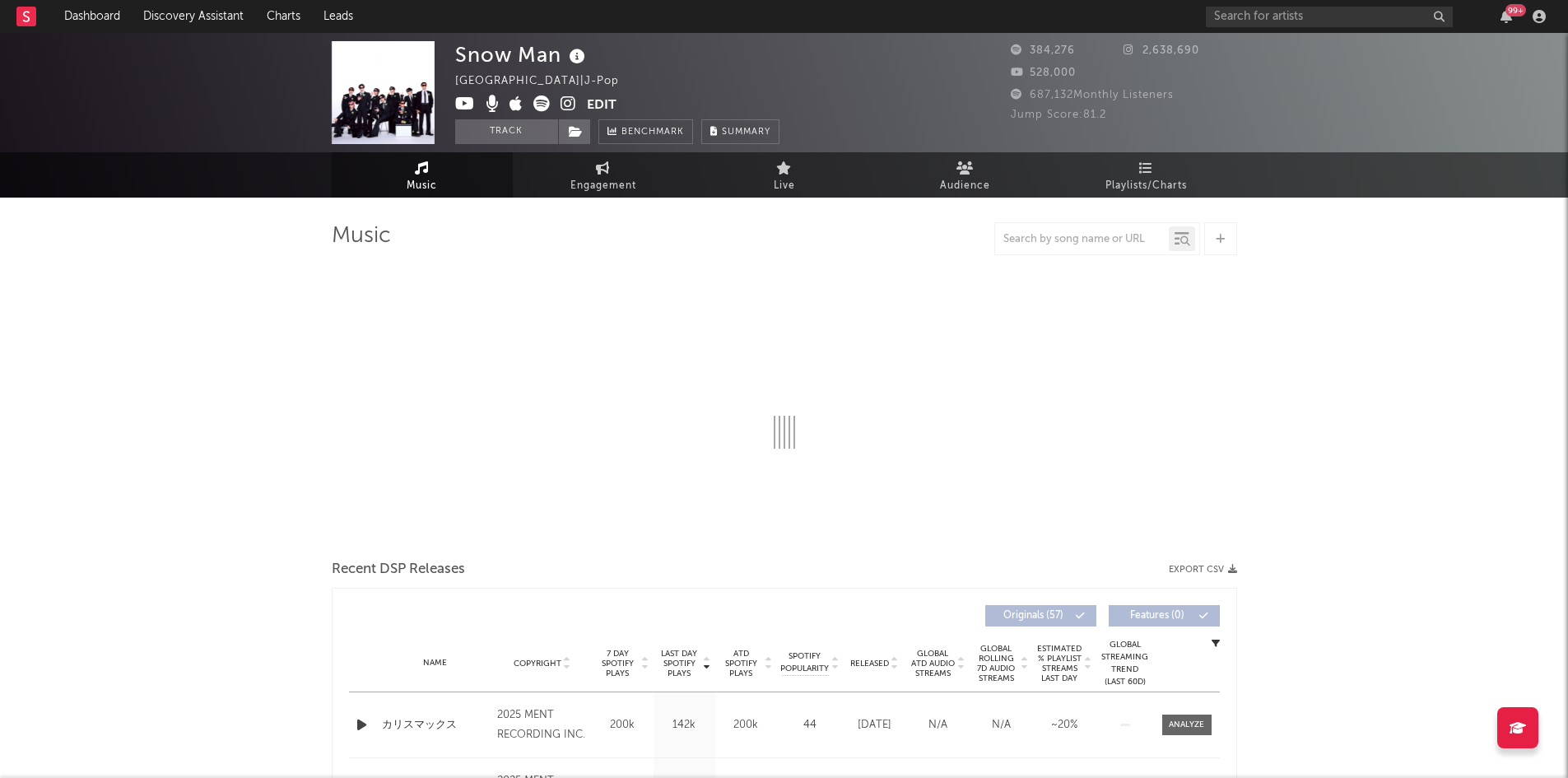
select select "6m"
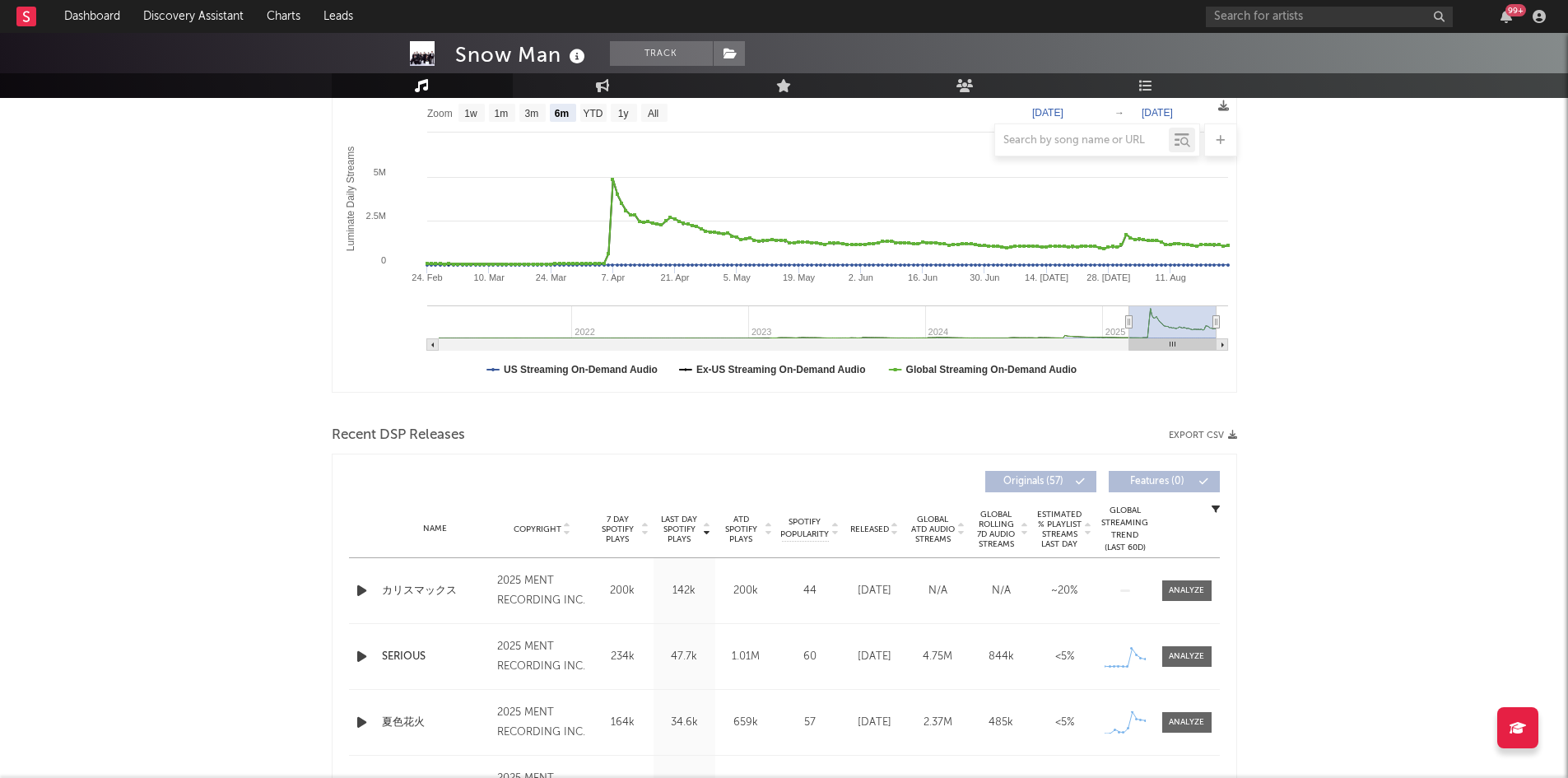
scroll to position [329, 0]
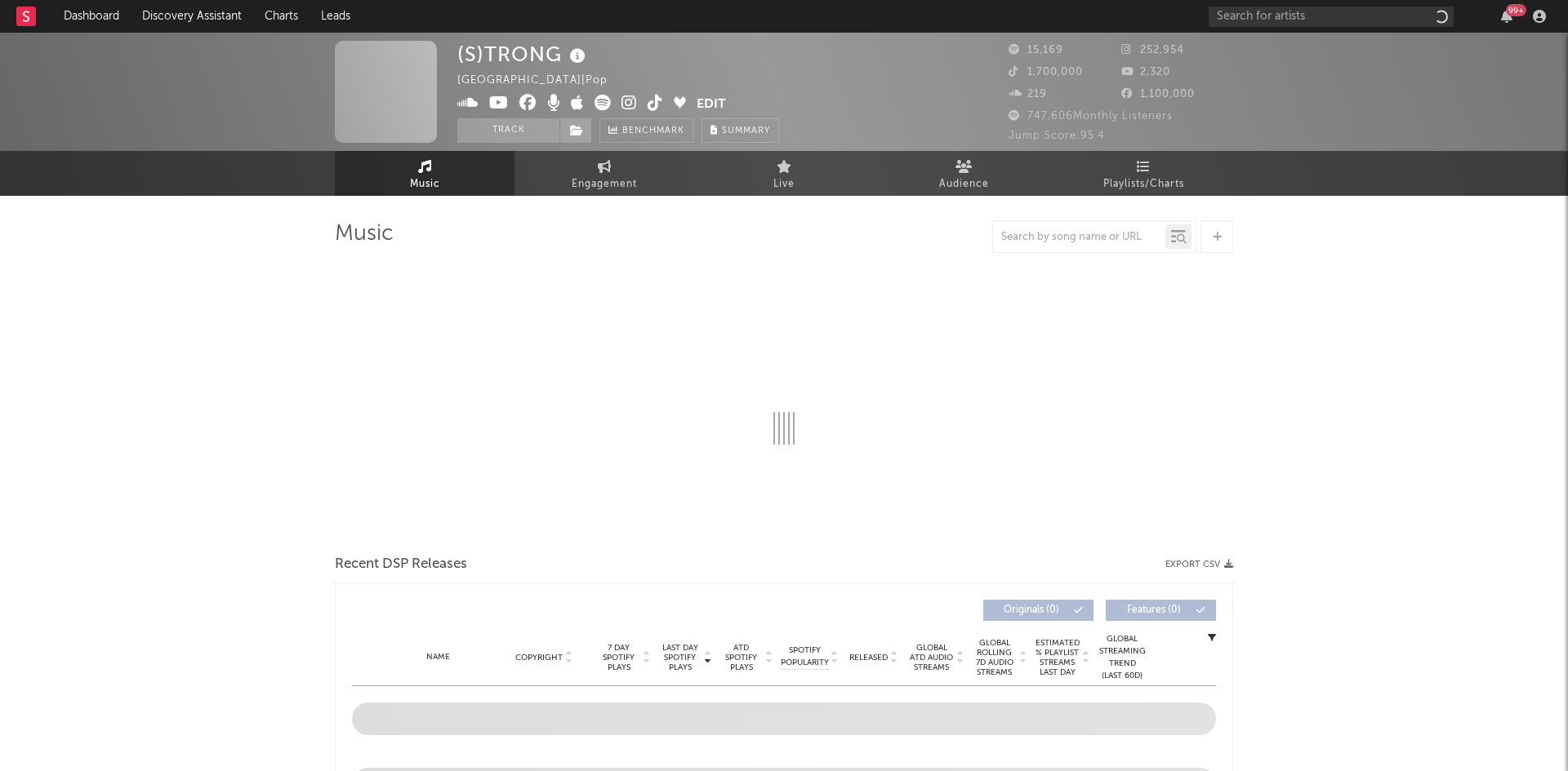
select select "6m"
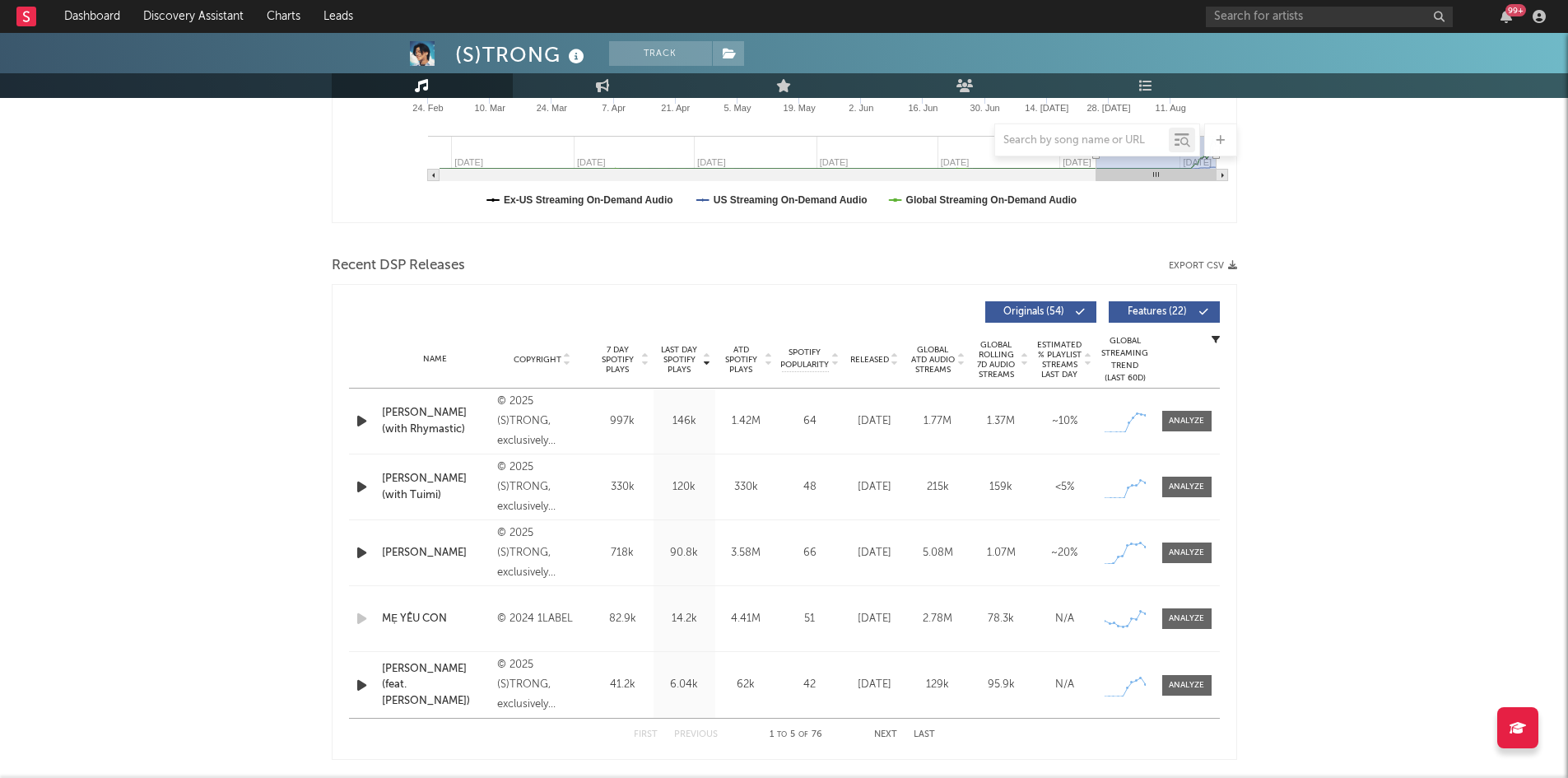
scroll to position [494, 0]
